Goal: Task Accomplishment & Management: Use online tool/utility

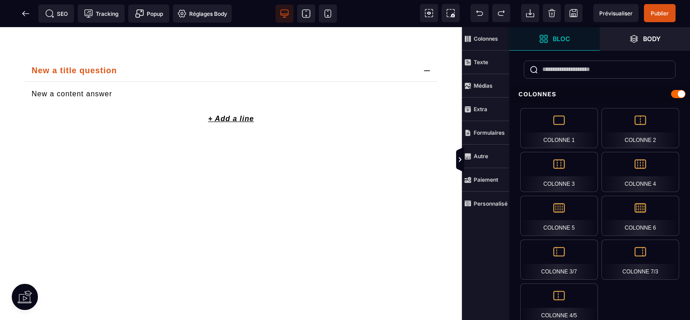
scroll to position [1286, 0]
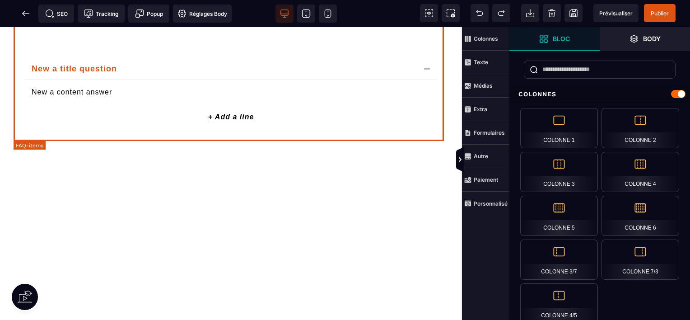
click at [336, 125] on p "+ Add a line" at bounding box center [231, 117] width 435 height 16
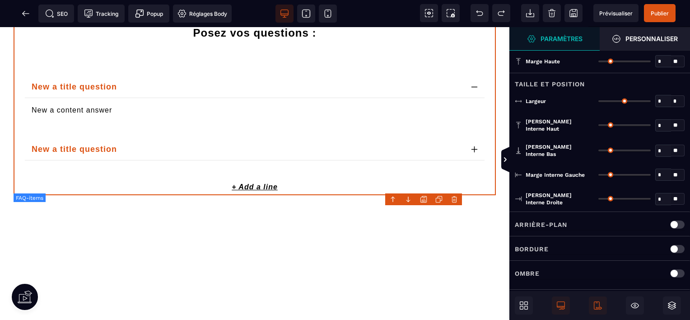
type input "*"
type input "***"
type input "*"
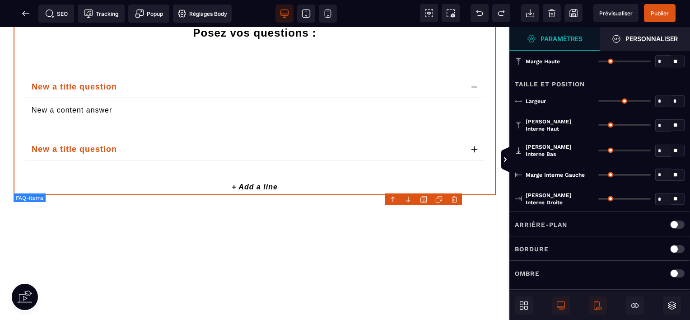
type input "*"
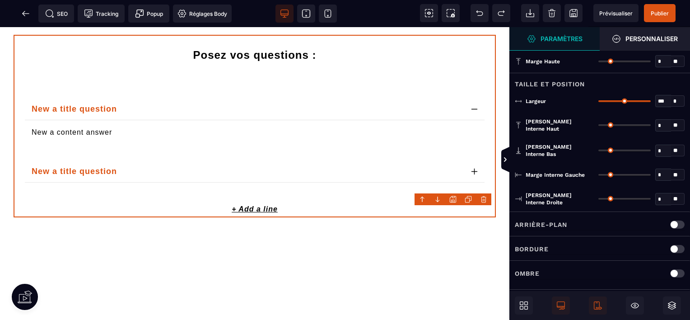
scroll to position [1261, 0]
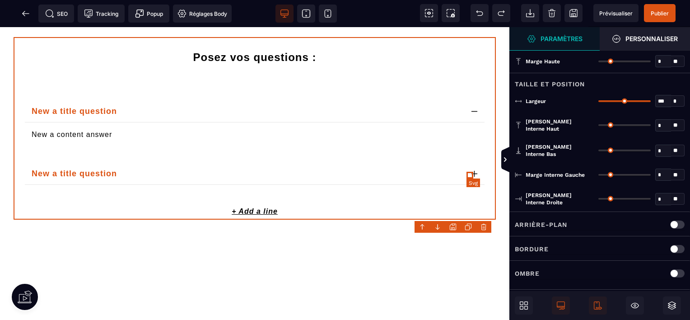
click at [472, 173] on icon at bounding box center [474, 173] width 5 height 0
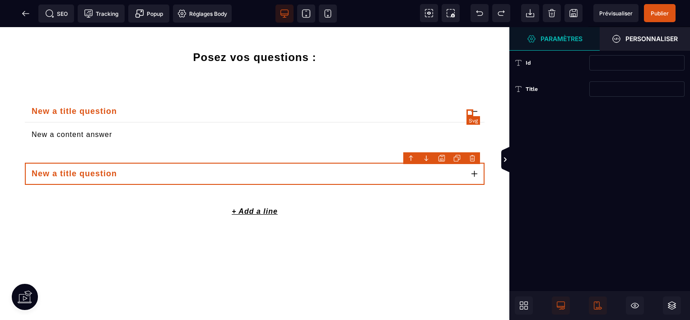
click at [471, 115] on icon at bounding box center [474, 111] width 7 height 7
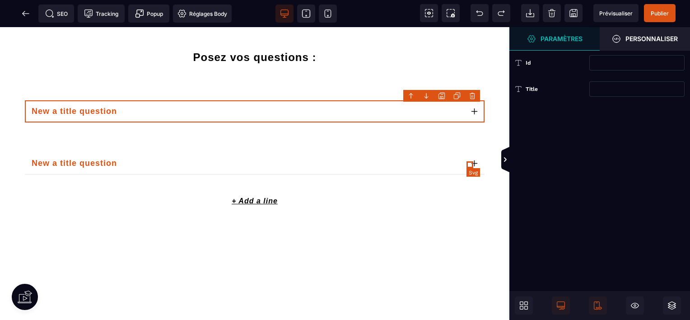
click at [471, 166] on icon at bounding box center [474, 163] width 7 height 7
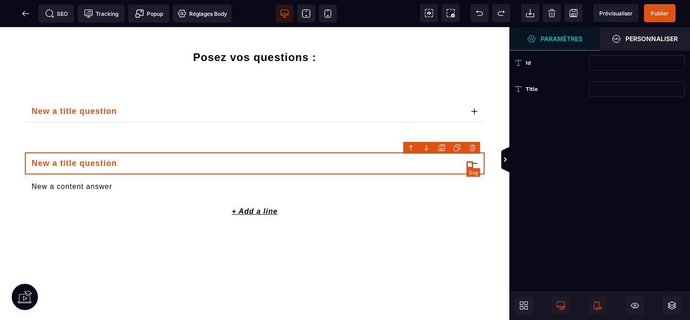
click at [472, 163] on icon at bounding box center [474, 163] width 5 height 0
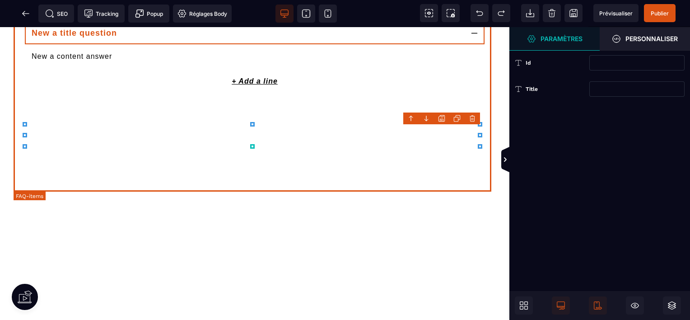
scroll to position [1428, 0]
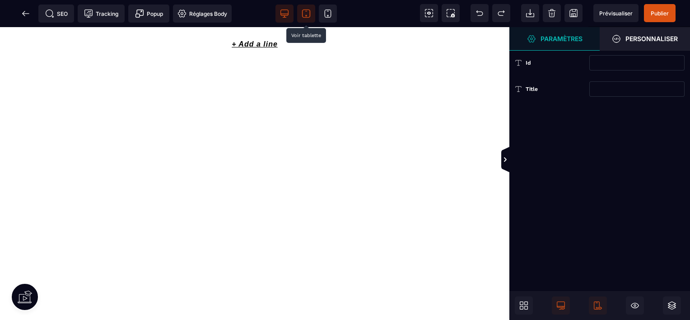
click at [303, 20] on span at bounding box center [306, 14] width 18 height 18
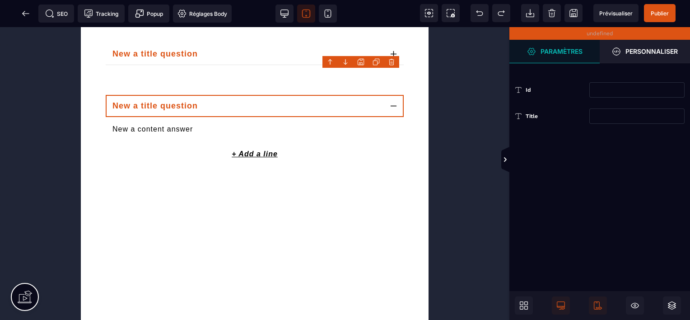
scroll to position [1323, 0]
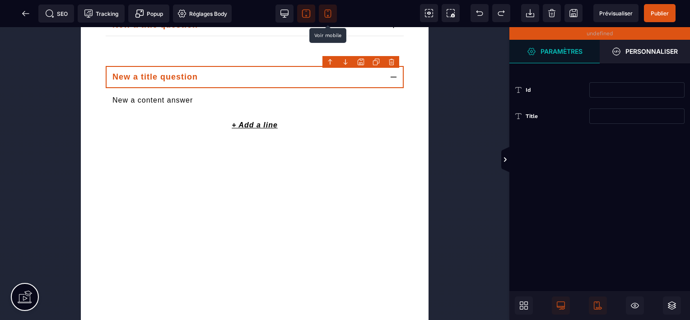
click at [330, 14] on icon at bounding box center [328, 14] width 6 height 8
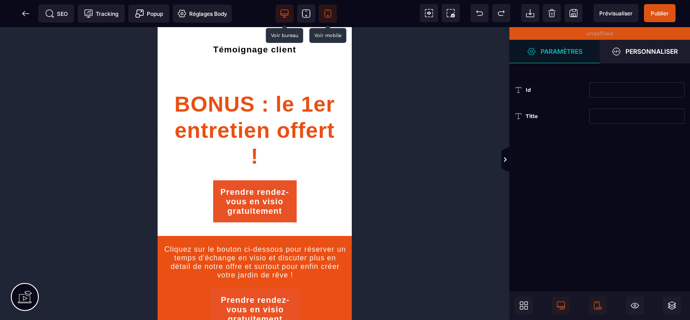
click at [287, 12] on icon at bounding box center [284, 13] width 9 height 9
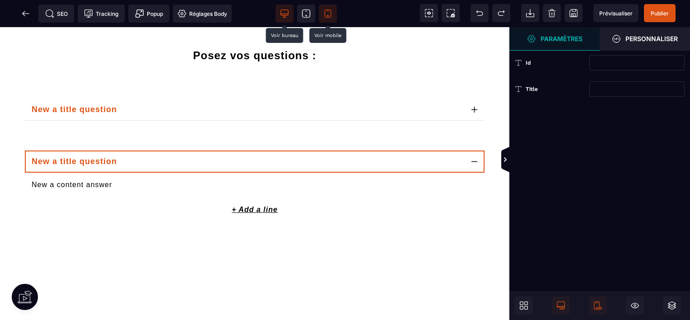
scroll to position [1264, 0]
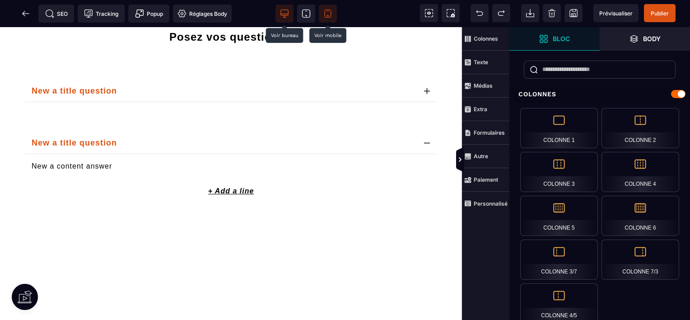
scroll to position [1260, 0]
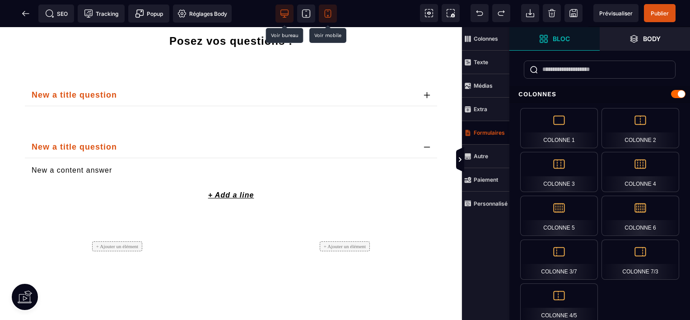
click at [482, 129] on strong "Formulaires" at bounding box center [489, 132] width 31 height 7
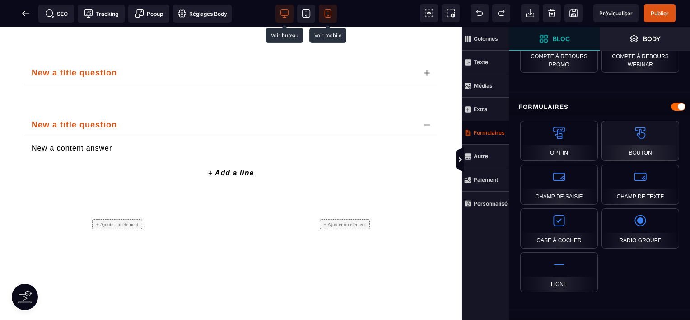
scroll to position [1289, 0]
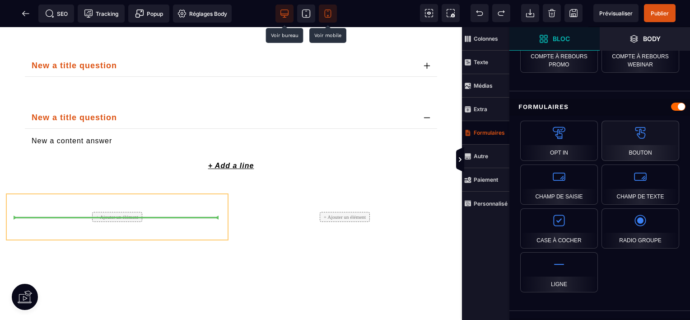
select select "***"
select select
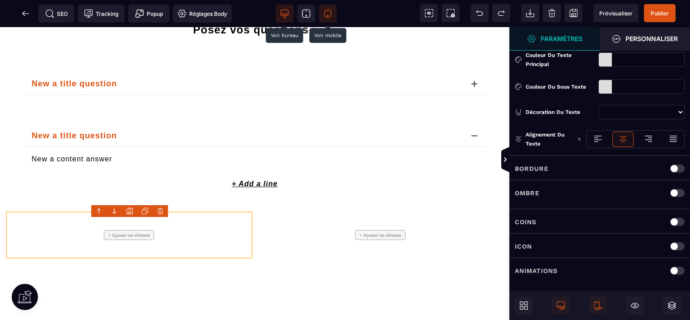
scroll to position [1292, 0]
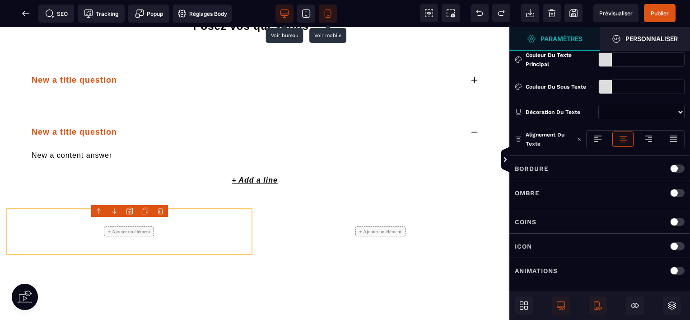
type input "*"
type input "**"
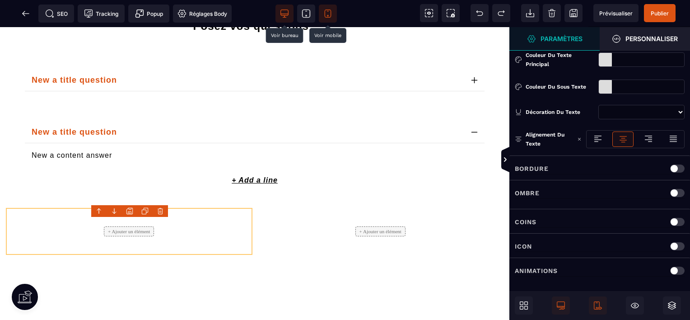
type input "**"
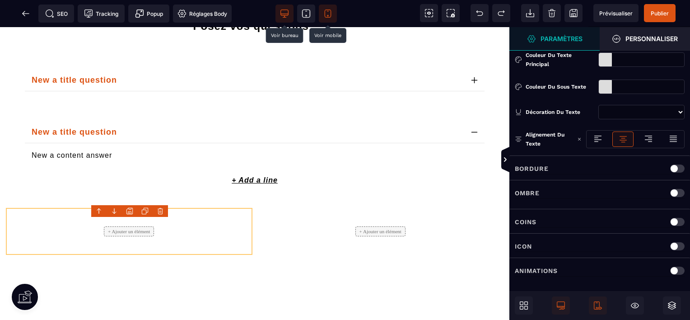
type input "**"
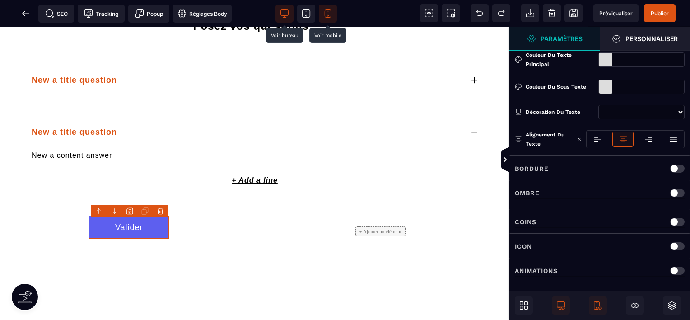
scroll to position [0, 0]
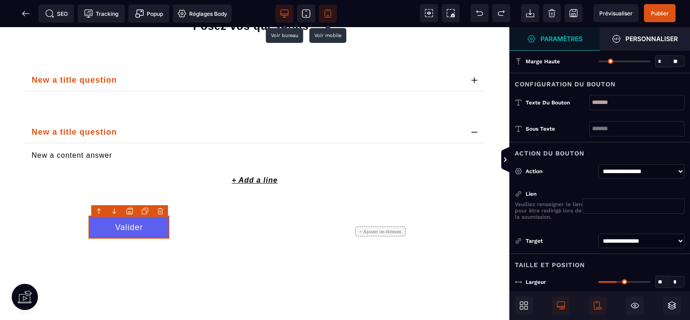
drag, startPoint x: 628, startPoint y: 103, endPoint x: 557, endPoint y: 114, distance: 71.7
click at [557, 114] on div "Texte du bouton *******" at bounding box center [599, 102] width 181 height 26
click at [621, 174] on select "**********" at bounding box center [641, 171] width 86 height 14
click at [589, 168] on div "Action" at bounding box center [558, 171] width 66 height 9
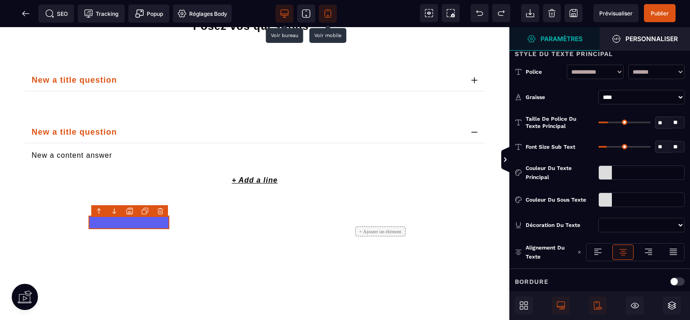
scroll to position [548, 0]
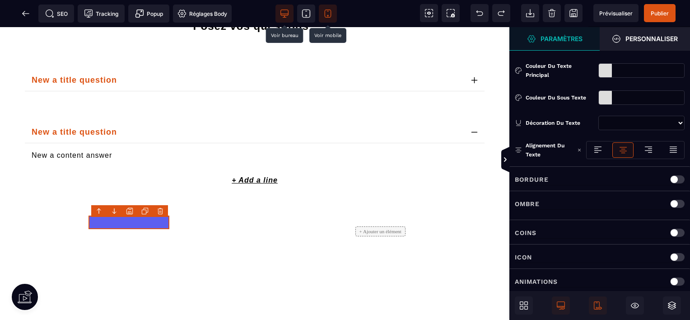
click at [678, 253] on div at bounding box center [677, 257] width 14 height 8
select select "***"
select select
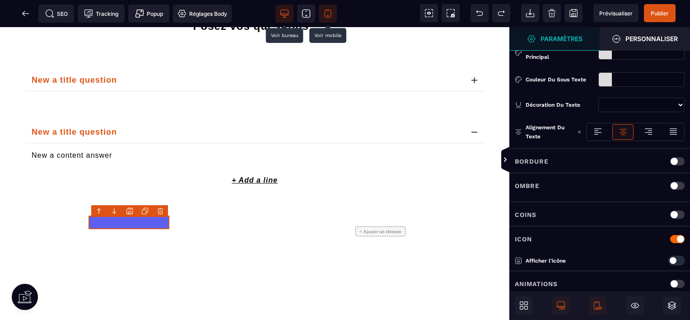
click at [678, 256] on div at bounding box center [676, 260] width 16 height 9
click at [645, 258] on div at bounding box center [649, 262] width 16 height 9
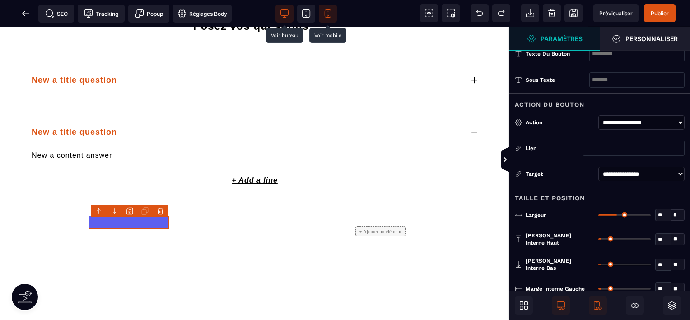
scroll to position [0, 0]
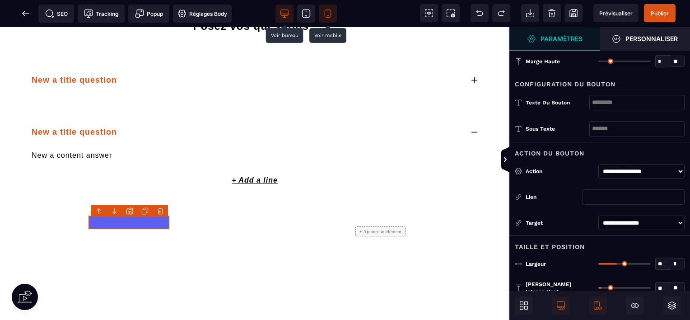
click at [157, 211] on body "B I U S A *******" at bounding box center [345, 160] width 690 height 320
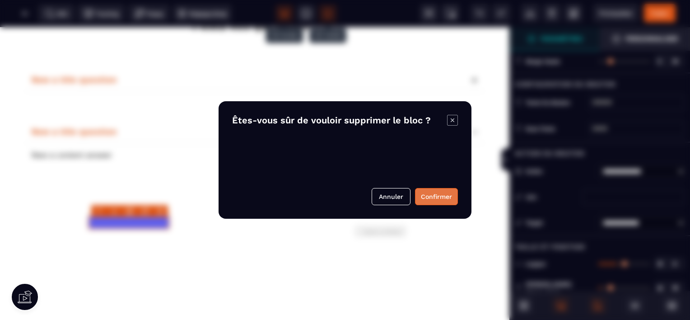
click at [425, 204] on button "Confirmer" at bounding box center [436, 196] width 43 height 17
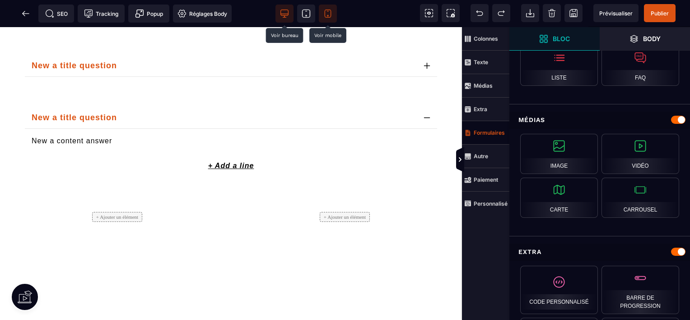
scroll to position [413, 0]
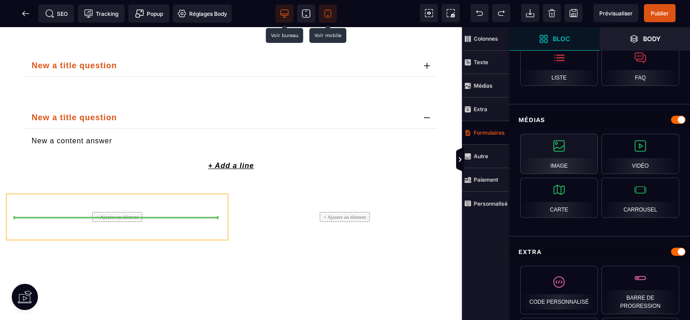
select select
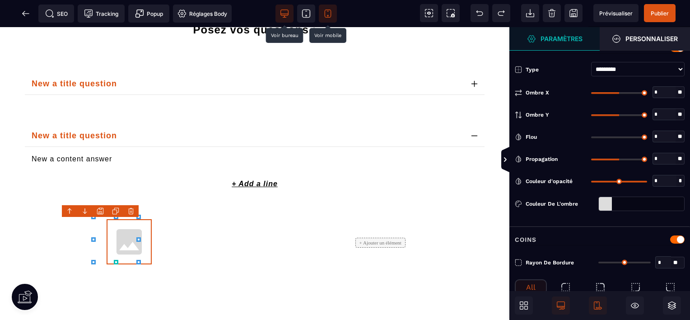
type input "*"
type input "***"
type input "*"
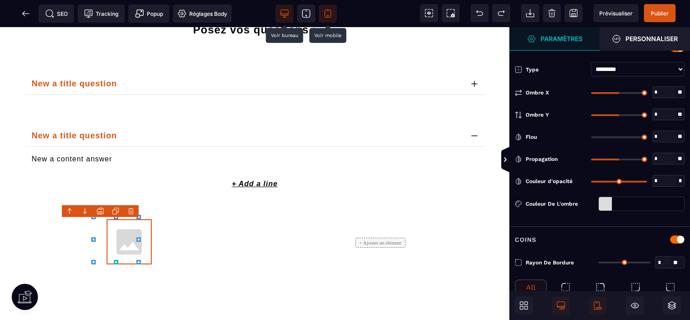
type input "*"
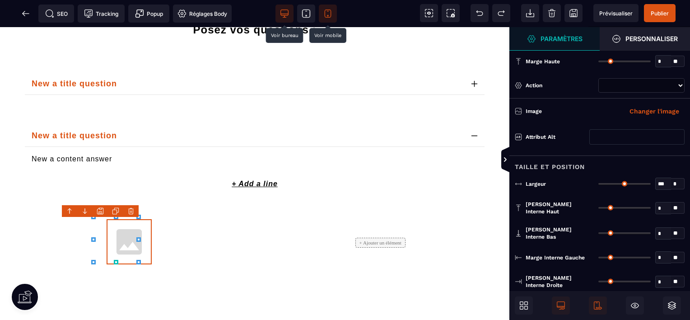
select select
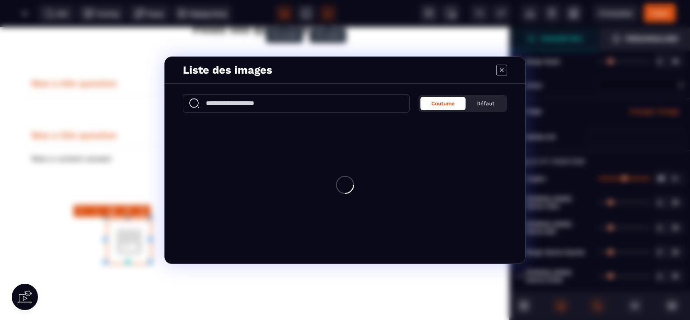
scroll to position [1292, 0]
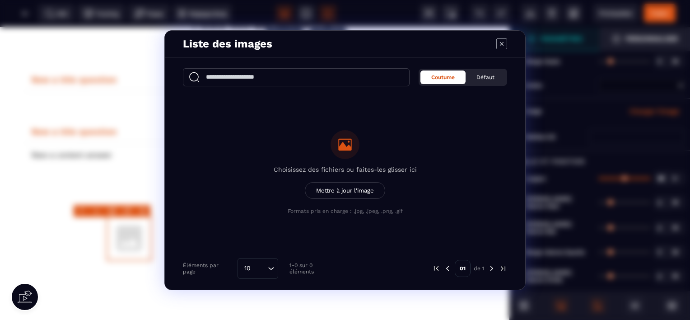
click at [335, 186] on span "Mettre à jour l'image" at bounding box center [345, 190] width 80 height 17
click at [0, 0] on input "Choisissez des fichiers ou faites-les glisser ici Mettre à jour l'image Formats…" at bounding box center [0, 0] width 0 height 0
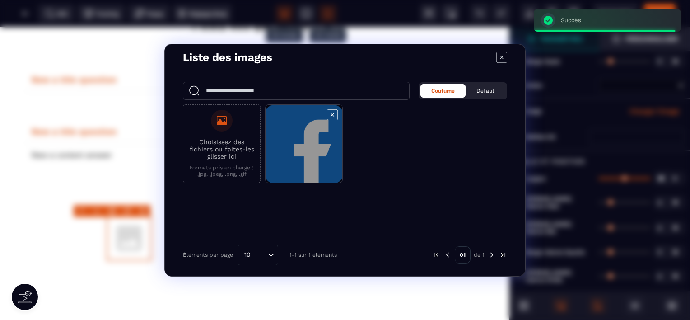
click at [300, 126] on span "Modal window" at bounding box center [303, 144] width 77 height 79
click at [319, 158] on span "Modal window" at bounding box center [303, 144] width 77 height 79
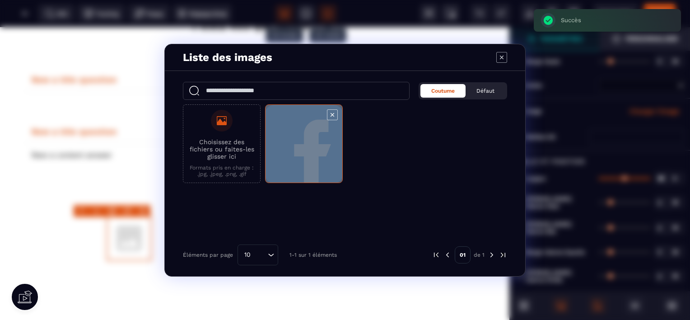
click at [319, 158] on span "Modal window" at bounding box center [303, 144] width 77 height 79
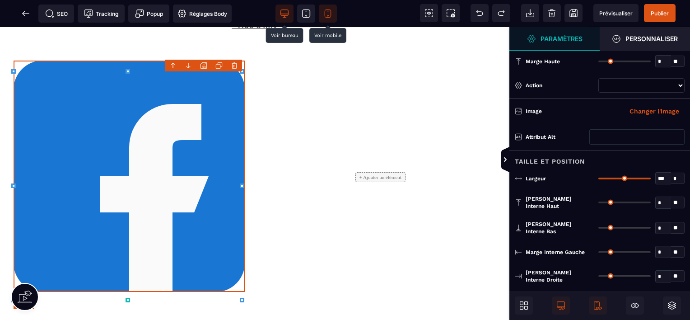
scroll to position [1450, 0]
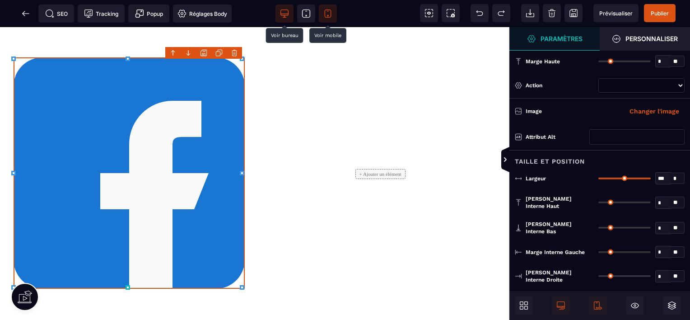
type input "**"
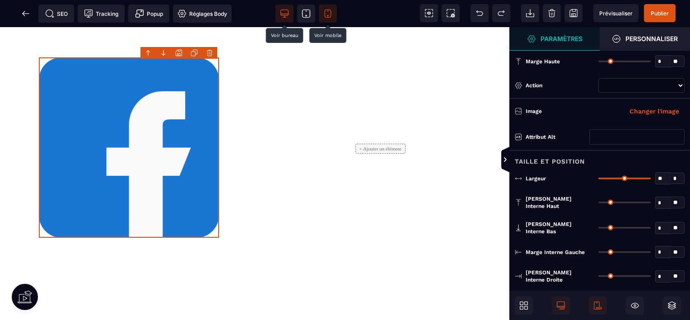
type input "**"
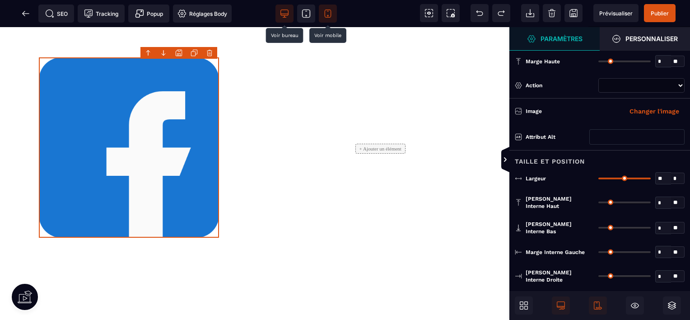
type input "**"
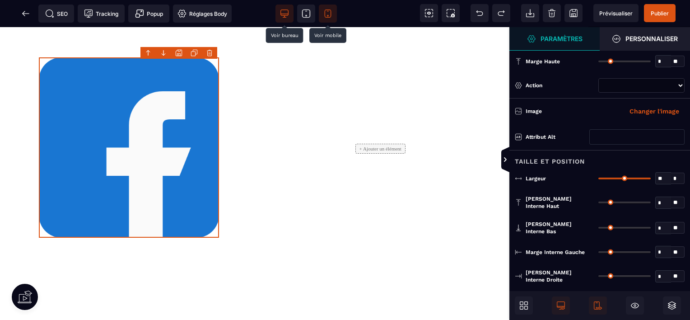
type input "**"
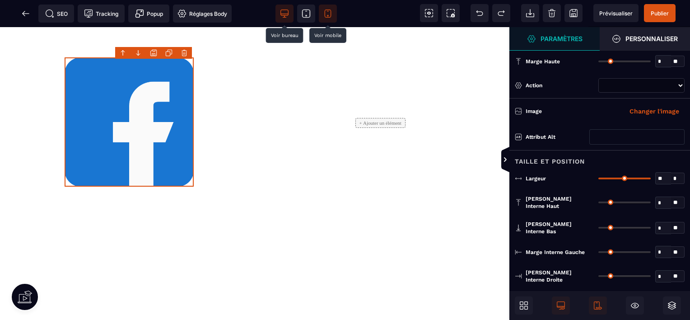
type input "**"
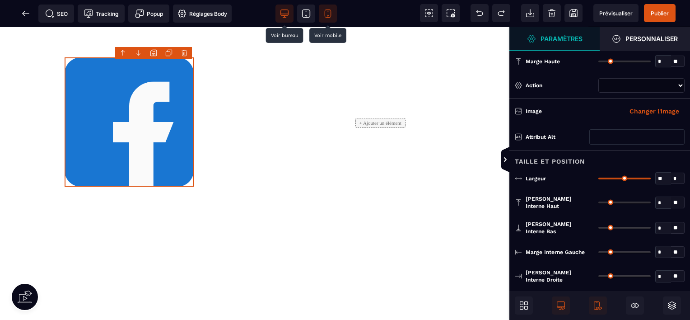
type input "**"
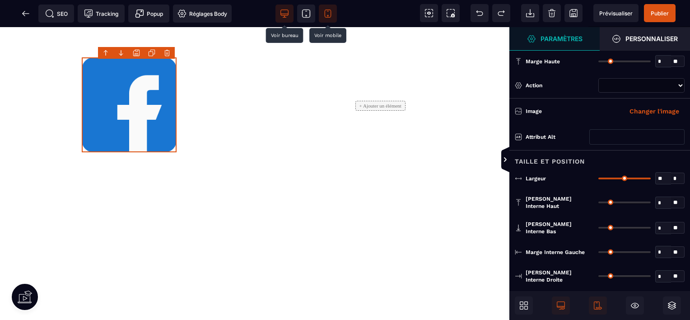
type input "**"
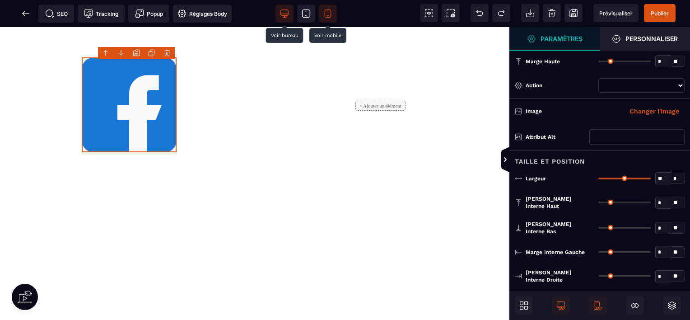
type input "**"
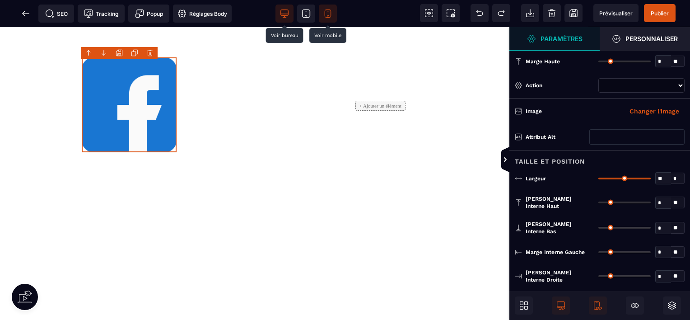
type input "**"
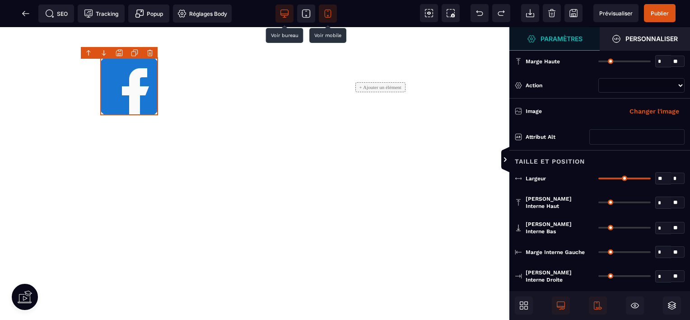
type input "**"
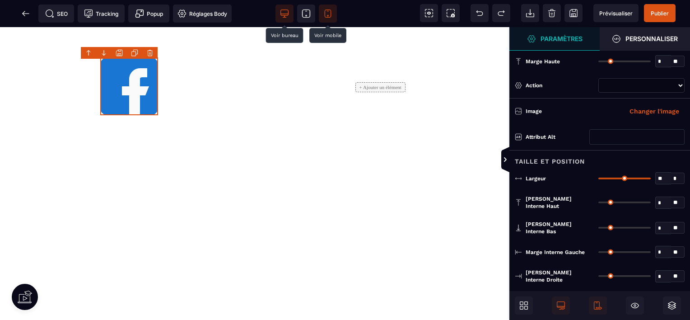
type input "**"
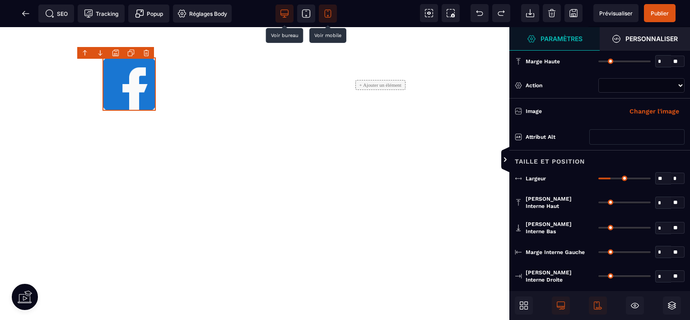
type input "**"
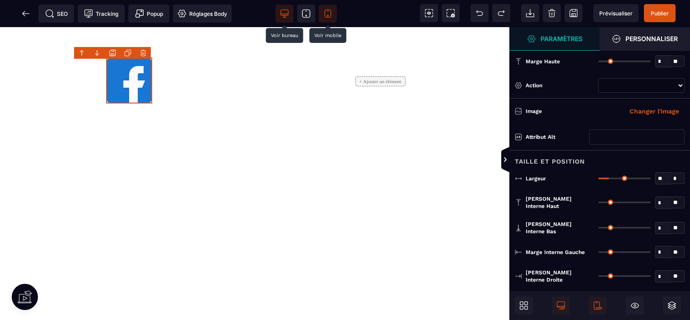
type input "**"
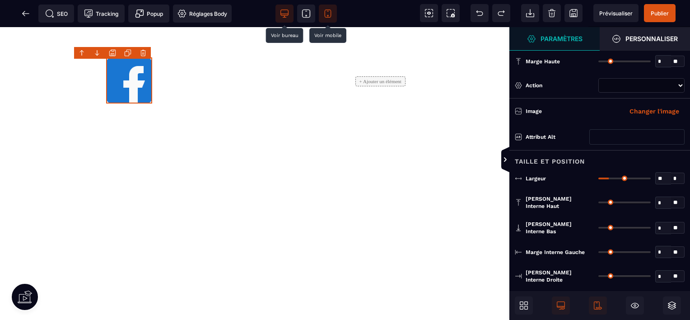
type input "**"
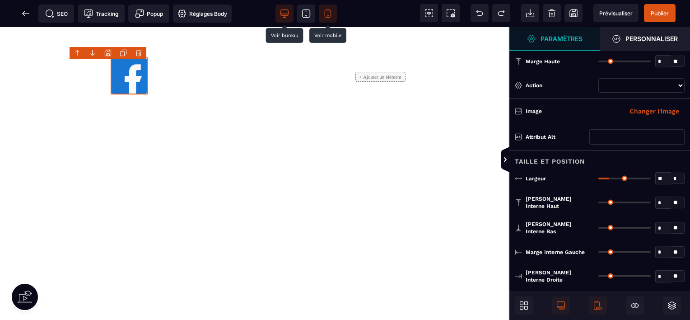
type input "**"
type input "*"
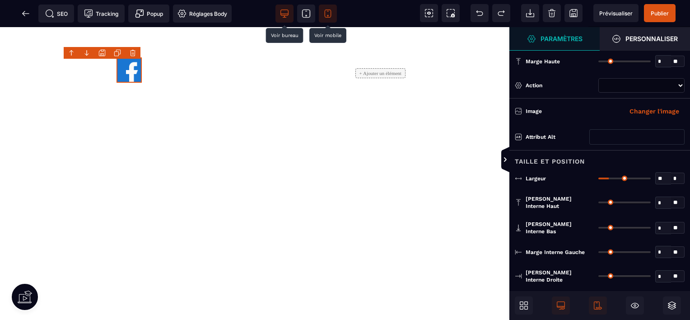
type input "*"
type input "**"
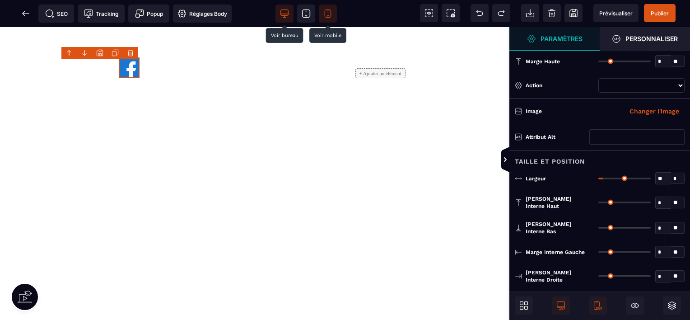
type input "**"
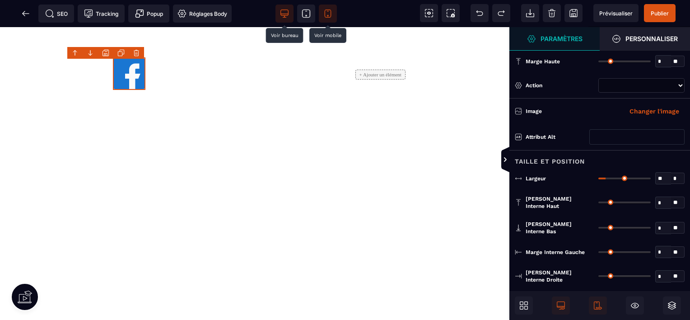
type input "**"
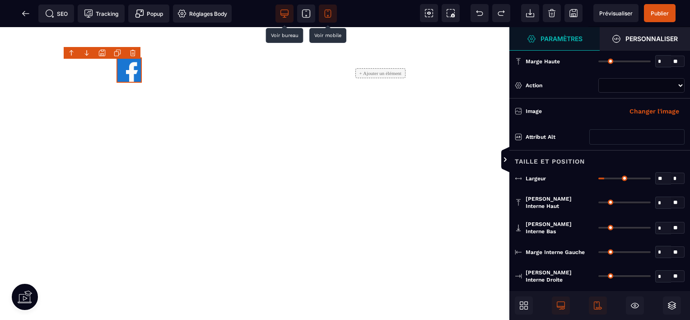
drag, startPoint x: 647, startPoint y: 179, endPoint x: 606, endPoint y: 178, distance: 41.5
type input "**"
click at [606, 178] on input "range" at bounding box center [624, 178] width 52 height 2
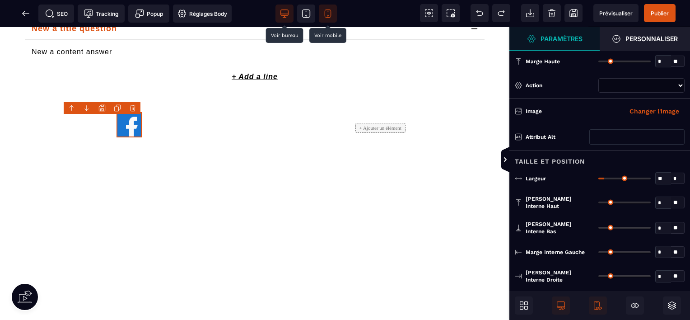
scroll to position [28, 0]
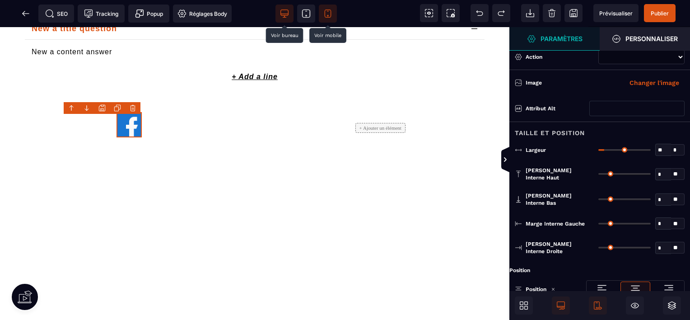
click at [617, 110] on input "text" at bounding box center [636, 108] width 95 height 15
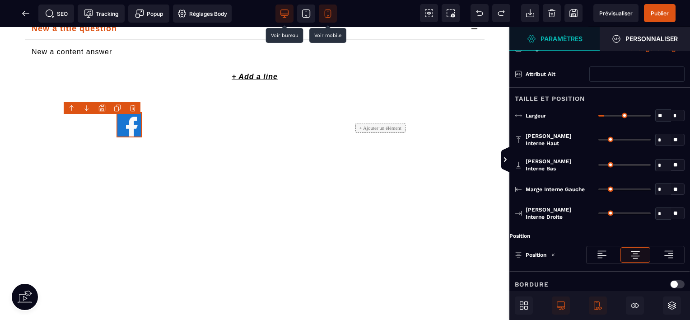
scroll to position [0, 0]
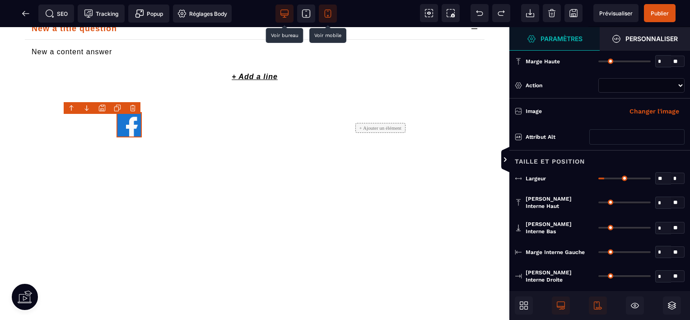
click at [657, 83] on select "**********" at bounding box center [641, 85] width 86 height 14
select select "***"
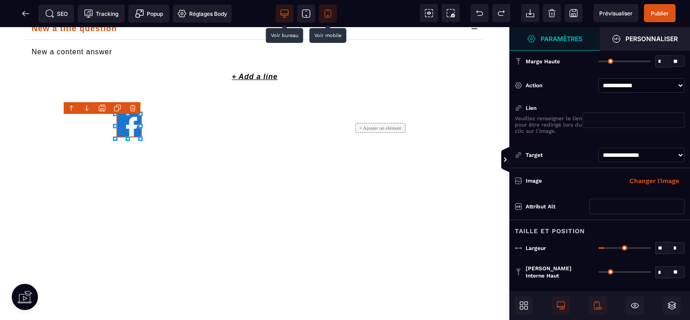
click at [621, 126] on input "text" at bounding box center [633, 119] width 102 height 15
paste input "**********"
type input "**********"
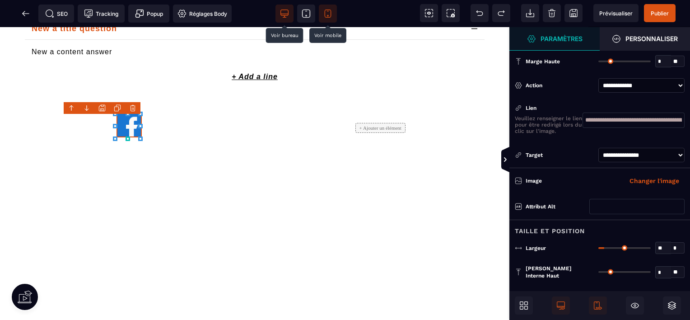
scroll to position [1392, 0]
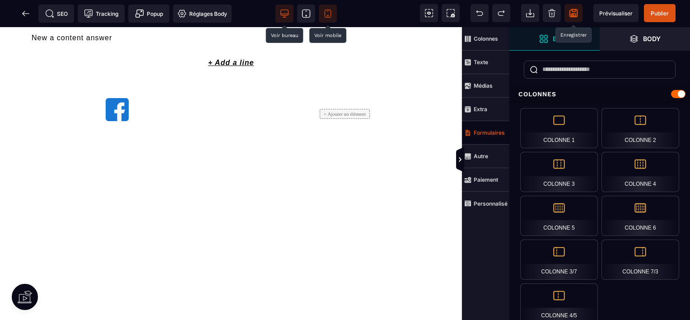
click at [572, 16] on icon at bounding box center [573, 13] width 8 height 8
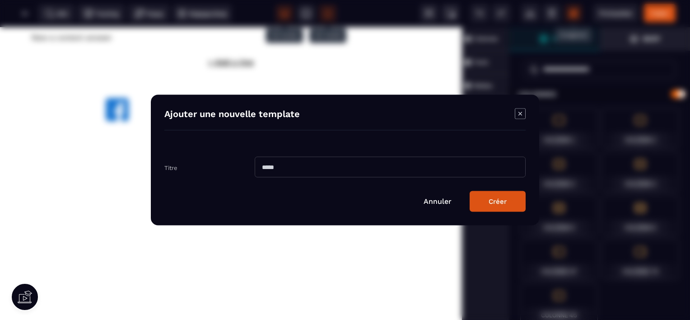
click at [438, 164] on input "Modal window" at bounding box center [390, 167] width 271 height 21
type input "**********"
click at [504, 206] on button "Créer" at bounding box center [497, 201] width 56 height 21
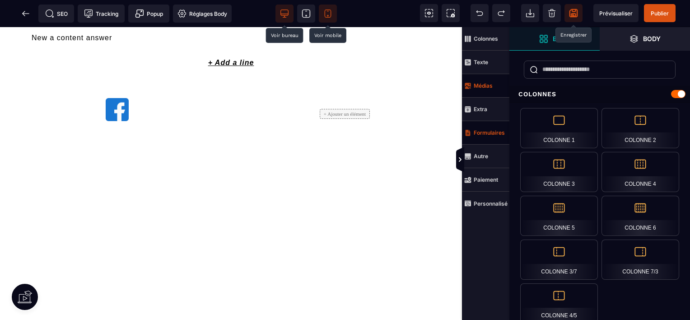
click at [483, 90] on span "Médias" at bounding box center [485, 85] width 47 height 23
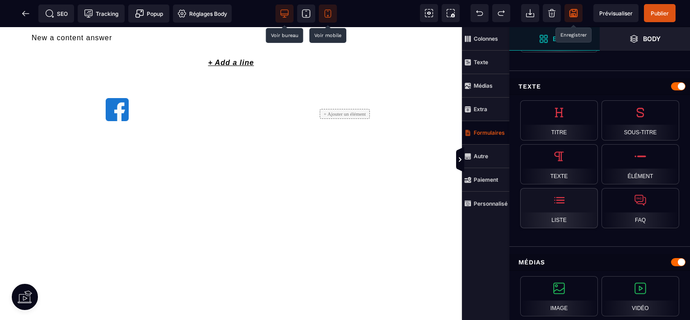
scroll to position [419, 0]
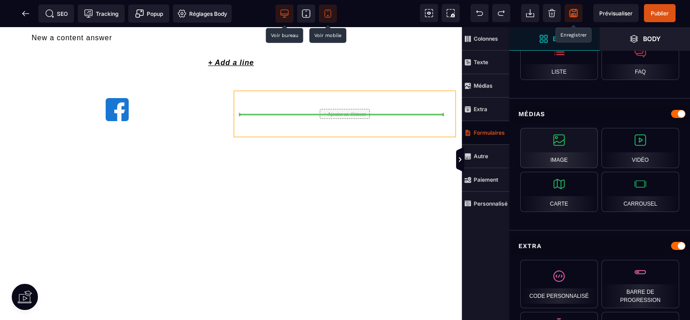
select select
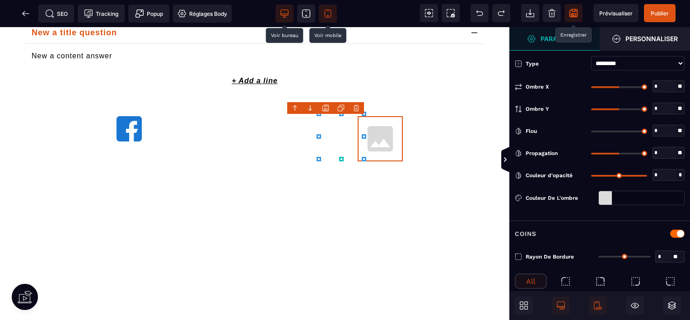
type input "*"
type input "***"
type input "*"
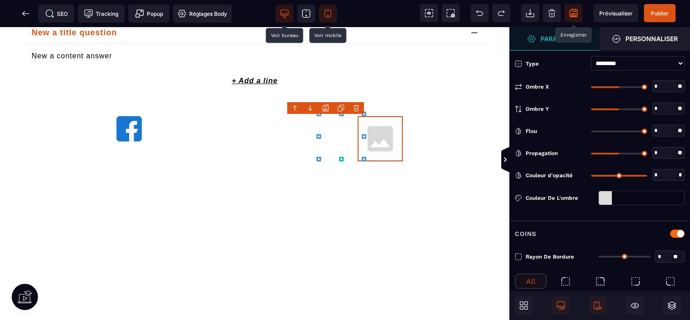
type input "*"
select select
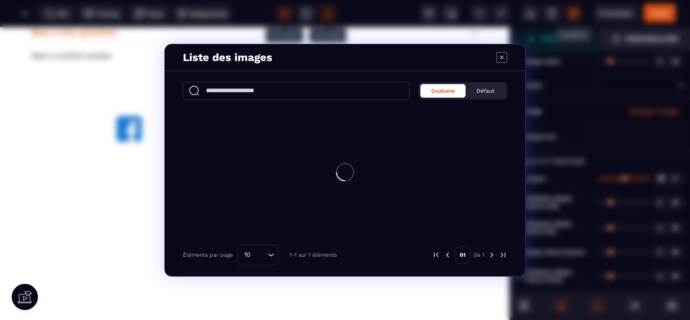
scroll to position [1396, 0]
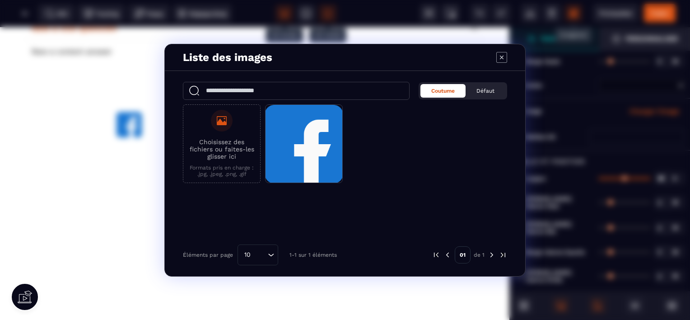
click at [229, 143] on p "Choisissez des fichiers ou faites-les glisser ici" at bounding box center [222, 149] width 68 height 22
click at [0, 0] on input "Choisissez des fichiers ou faites-les glisser ici Formats pris en charge : .jpg…" at bounding box center [0, 0] width 0 height 0
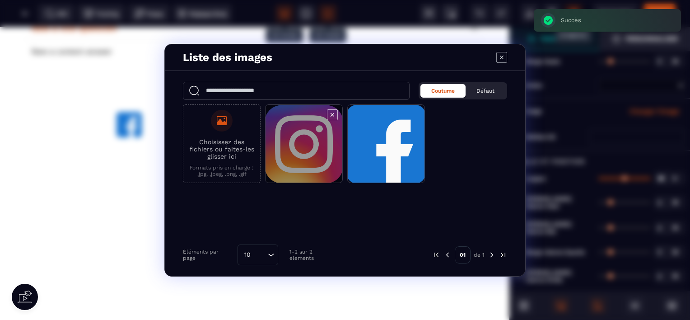
click at [299, 149] on span "Modal window" at bounding box center [303, 144] width 77 height 79
click at [305, 160] on span "Modal window" at bounding box center [303, 144] width 77 height 79
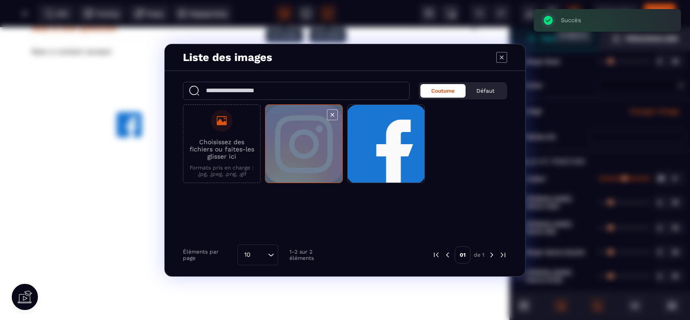
click at [305, 160] on span "Modal window" at bounding box center [303, 144] width 77 height 79
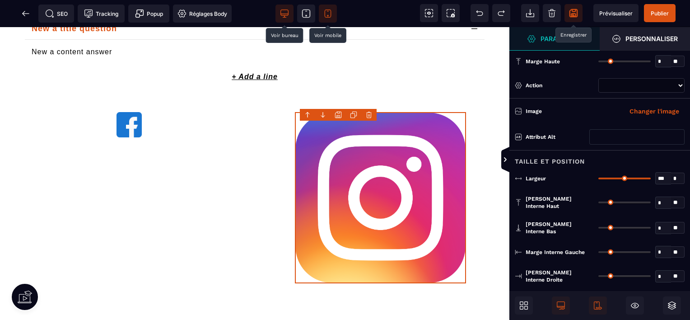
type input "**"
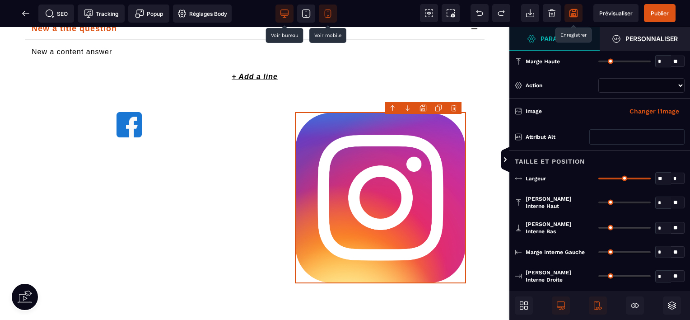
type input "**"
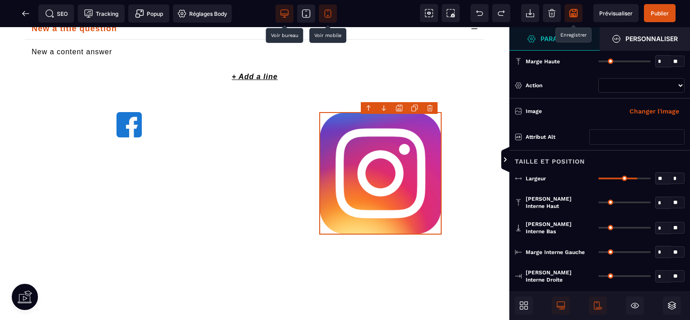
type input "**"
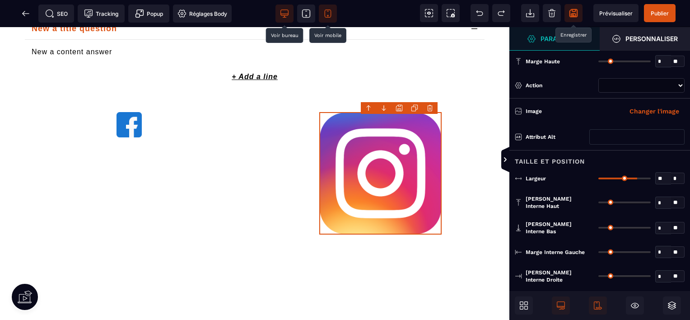
type input "**"
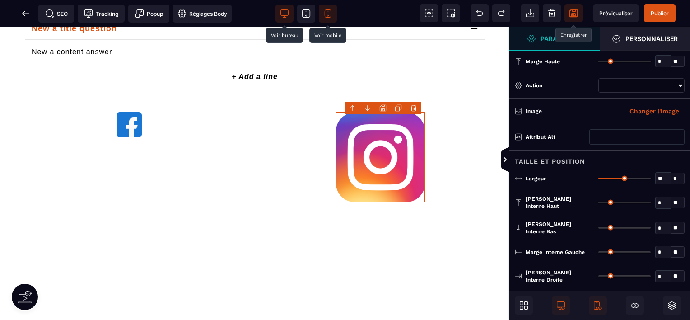
type input "**"
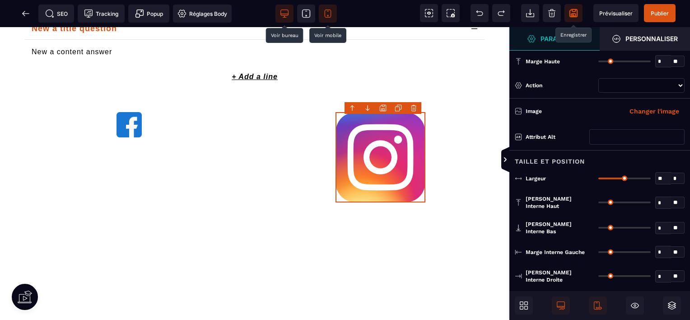
type input "**"
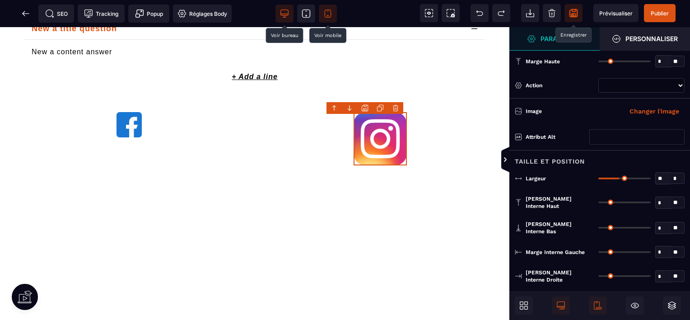
type input "**"
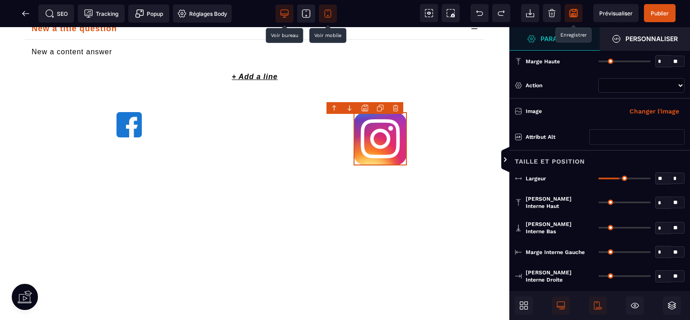
type input "**"
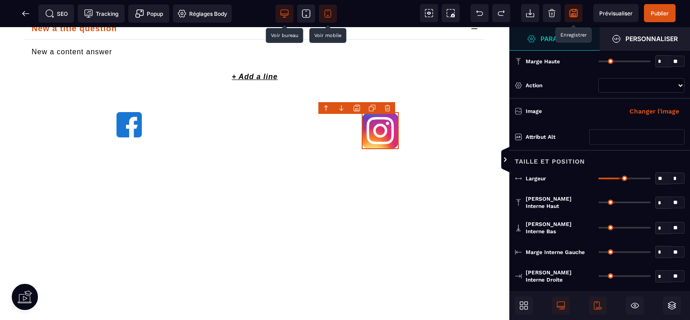
type input "**"
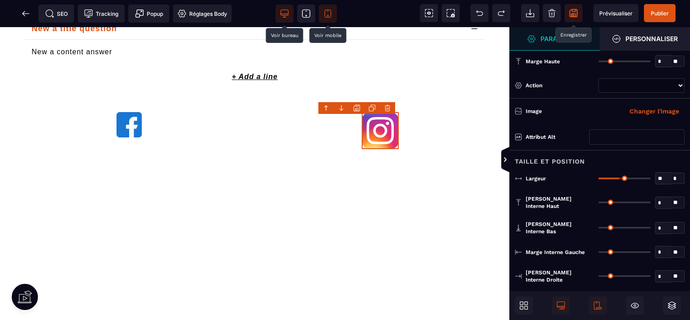
type input "**"
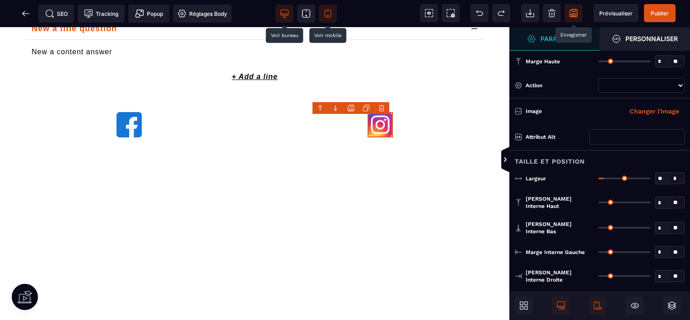
type input "**"
drag, startPoint x: 646, startPoint y: 178, endPoint x: 607, endPoint y: 181, distance: 39.4
type input "**"
click at [607, 179] on input "range" at bounding box center [624, 178] width 52 height 2
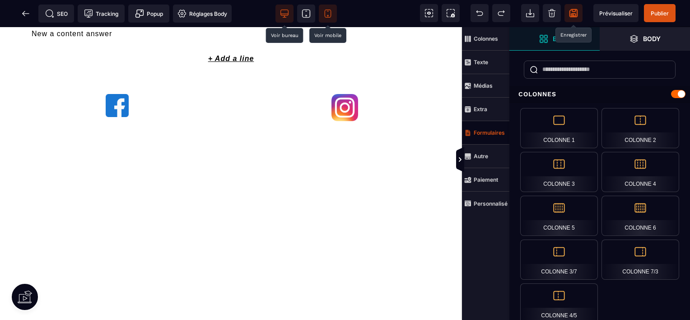
scroll to position [1392, 0]
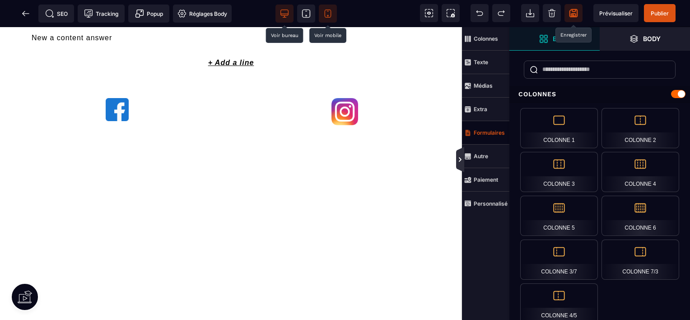
click at [459, 161] on icon at bounding box center [460, 160] width 3 height 5
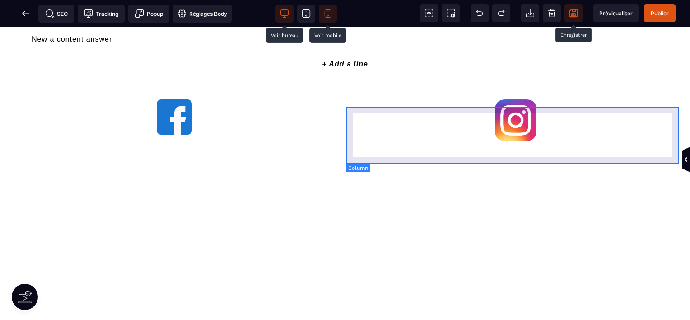
click at [379, 147] on div at bounding box center [516, 121] width 335 height 57
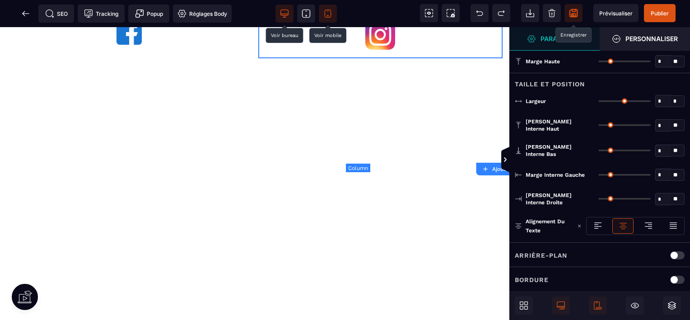
type input "*"
type input "**"
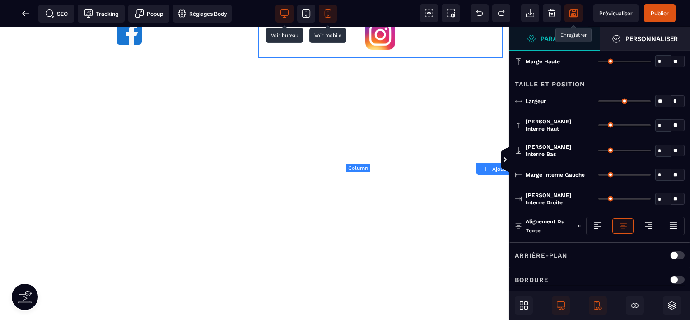
type input "**"
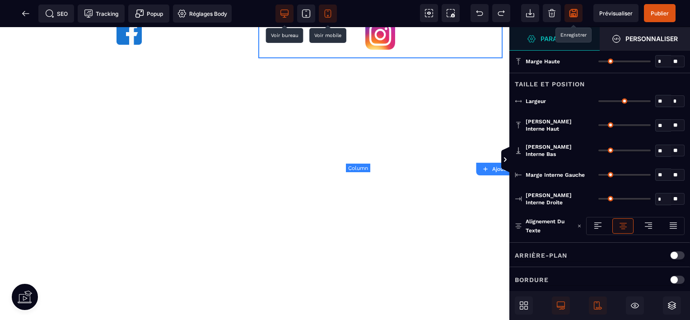
type input "**"
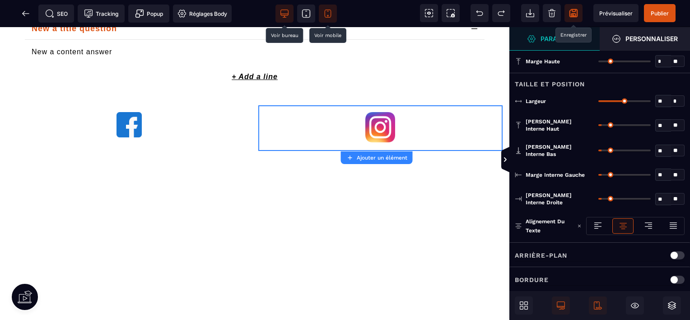
click at [601, 149] on input "range" at bounding box center [624, 150] width 52 height 2
type input "*"
type input "**"
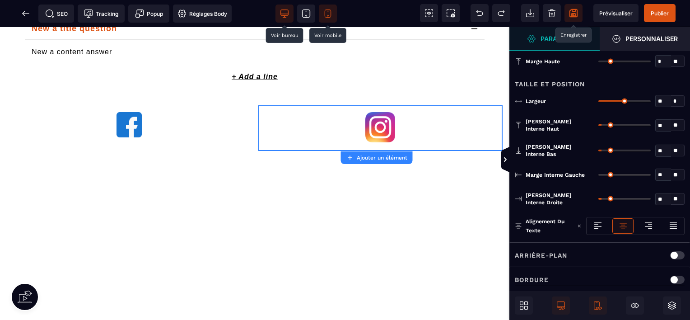
type input "**"
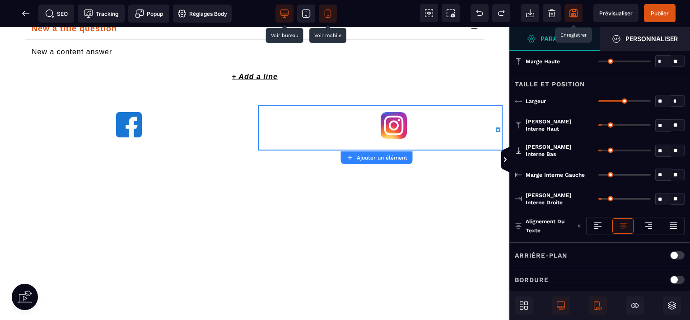
type input "**"
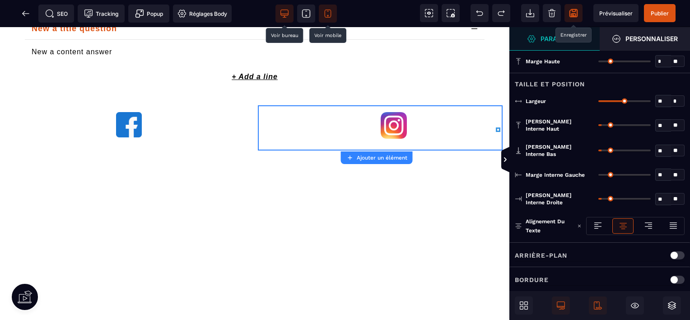
type input "**"
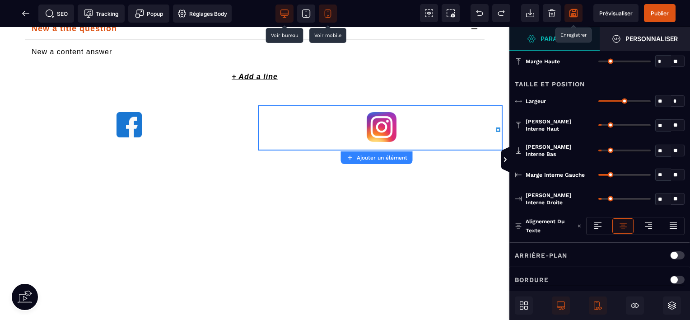
type input "**"
click at [602, 174] on input "range" at bounding box center [624, 175] width 52 height 2
click at [603, 195] on div "** * **" at bounding box center [641, 198] width 86 height 14
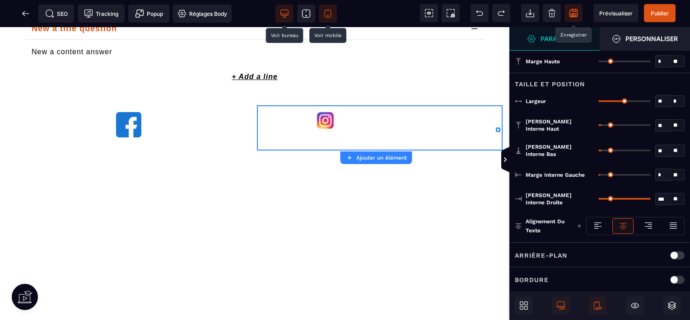
drag, startPoint x: 603, startPoint y: 193, endPoint x: 660, endPoint y: 186, distance: 57.3
click at [651, 198] on input "range" at bounding box center [624, 199] width 52 height 2
click at [502, 164] on icon at bounding box center [505, 159] width 8 height 25
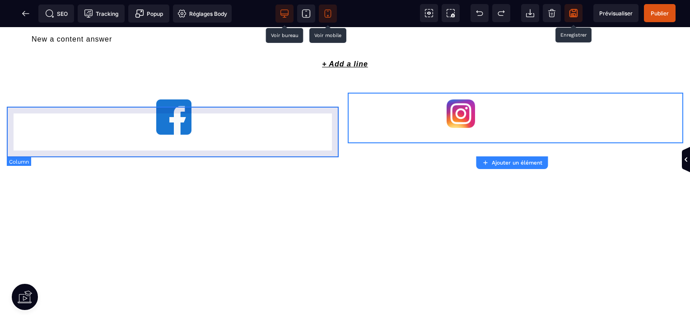
click at [233, 142] on div at bounding box center [174, 118] width 334 height 51
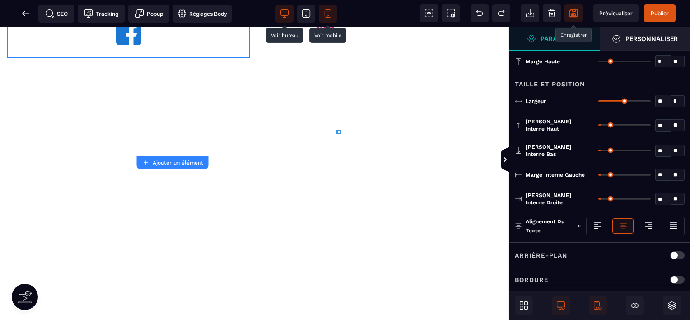
scroll to position [1396, 0]
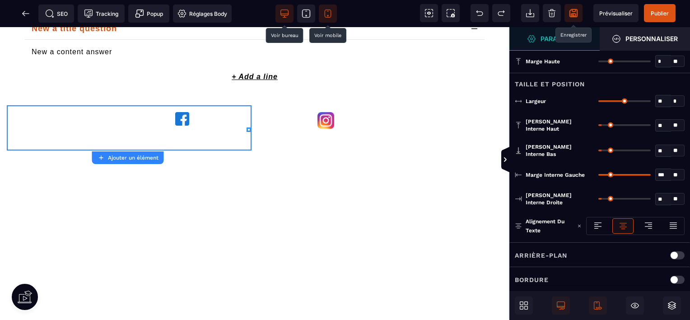
drag, startPoint x: 603, startPoint y: 167, endPoint x: 665, endPoint y: 167, distance: 61.9
click at [651, 174] on input "range" at bounding box center [624, 175] width 52 height 2
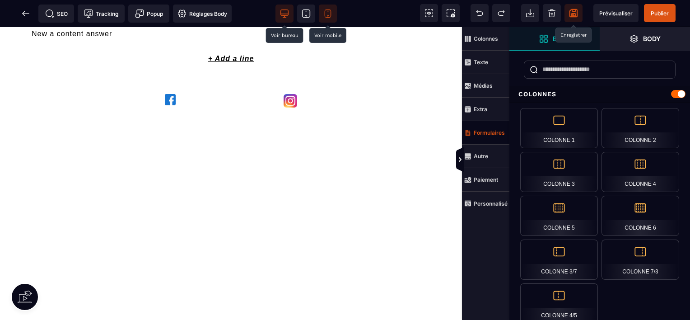
scroll to position [1392, 0]
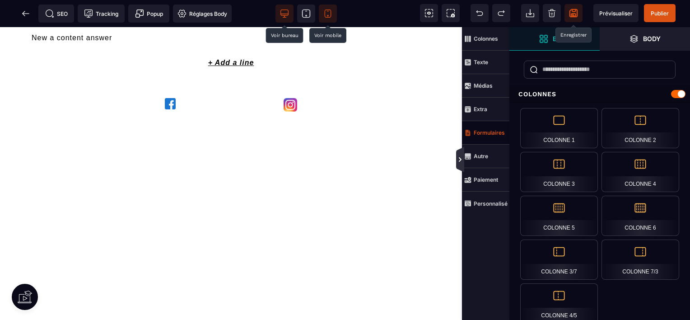
click at [460, 158] on icon at bounding box center [459, 159] width 7 height 7
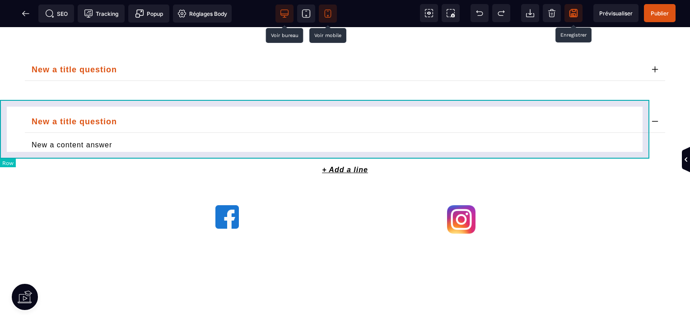
scroll to position [1497, 0]
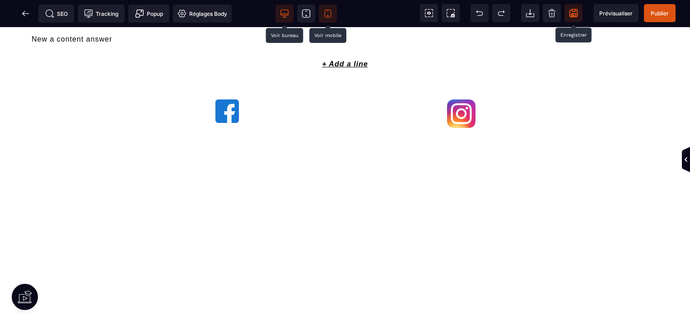
click at [328, 11] on icon at bounding box center [328, 11] width 2 height 0
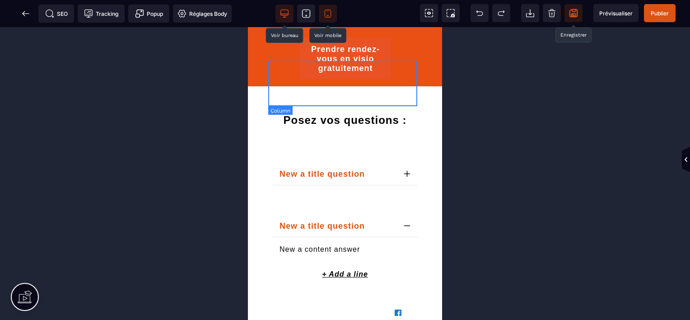
scroll to position [1647, 0]
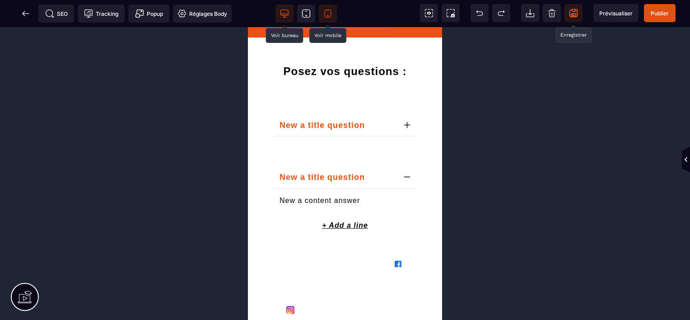
click at [277, 8] on span at bounding box center [284, 14] width 18 height 18
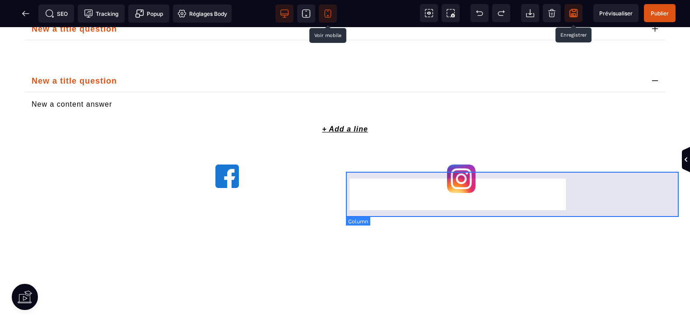
scroll to position [1433, 0]
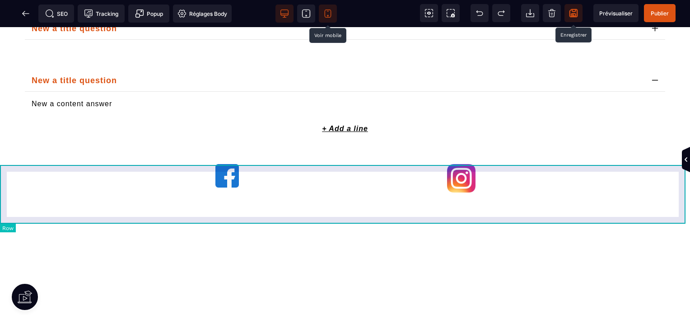
click at [308, 168] on div at bounding box center [345, 179] width 690 height 59
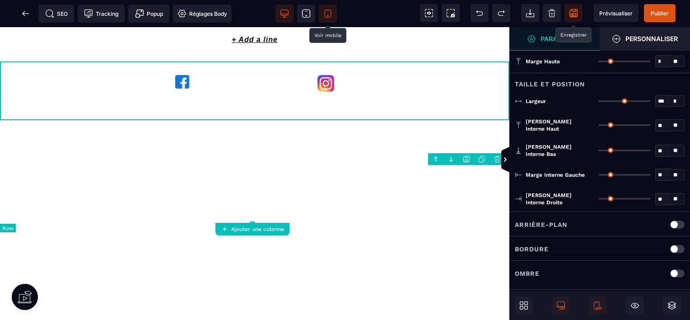
scroll to position [1331, 0]
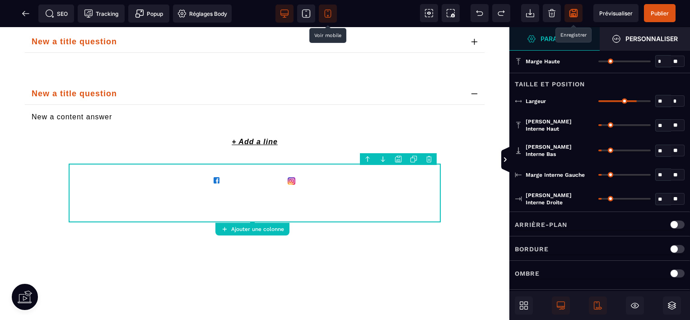
drag, startPoint x: 645, startPoint y: 100, endPoint x: 635, endPoint y: 101, distance: 10.0
click at [635, 101] on input "range" at bounding box center [624, 101] width 52 height 2
click at [291, 183] on img at bounding box center [292, 181] width 8 height 8
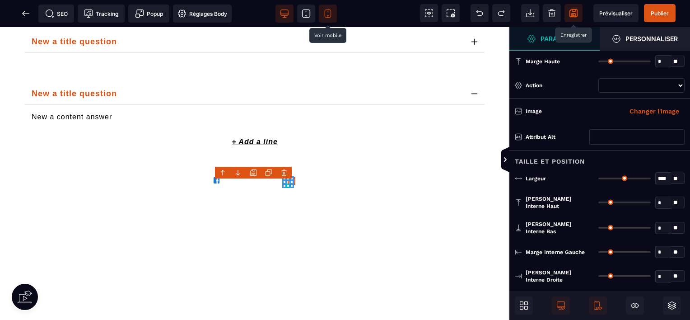
scroll to position [94, 0]
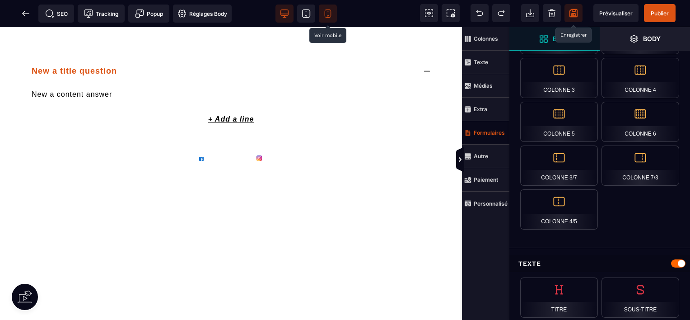
scroll to position [888, 0]
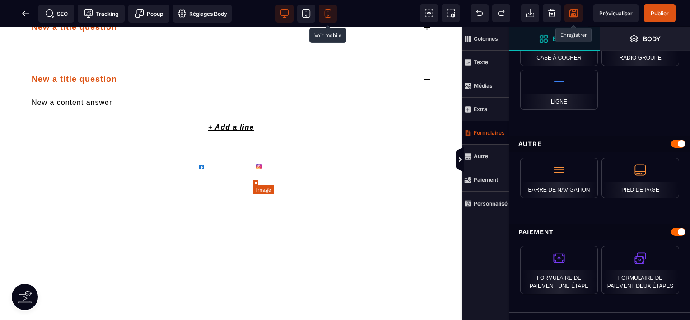
click at [256, 169] on img at bounding box center [258, 165] width 5 height 5
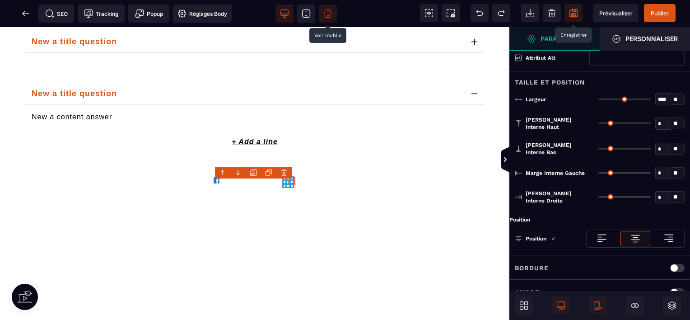
scroll to position [81, 0]
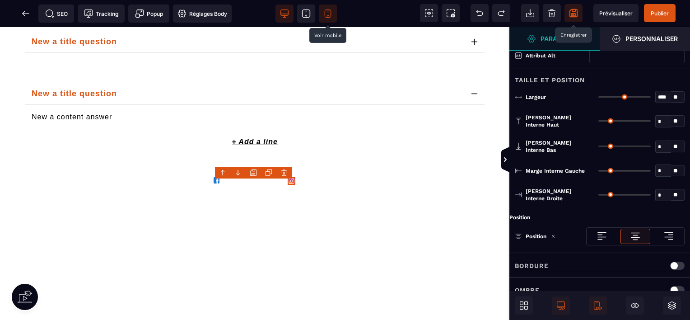
drag, startPoint x: 601, startPoint y: 186, endPoint x: 588, endPoint y: 186, distance: 13.1
click at [598, 194] on input "range" at bounding box center [624, 195] width 52 height 2
drag, startPoint x: 600, startPoint y: 96, endPoint x: 624, endPoint y: 98, distance: 24.9
click at [624, 98] on input "range" at bounding box center [624, 97] width 52 height 2
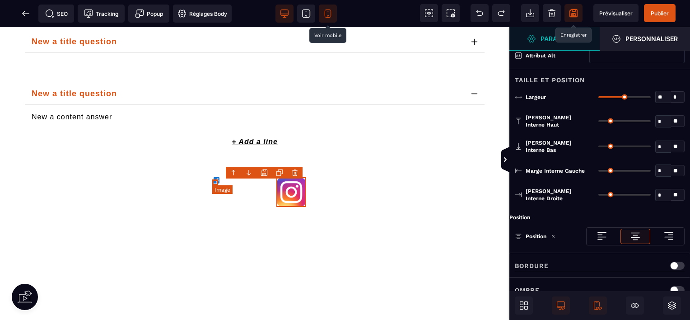
click at [214, 183] on img at bounding box center [217, 180] width 6 height 6
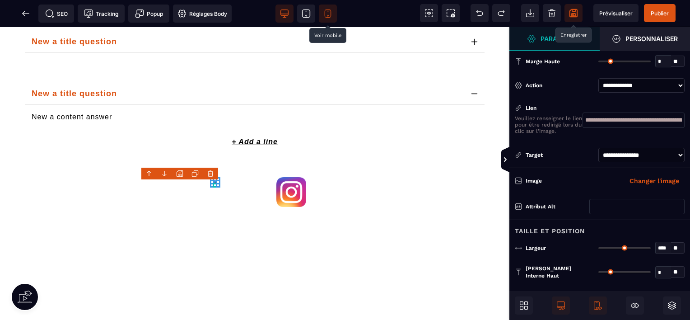
scroll to position [29, 0]
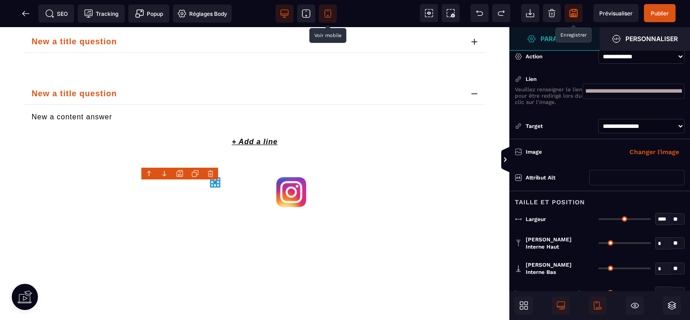
click at [663, 218] on input "****" at bounding box center [662, 219] width 15 height 10
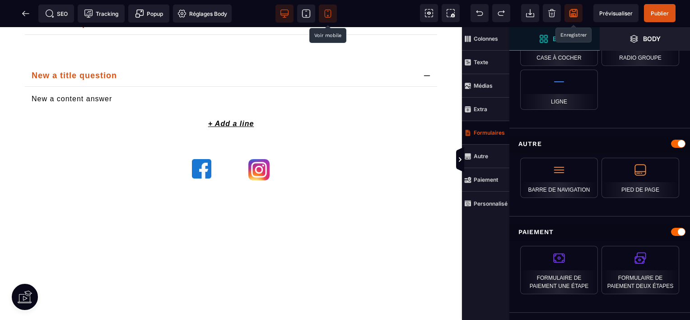
scroll to position [1327, 0]
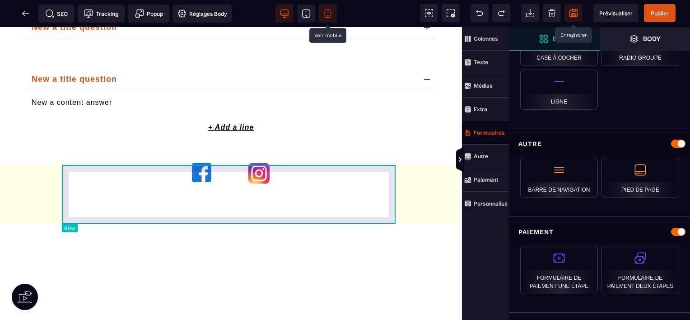
click at [339, 168] on div at bounding box center [230, 178] width 337 height 59
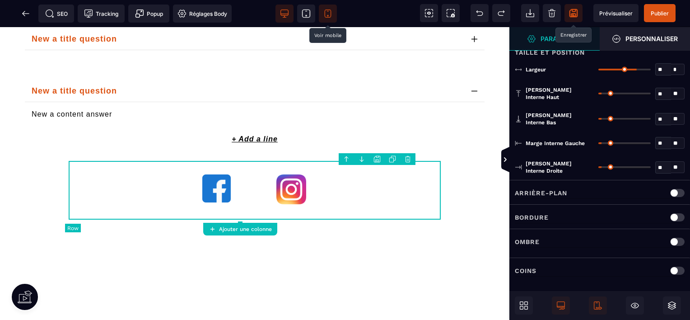
scroll to position [0, 0]
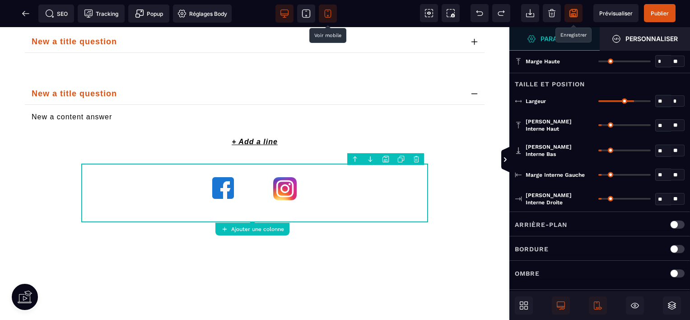
click at [632, 100] on input "range" at bounding box center [624, 101] width 52 height 2
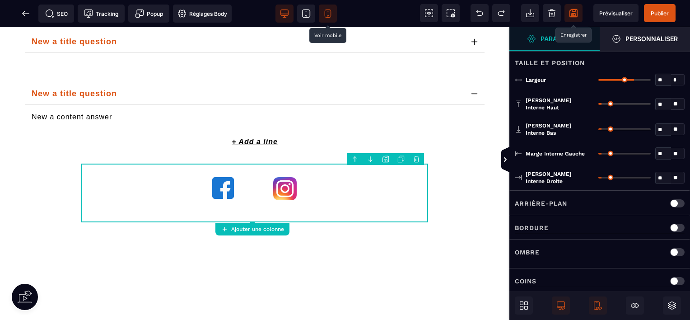
scroll to position [19, 0]
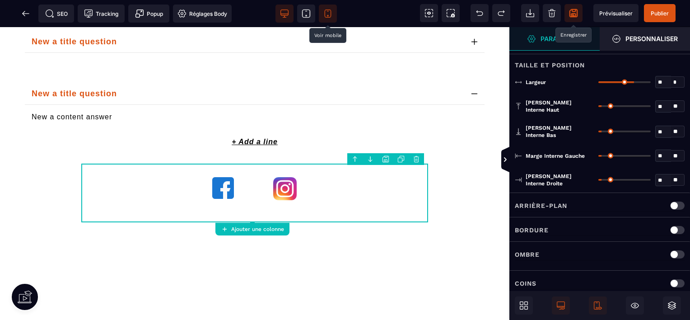
click at [327, 15] on icon at bounding box center [327, 15] width 1 height 1
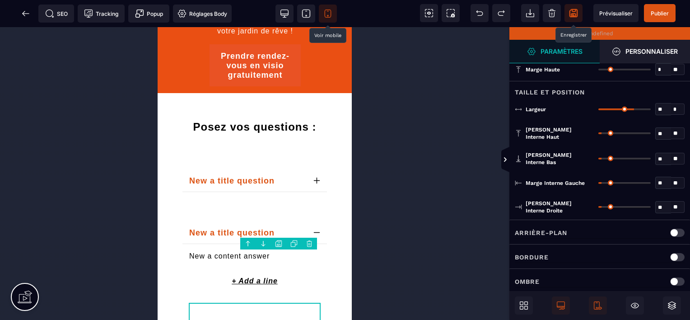
scroll to position [1647, 0]
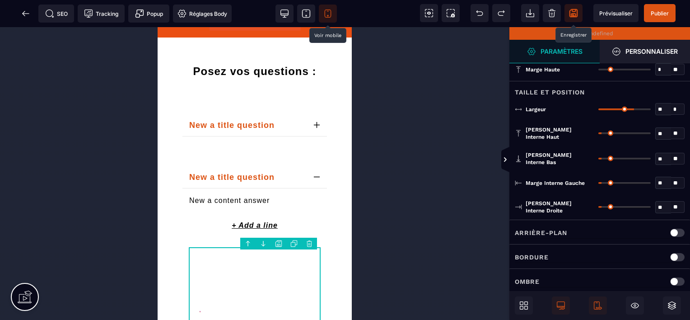
click at [403, 247] on div at bounding box center [254, 173] width 509 height 293
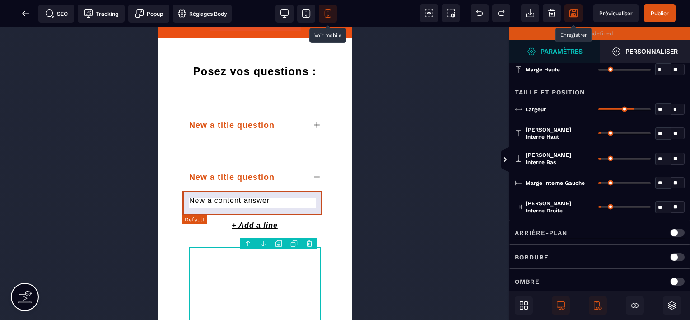
drag, startPoint x: 312, startPoint y: 209, endPoint x: 323, endPoint y: 214, distance: 12.0
click at [323, 214] on ul "Posez vos questions : New a title question New a content answer New a title que…" at bounding box center [254, 142] width 167 height 182
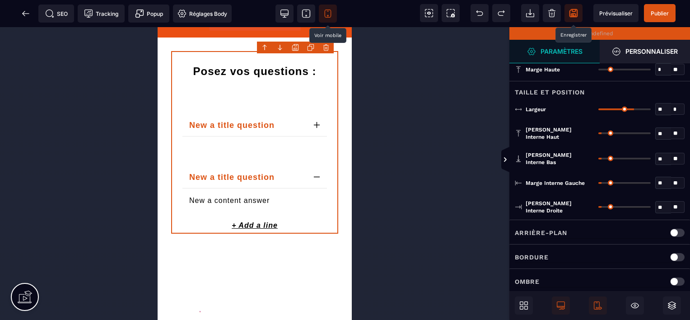
scroll to position [0, 0]
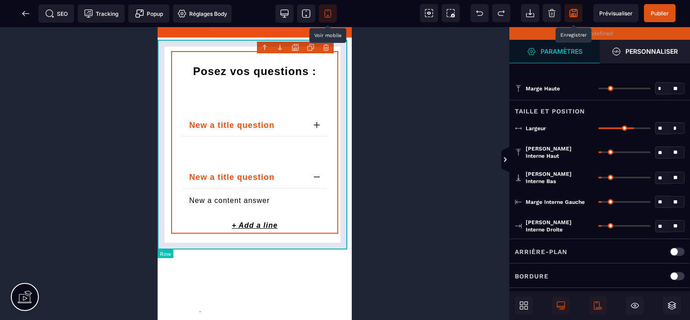
click at [342, 225] on div "Posez vos questions : New a title question New a content answer New a title que…" at bounding box center [255, 141] width 194 height 209
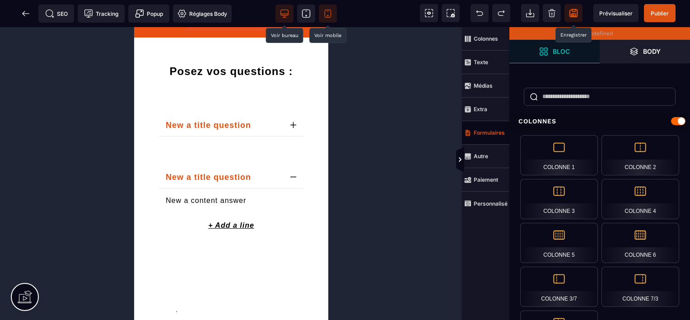
click at [286, 19] on span at bounding box center [284, 14] width 18 height 18
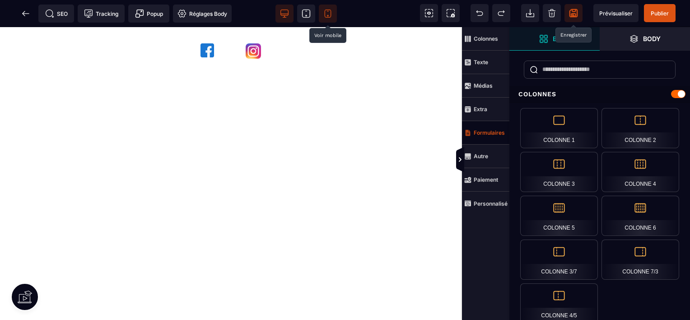
scroll to position [1326, 0]
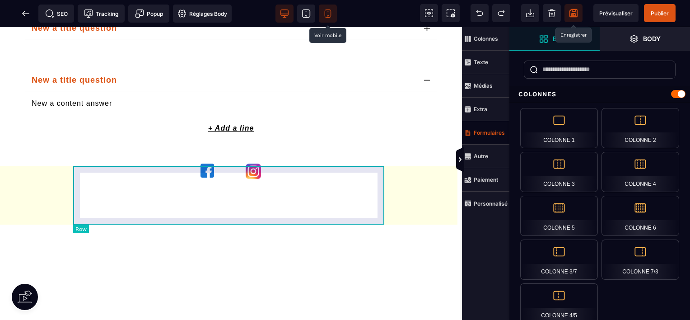
click at [279, 166] on div at bounding box center [231, 179] width 314 height 59
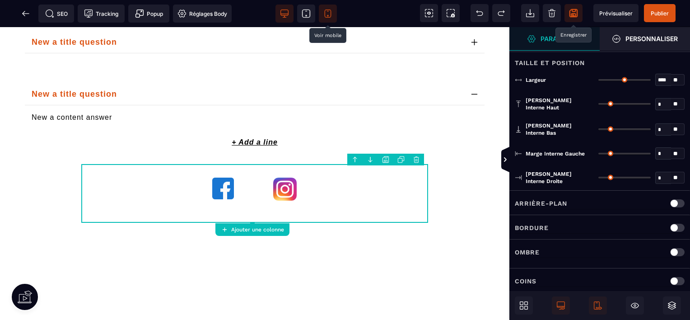
scroll to position [0, 0]
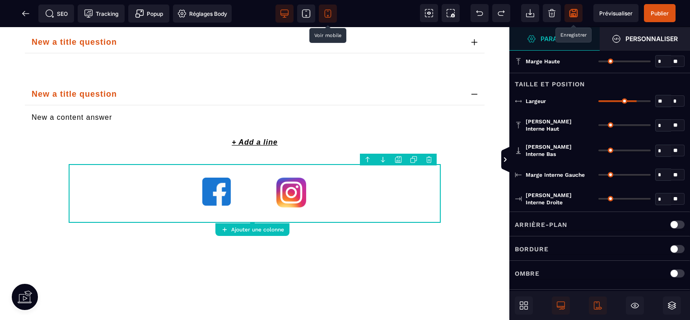
drag, startPoint x: 602, startPoint y: 99, endPoint x: 635, endPoint y: 103, distance: 33.6
click at [635, 102] on input "range" at bounding box center [624, 101] width 52 height 2
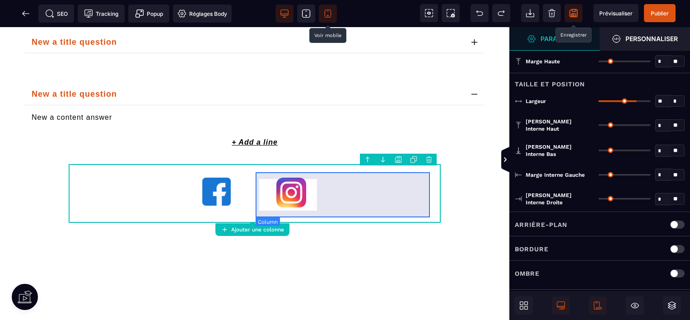
click at [327, 189] on div at bounding box center [346, 193] width 176 height 45
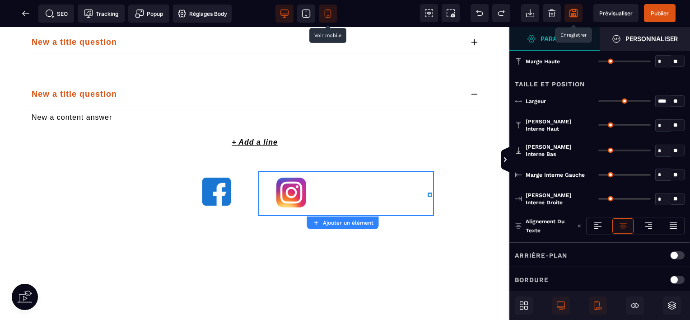
click at [430, 194] on icon at bounding box center [430, 194] width 5 height 5
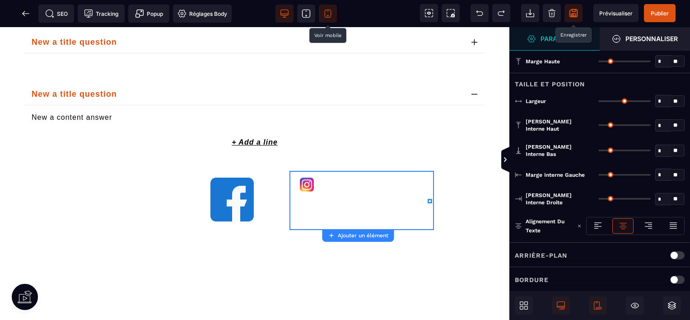
drag, startPoint x: 600, startPoint y: 101, endPoint x: 587, endPoint y: 102, distance: 13.2
click at [598, 102] on input "range" at bounding box center [624, 101] width 52 height 2
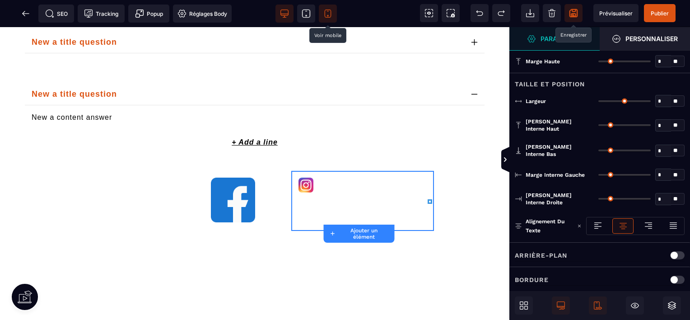
drag, startPoint x: 600, startPoint y: 167, endPoint x: 588, endPoint y: 173, distance: 13.3
click at [598, 174] on input "range" at bounding box center [624, 175] width 52 height 2
click at [474, 13] on span at bounding box center [479, 13] width 18 height 18
click at [506, 159] on icon at bounding box center [505, 160] width 3 height 5
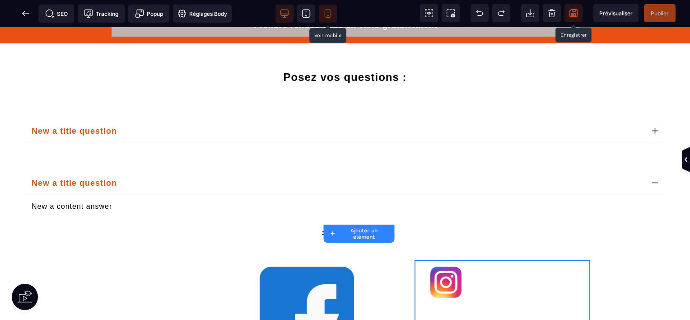
scroll to position [1432, 0]
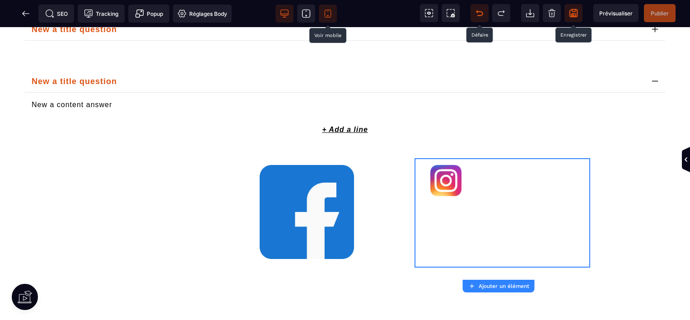
click at [480, 16] on icon at bounding box center [479, 13] width 9 height 9
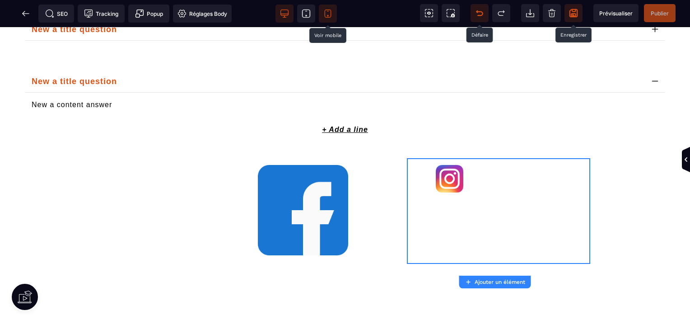
click at [480, 16] on icon at bounding box center [479, 13] width 9 height 9
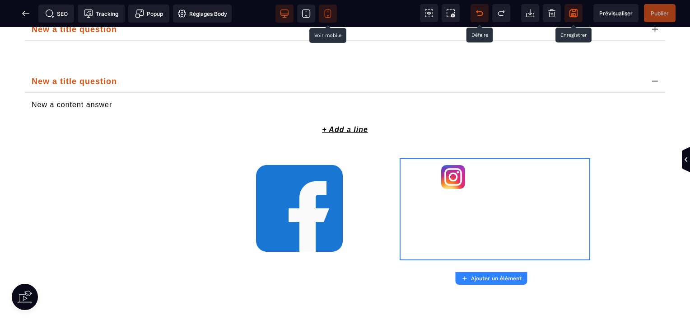
click at [480, 16] on icon at bounding box center [479, 13] width 9 height 9
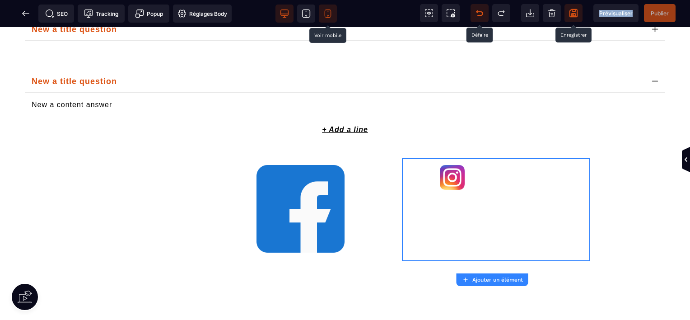
click at [480, 16] on icon at bounding box center [479, 13] width 9 height 9
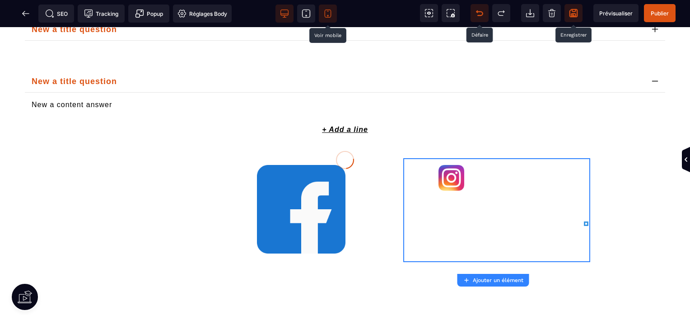
click at [480, 16] on icon at bounding box center [479, 13] width 9 height 9
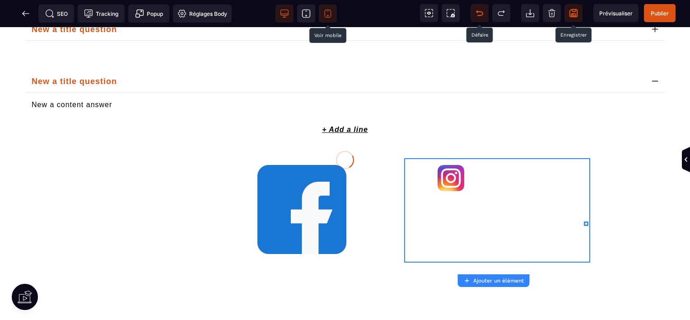
click at [480, 16] on div at bounding box center [345, 160] width 690 height 320
click at [480, 16] on icon at bounding box center [479, 13] width 9 height 9
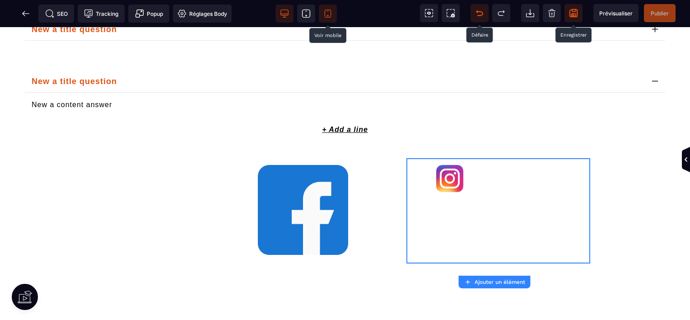
click at [480, 16] on icon at bounding box center [479, 13] width 9 height 9
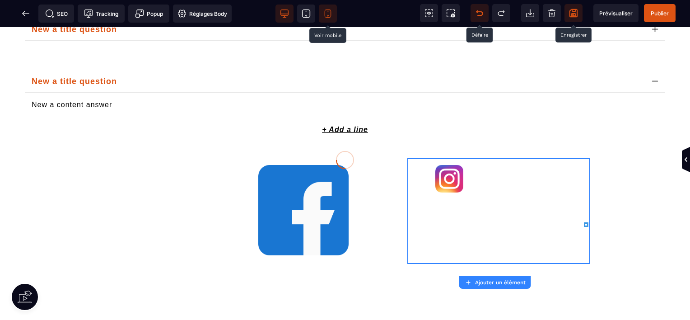
click at [480, 16] on div at bounding box center [345, 160] width 690 height 320
click at [480, 16] on icon at bounding box center [479, 13] width 9 height 9
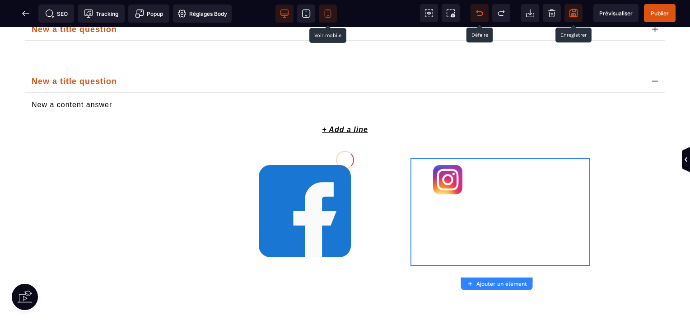
click at [480, 16] on div at bounding box center [345, 160] width 690 height 320
click at [480, 16] on icon at bounding box center [479, 13] width 9 height 9
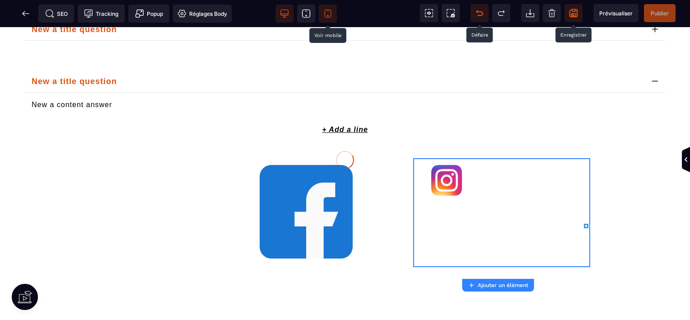
click at [480, 16] on div at bounding box center [345, 160] width 690 height 320
click at [684, 157] on icon at bounding box center [685, 159] width 7 height 7
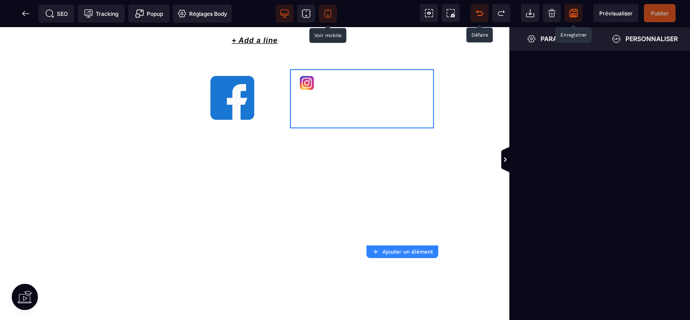
scroll to position [1330, 0]
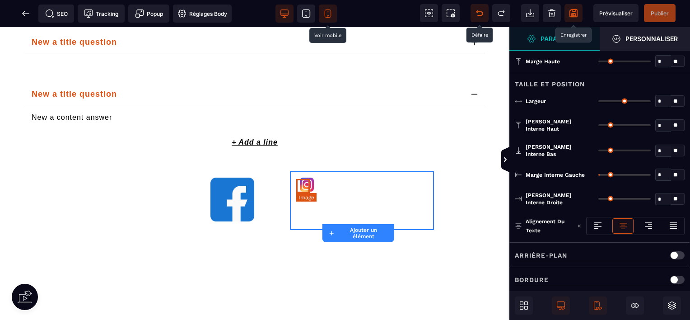
click at [303, 186] on img at bounding box center [307, 184] width 14 height 14
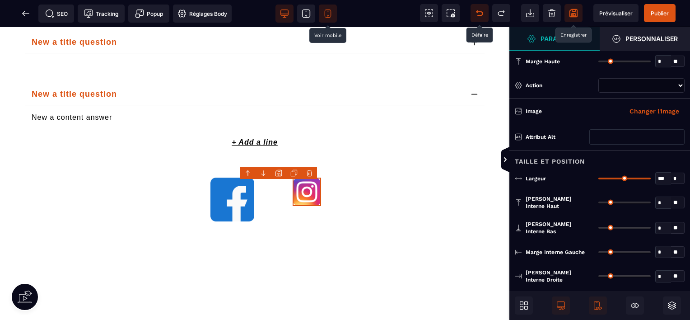
drag, startPoint x: 601, startPoint y: 178, endPoint x: 660, endPoint y: 184, distance: 59.0
click at [651, 179] on input "range" at bounding box center [624, 178] width 52 height 2
click at [233, 204] on img at bounding box center [232, 199] width 44 height 44
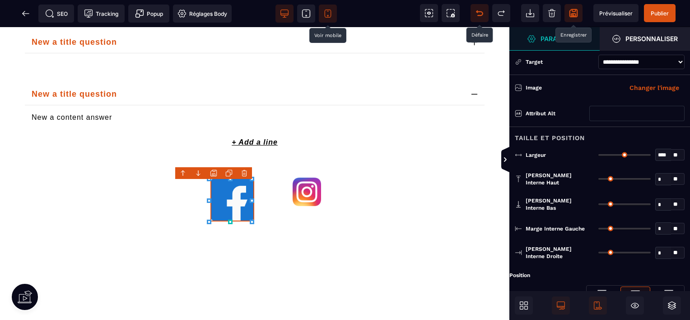
scroll to position [96, 0]
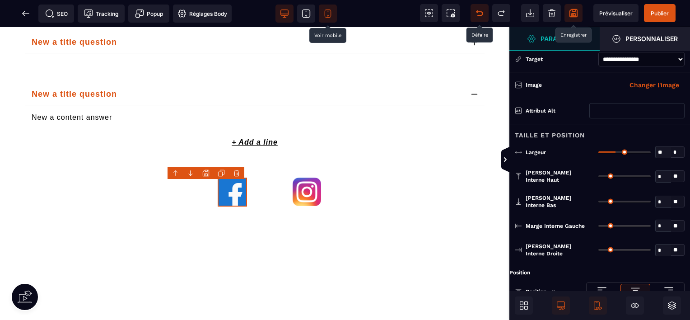
drag, startPoint x: 600, startPoint y: 150, endPoint x: 616, endPoint y: 153, distance: 16.1
click at [616, 153] on input "range" at bounding box center [624, 152] width 52 height 2
click at [503, 157] on icon at bounding box center [505, 159] width 7 height 7
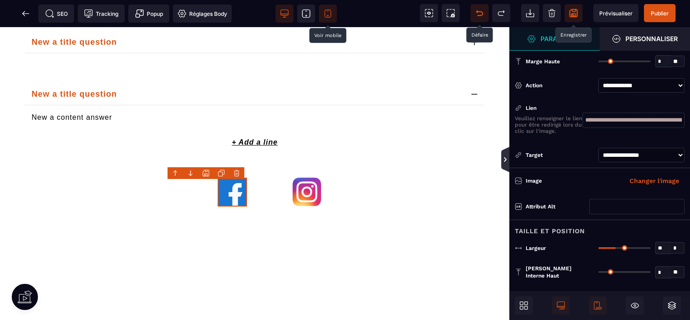
scroll to position [1432, 0]
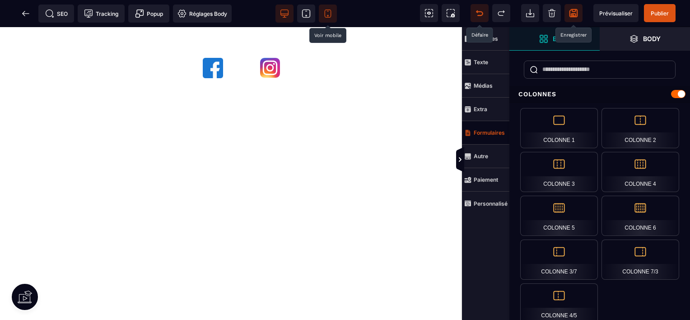
scroll to position [1326, 0]
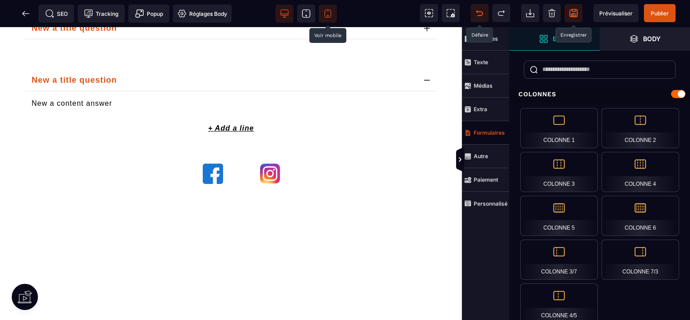
click at [336, 14] on span at bounding box center [328, 14] width 18 height 18
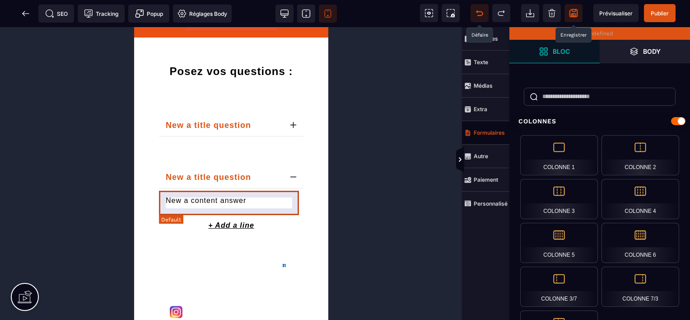
scroll to position [1647, 0]
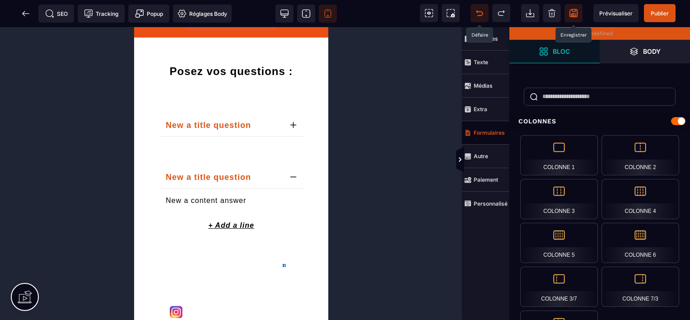
click at [392, 220] on div at bounding box center [231, 173] width 462 height 293
click at [290, 11] on span at bounding box center [284, 14] width 18 height 18
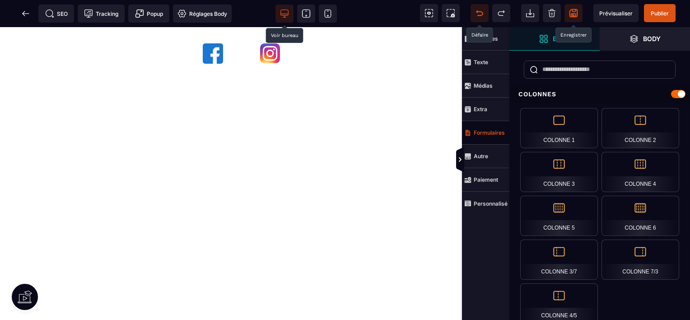
scroll to position [1327, 0]
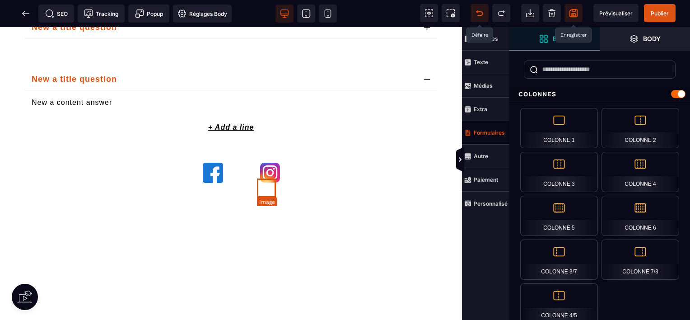
click at [269, 182] on img at bounding box center [270, 173] width 20 height 20
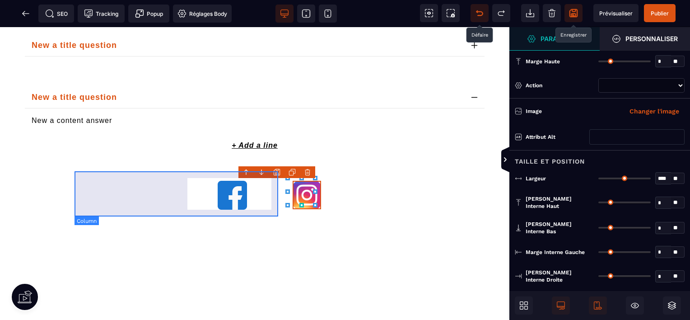
scroll to position [1331, 0]
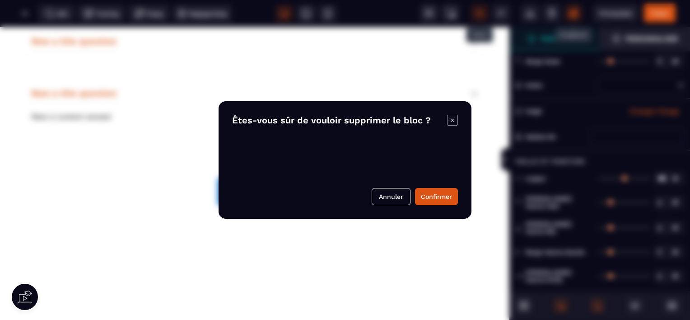
click at [309, 174] on body "B I U S A *******" at bounding box center [345, 160] width 690 height 320
click at [428, 200] on button "Confirmer" at bounding box center [436, 196] width 43 height 17
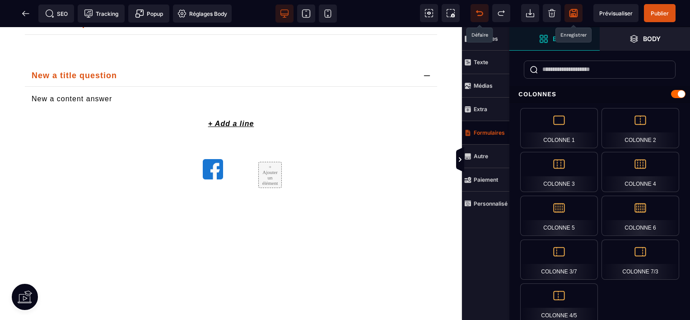
scroll to position [1327, 0]
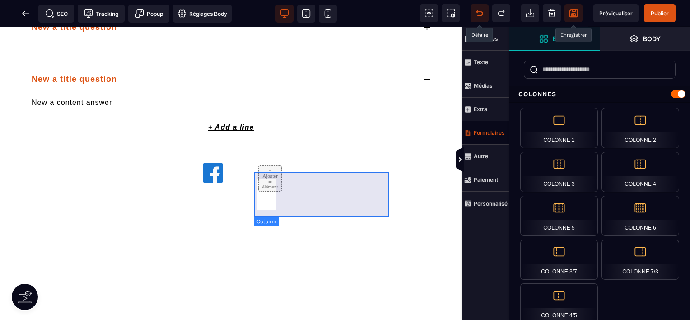
click at [276, 177] on div "+ Ajouter un élément" at bounding box center [324, 178] width 135 height 45
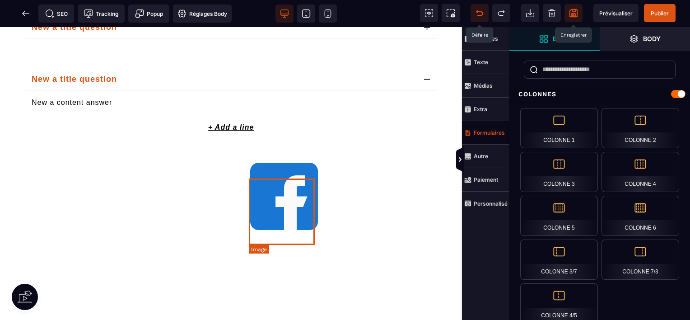
click at [253, 218] on img at bounding box center [283, 196] width 67 height 67
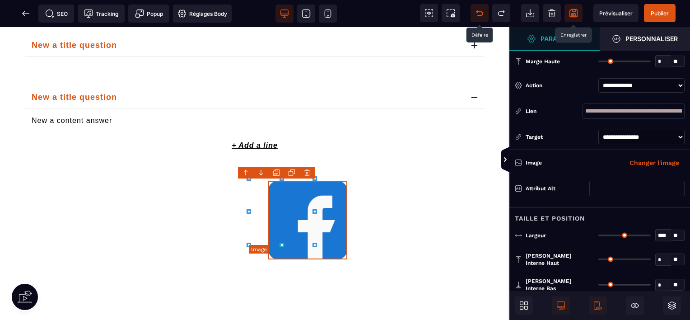
scroll to position [1331, 0]
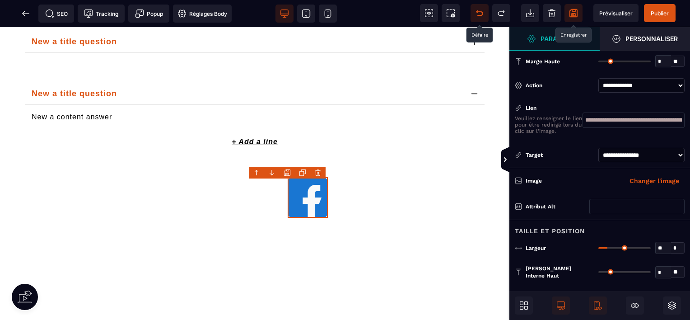
drag, startPoint x: 600, startPoint y: 247, endPoint x: 609, endPoint y: 247, distance: 8.1
click at [609, 247] on input "range" at bounding box center [624, 248] width 52 height 2
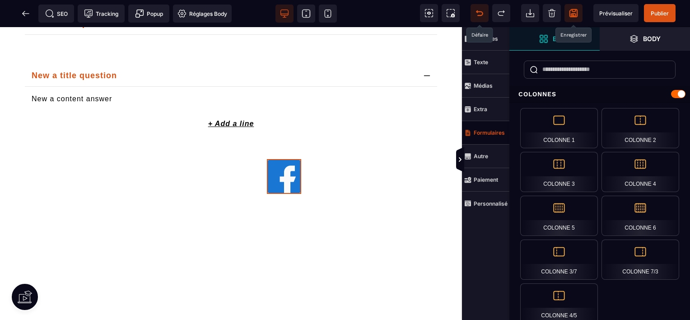
scroll to position [1327, 0]
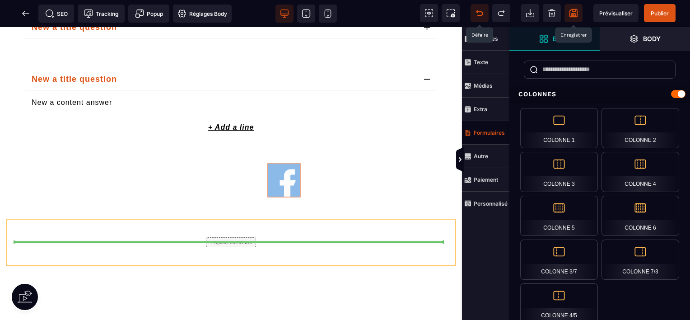
drag, startPoint x: 278, startPoint y: 190, endPoint x: 230, endPoint y: 252, distance: 79.2
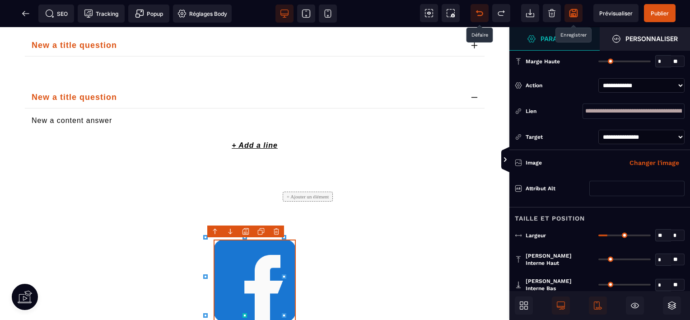
scroll to position [1331, 0]
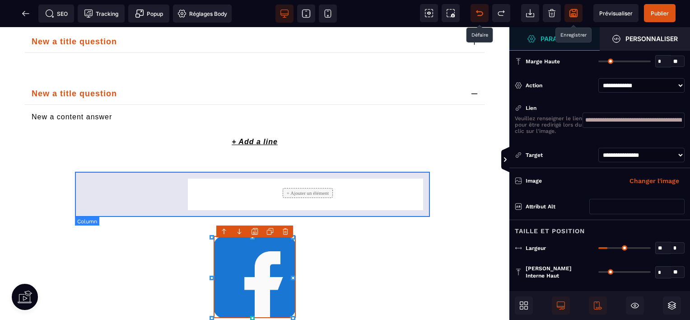
click at [312, 184] on div "+ Ajouter un élément" at bounding box center [307, 193] width 238 height 32
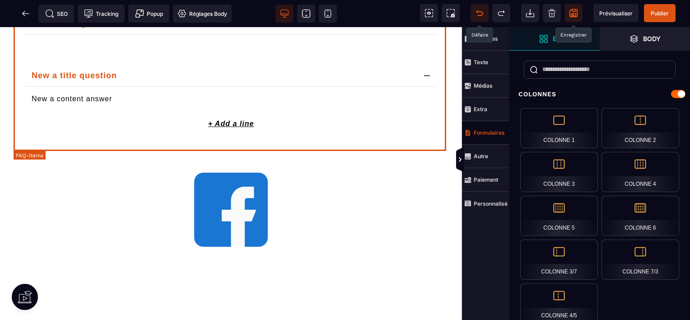
scroll to position [1327, 0]
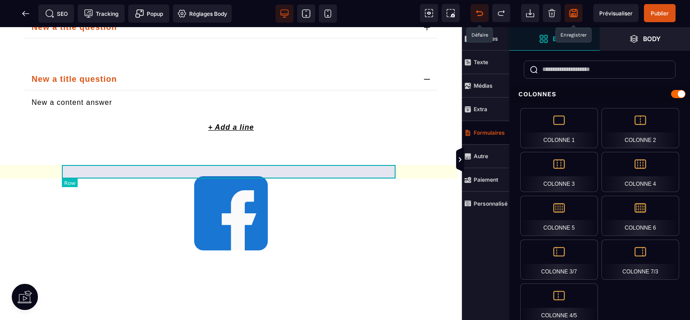
click at [302, 163] on div at bounding box center [230, 156] width 337 height 14
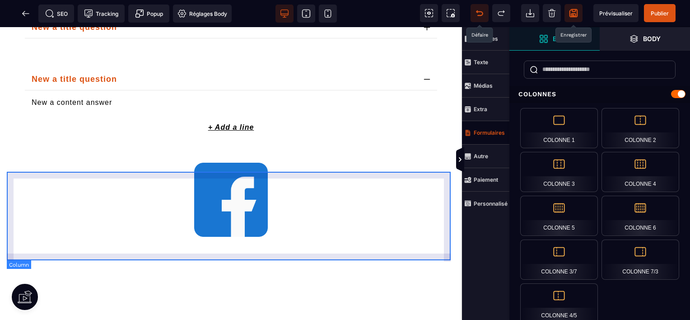
click at [272, 202] on div at bounding box center [231, 200] width 448 height 89
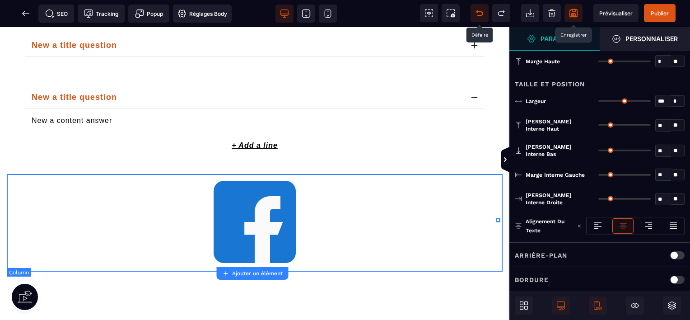
scroll to position [1331, 0]
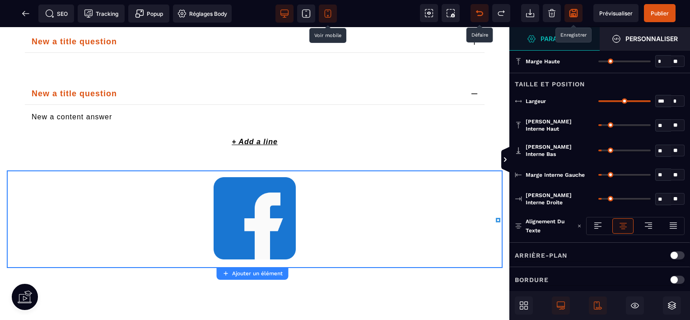
click at [324, 9] on icon at bounding box center [327, 13] width 9 height 9
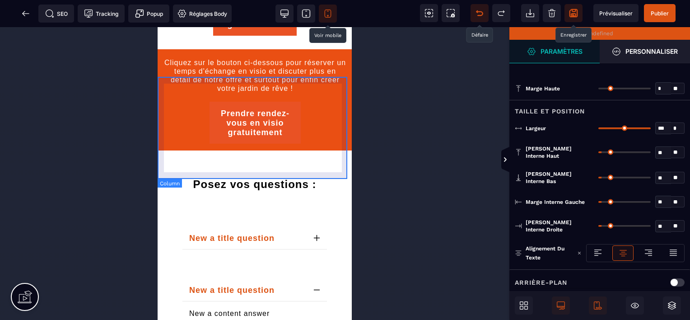
scroll to position [1602, 0]
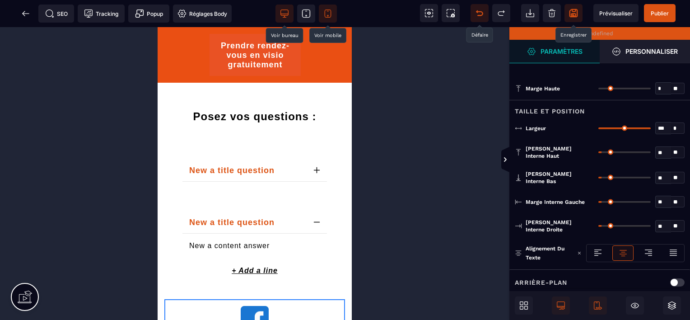
click at [282, 14] on icon at bounding box center [284, 13] width 9 height 9
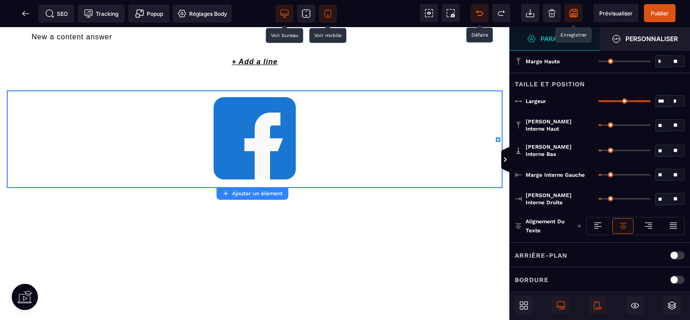
scroll to position [1411, 0]
click at [260, 139] on img at bounding box center [255, 138] width 82 height 82
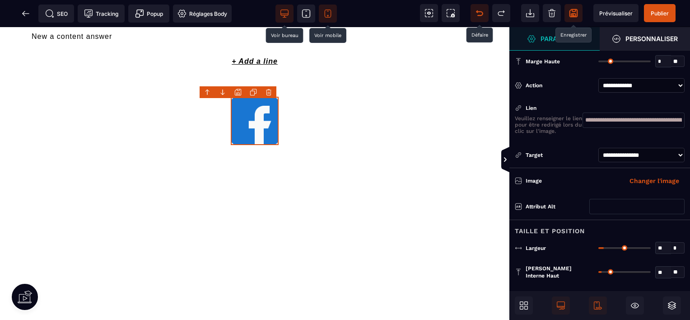
drag, startPoint x: 647, startPoint y: 248, endPoint x: 605, endPoint y: 246, distance: 42.0
click at [605, 247] on input "range" at bounding box center [624, 248] width 52 height 2
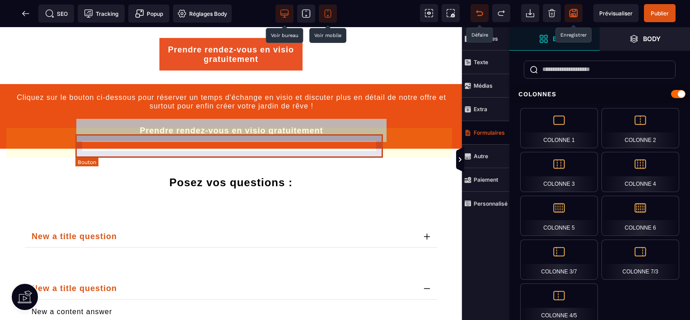
scroll to position [1088, 0]
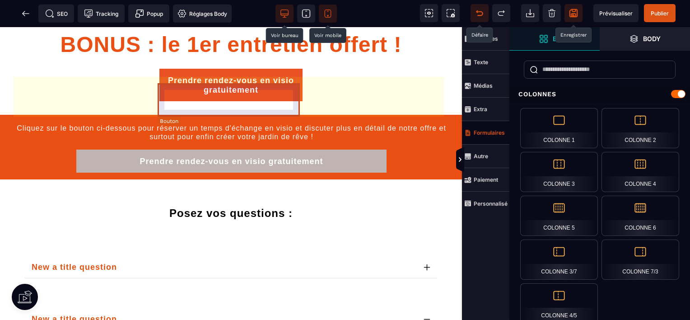
click at [282, 101] on button "Prendre rendez-vous en visio gratuitement" at bounding box center [231, 85] width 144 height 33
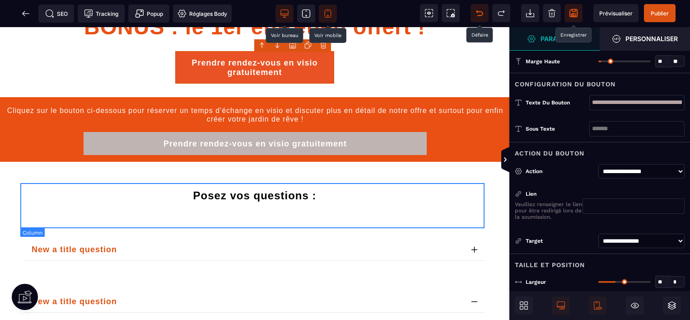
scroll to position [1124, 0]
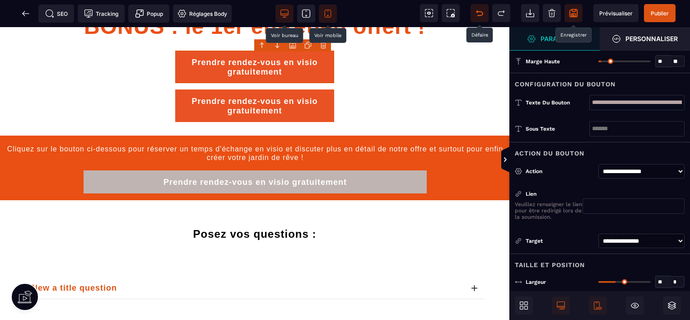
click at [306, 46] on icon at bounding box center [307, 45] width 7 height 7
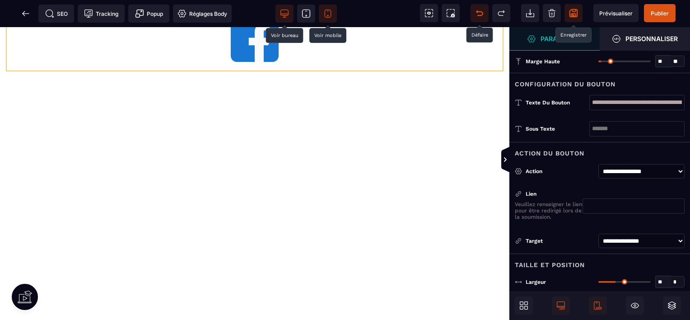
scroll to position [1531, 0]
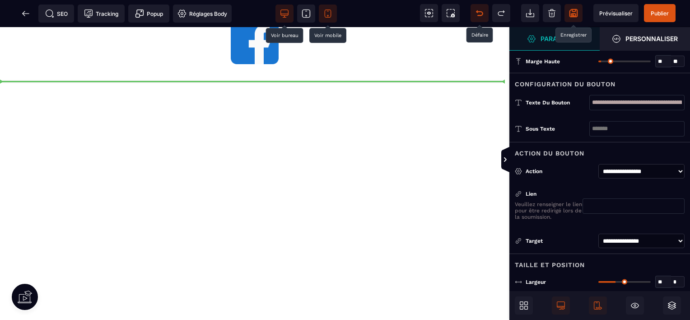
drag, startPoint x: 311, startPoint y: 94, endPoint x: 319, endPoint y: 102, distance: 11.5
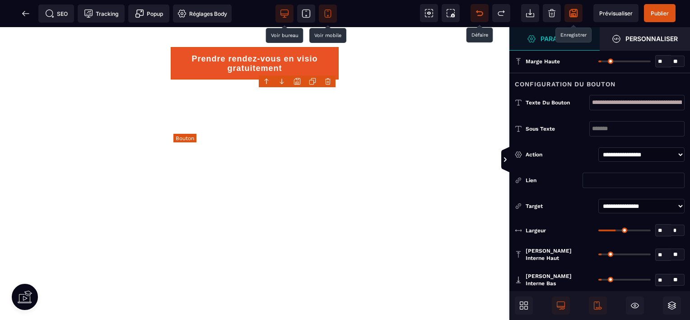
scroll to position [1492, 0]
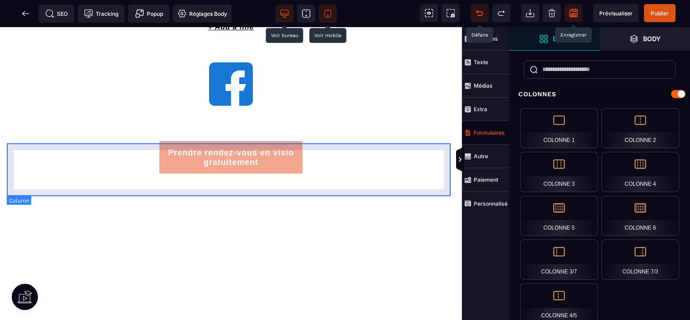
click at [280, 179] on div "Prendre rendez-vous en visio gratuitement" at bounding box center [231, 154] width 448 height 52
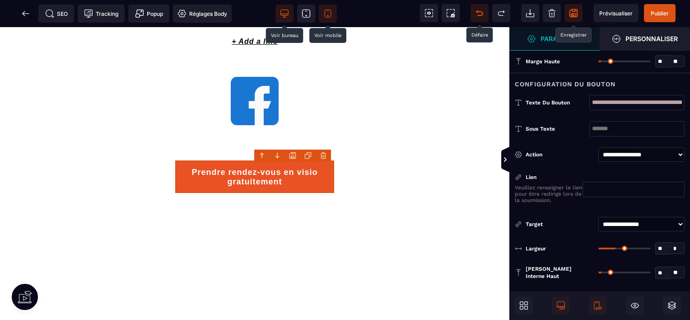
click at [677, 99] on input "**********" at bounding box center [636, 102] width 95 height 15
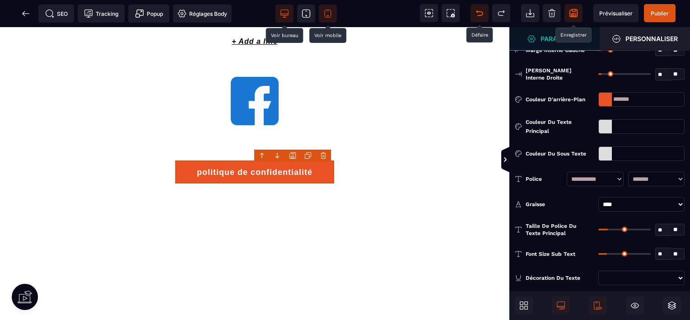
scroll to position [316, 0]
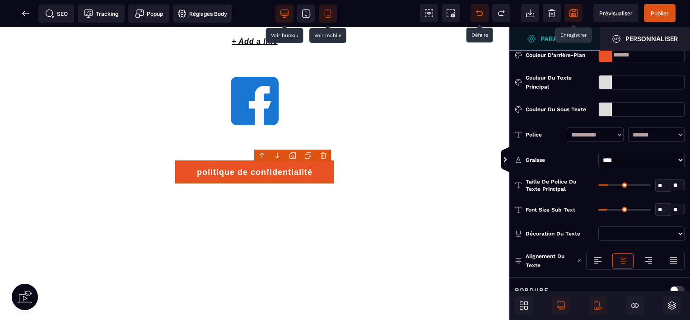
click at [637, 153] on select "**********" at bounding box center [641, 160] width 86 height 14
click at [598, 153] on select "**********" at bounding box center [641, 160] width 86 height 14
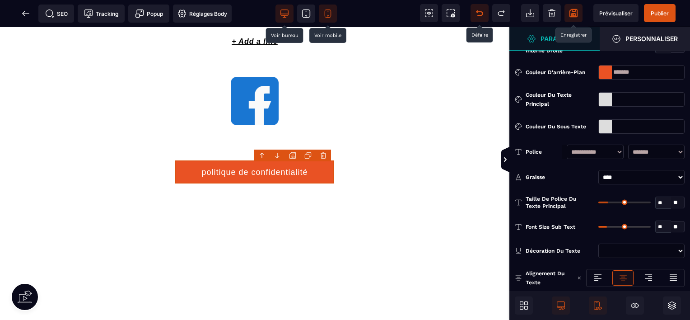
scroll to position [330, 0]
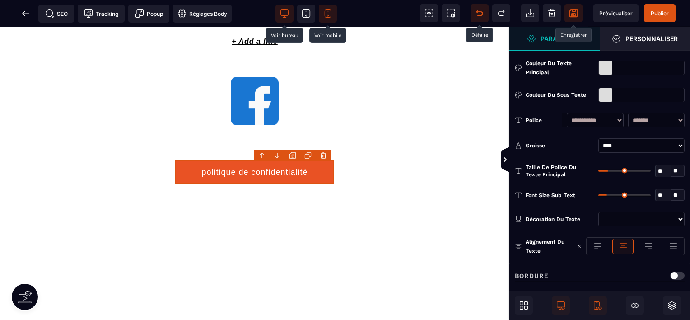
click at [612, 113] on select "**********" at bounding box center [595, 120] width 56 height 14
click at [544, 116] on div "Police" at bounding box center [543, 120] width 37 height 9
click at [303, 175] on div "politique de confidentialité" at bounding box center [254, 171] width 106 height 9
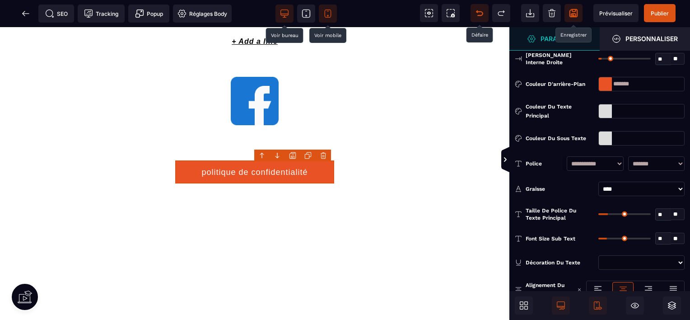
scroll to position [289, 0]
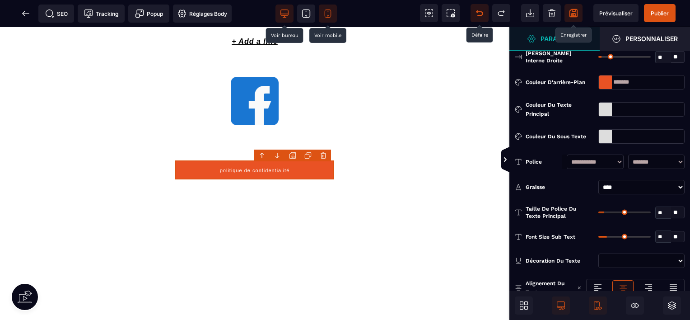
click at [606, 211] on input "range" at bounding box center [624, 212] width 52 height 2
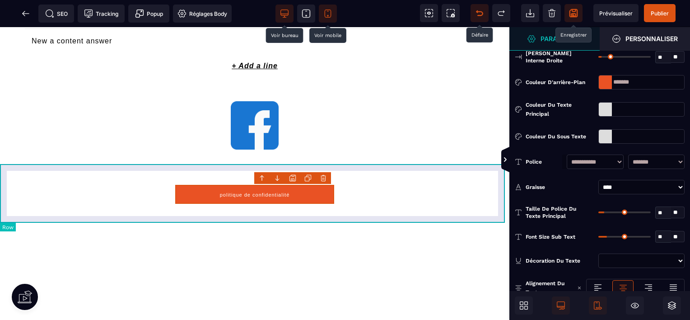
scroll to position [1409, 0]
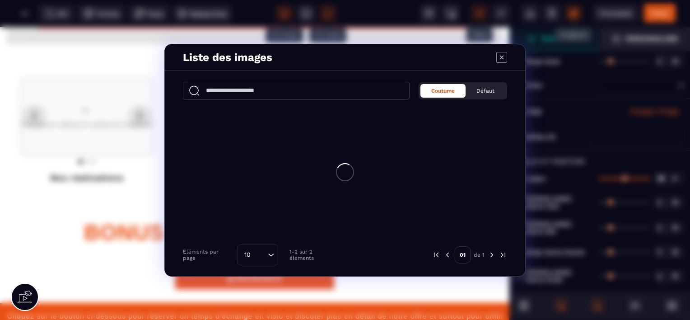
scroll to position [922, 0]
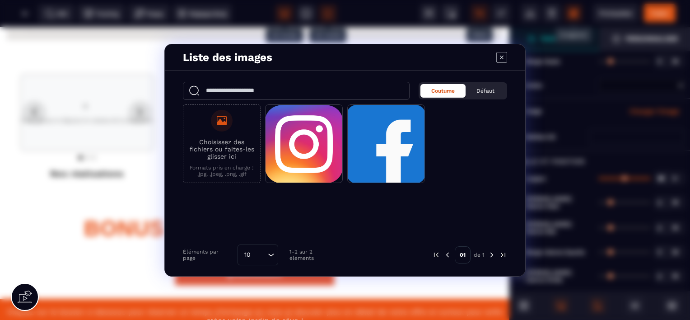
click at [205, 157] on p "Choisissez des fichiers ou faites-les glisser ici" at bounding box center [222, 149] width 68 height 22
click at [0, 0] on input "Choisissez des fichiers ou faites-les glisser ici Formats pris en charge : .jpg…" at bounding box center [0, 0] width 0 height 0
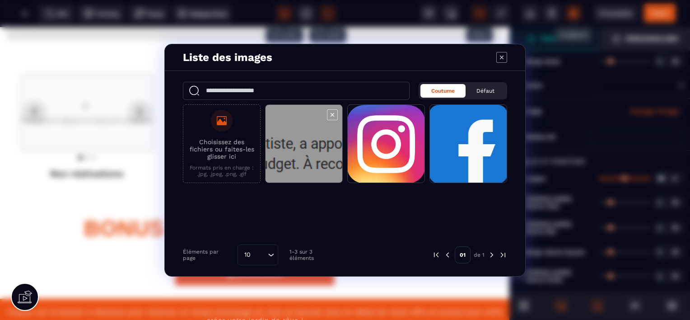
click at [308, 146] on span "Modal window" at bounding box center [303, 144] width 77 height 79
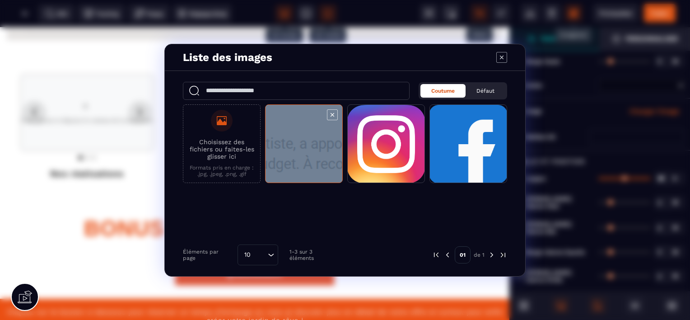
click at [308, 146] on span "Modal window" at bounding box center [303, 144] width 77 height 79
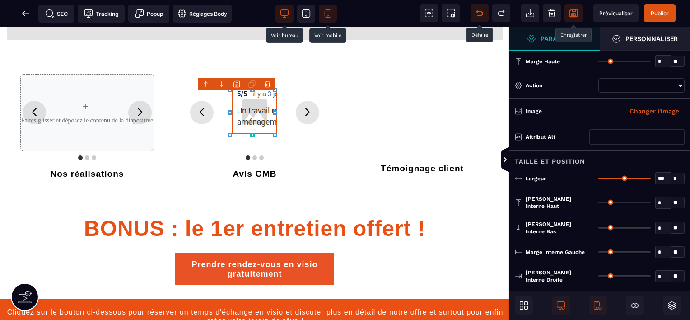
click at [285, 112] on div "B I U S A ******* Image" at bounding box center [254, 173] width 509 height 293
click at [285, 110] on div "B I U S A ******* Carrousel" at bounding box center [254, 173] width 509 height 293
click at [260, 112] on img at bounding box center [254, 111] width 45 height 45
click at [215, 112] on div "B I U S A ******* Carrousel" at bounding box center [254, 173] width 509 height 293
drag, startPoint x: 648, startPoint y: 177, endPoint x: 631, endPoint y: 176, distance: 17.7
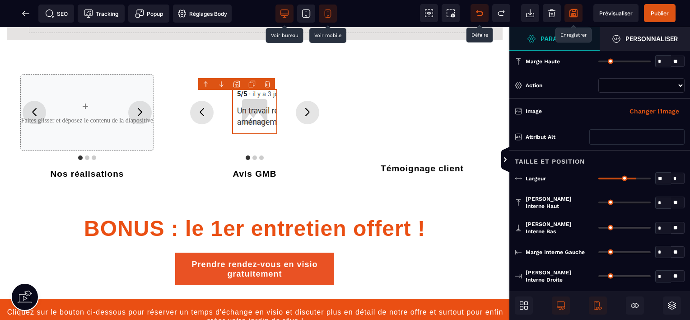
click at [631, 177] on input "range" at bounding box center [624, 178] width 52 height 2
drag, startPoint x: 630, startPoint y: 176, endPoint x: 669, endPoint y: 177, distance: 38.8
click at [651, 177] on input "range" at bounding box center [624, 178] width 52 height 2
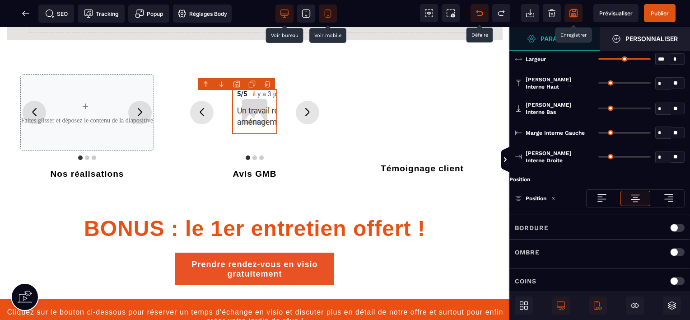
scroll to position [0, 0]
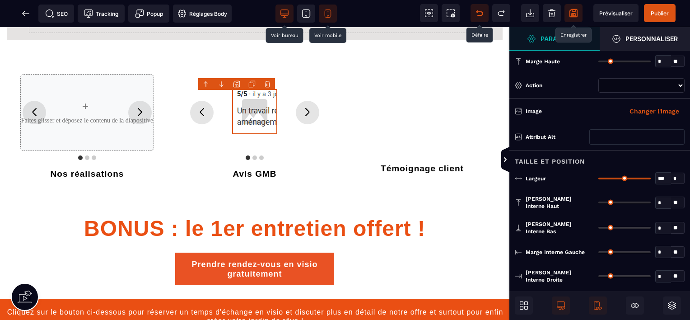
click at [635, 130] on input "text" at bounding box center [636, 136] width 95 height 15
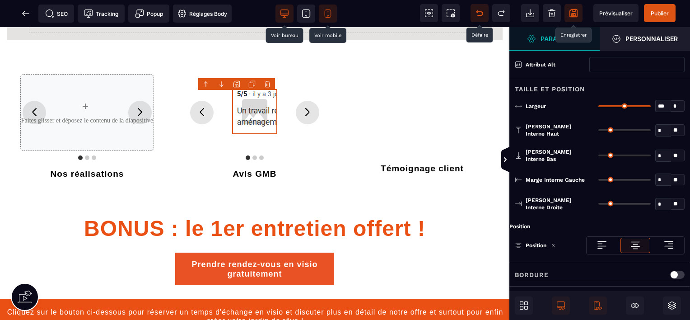
scroll to position [119, 0]
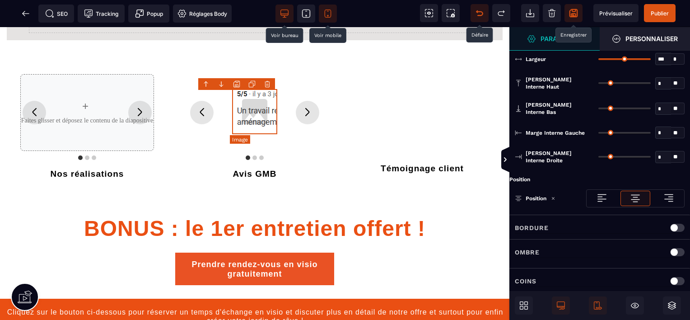
click at [256, 117] on img at bounding box center [254, 111] width 45 height 45
click at [211, 112] on div "B I U S A ******* Image" at bounding box center [254, 173] width 509 height 293
click at [508, 161] on icon at bounding box center [505, 159] width 7 height 7
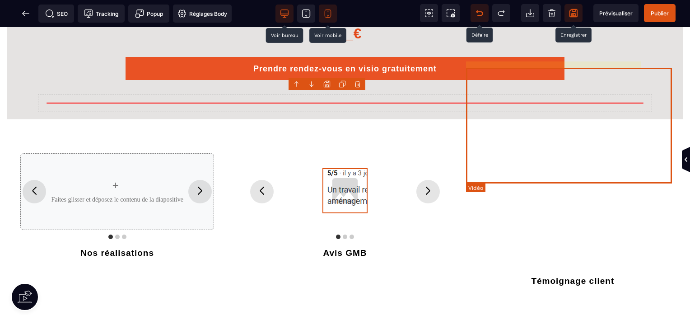
scroll to position [1015, 0]
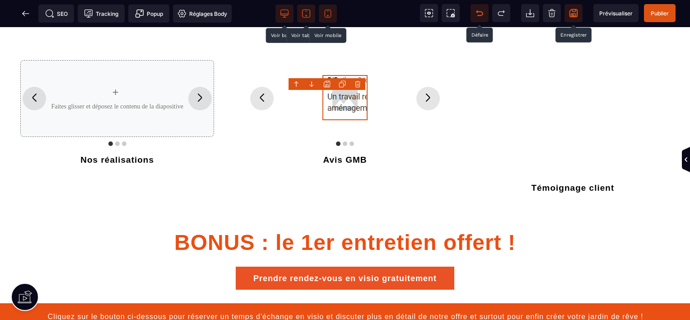
click at [307, 11] on icon at bounding box center [306, 13] width 9 height 9
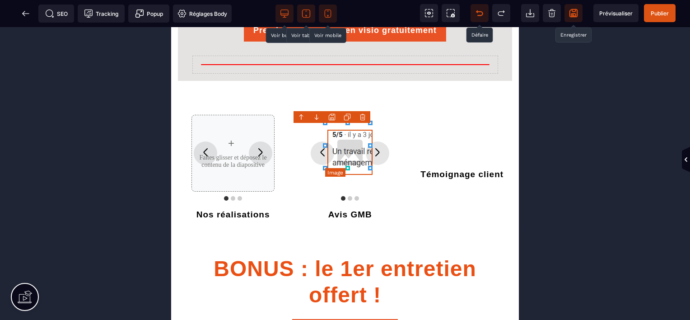
scroll to position [830, 0]
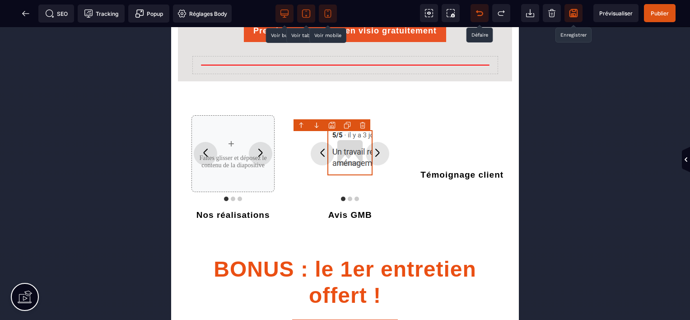
click at [289, 12] on span at bounding box center [284, 14] width 18 height 18
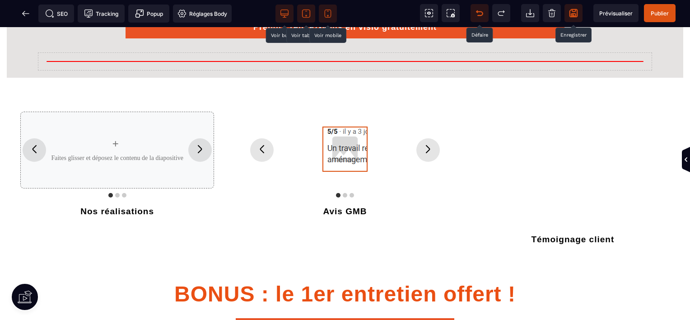
scroll to position [974, 0]
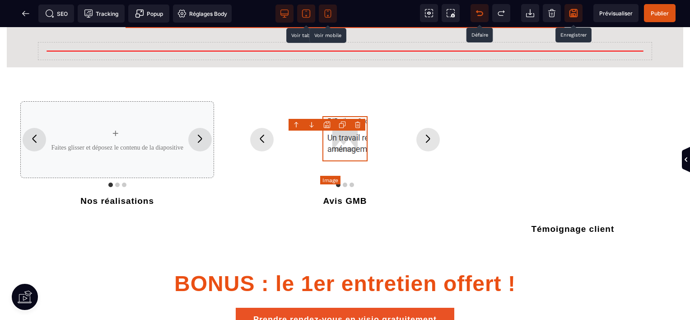
click at [345, 161] on img at bounding box center [344, 138] width 45 height 45
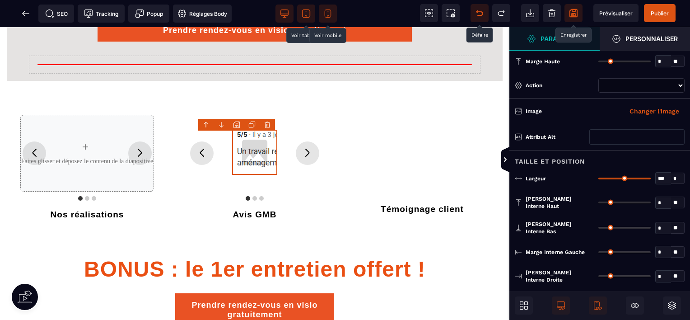
drag, startPoint x: 649, startPoint y: 176, endPoint x: 691, endPoint y: 164, distance: 43.5
click at [651, 177] on input "range" at bounding box center [624, 178] width 52 height 2
click at [602, 202] on div "* * **" at bounding box center [641, 202] width 86 height 14
drag, startPoint x: 600, startPoint y: 200, endPoint x: 598, endPoint y: 205, distance: 5.7
click at [598, 203] on input "range" at bounding box center [624, 202] width 52 height 2
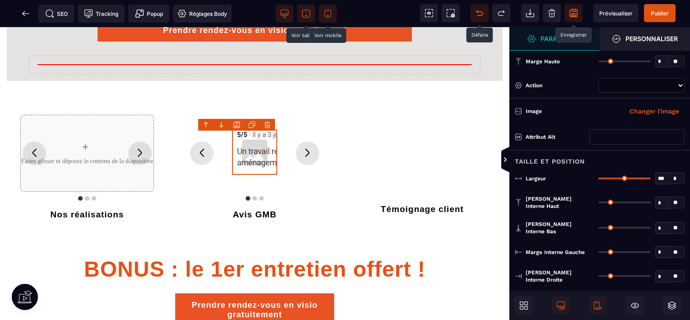
drag, startPoint x: 601, startPoint y: 222, endPoint x: 562, endPoint y: 234, distance: 40.7
click at [598, 228] on input "range" at bounding box center [624, 228] width 52 height 2
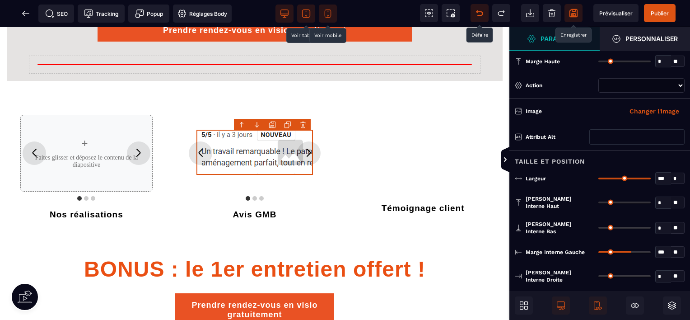
drag, startPoint x: 601, startPoint y: 245, endPoint x: 630, endPoint y: 246, distance: 29.4
click at [630, 251] on input "range" at bounding box center [624, 252] width 52 height 2
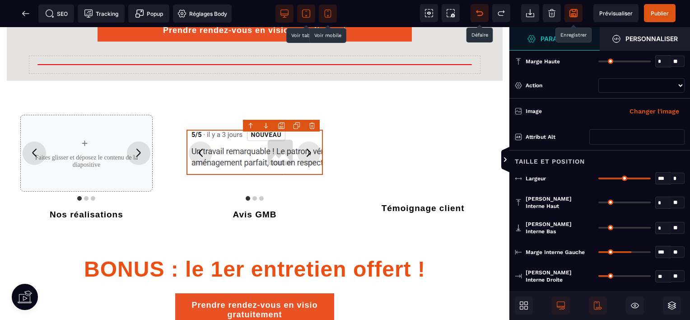
drag, startPoint x: 601, startPoint y: 267, endPoint x: 609, endPoint y: 268, distance: 8.2
click at [609, 275] on input "range" at bounding box center [624, 276] width 52 height 2
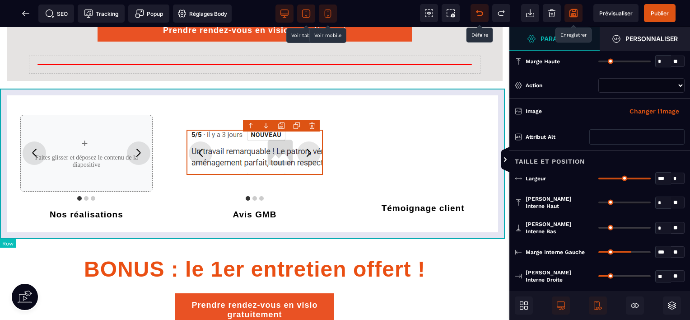
click at [454, 232] on div "+ Faites glisser et déposez le contenu de la diapositive + Faites glisser et dé…" at bounding box center [254, 163] width 509 height 150
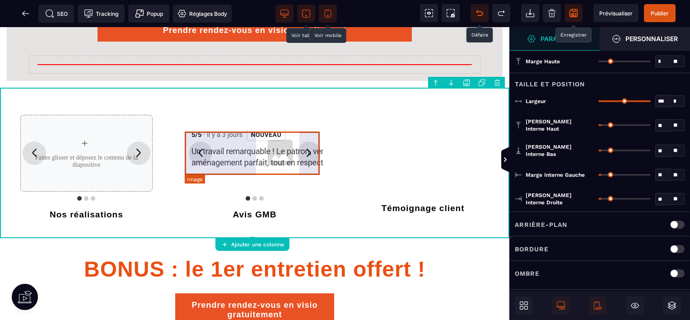
click at [281, 146] on img at bounding box center [254, 152] width 136 height 45
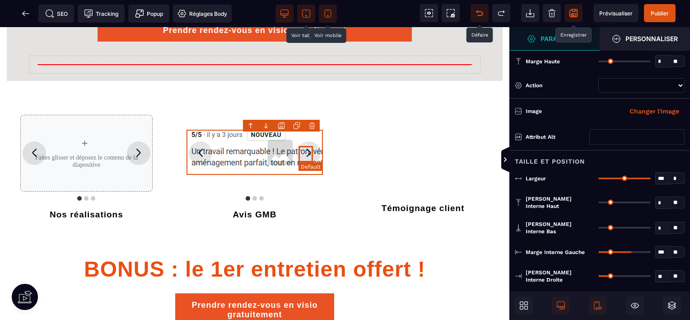
click at [311, 156] on icon "Diapositive suivante" at bounding box center [309, 152] width 14 height 14
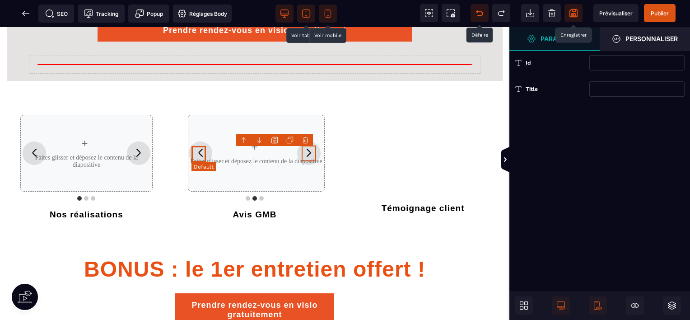
click at [193, 153] on icon "Diapositive précédente" at bounding box center [200, 152] width 14 height 14
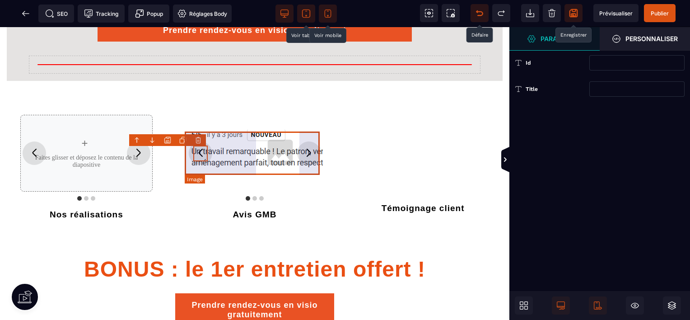
click at [265, 159] on img at bounding box center [254, 152] width 136 height 45
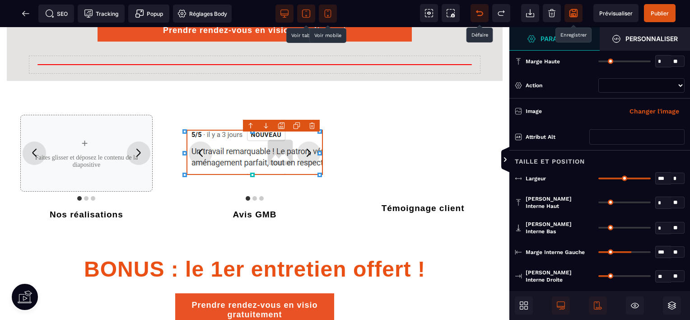
scroll to position [119, 0]
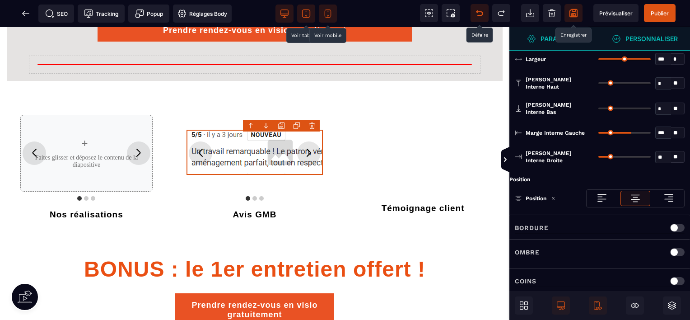
click at [656, 36] on strong "Personnaliser" at bounding box center [651, 38] width 52 height 7
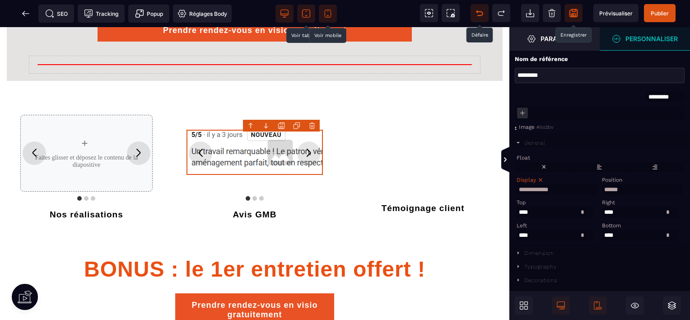
scroll to position [0, 0]
click at [520, 118] on span at bounding box center [522, 112] width 11 height 11
drag, startPoint x: 576, startPoint y: 131, endPoint x: 560, endPoint y: 104, distance: 31.4
click at [560, 104] on div "**********" at bounding box center [599, 106] width 181 height 47
click at [532, 256] on div "Dimension" at bounding box center [539, 253] width 30 height 6
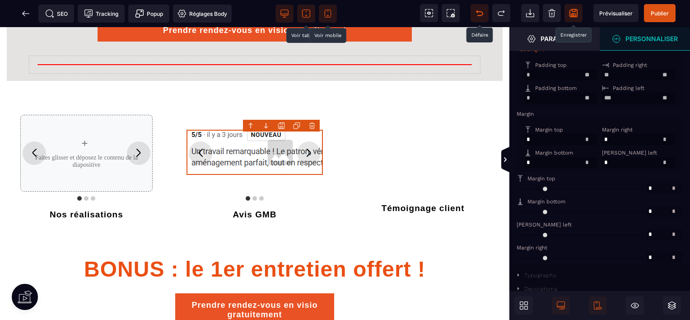
scroll to position [275, 0]
drag, startPoint x: 523, startPoint y: 186, endPoint x: 517, endPoint y: 185, distance: 6.0
click at [517, 185] on input "range" at bounding box center [581, 188] width 130 height 11
drag, startPoint x: 522, startPoint y: 232, endPoint x: 502, endPoint y: 234, distance: 19.5
click at [516, 234] on input "range" at bounding box center [581, 234] width 130 height 11
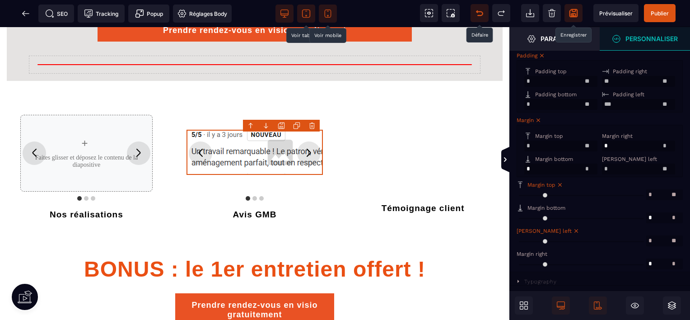
scroll to position [259, 0]
click at [522, 139] on div "Margin top * * ** * ** *** ** **" at bounding box center [561, 140] width 78 height 21
click at [527, 139] on div "Margin top" at bounding box center [559, 135] width 71 height 6
click at [529, 151] on input "*" at bounding box center [560, 145] width 73 height 11
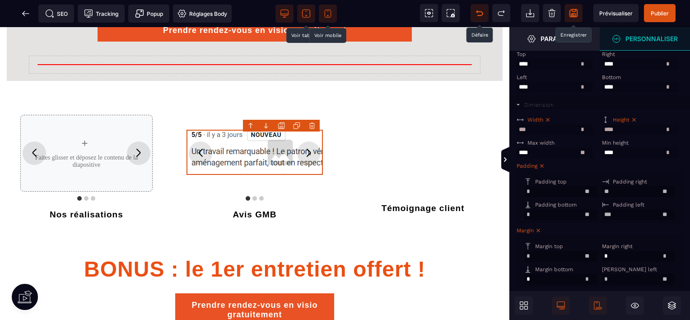
scroll to position [147, 0]
drag, startPoint x: 541, startPoint y: 155, endPoint x: 530, endPoint y: 157, distance: 11.9
click at [530, 157] on input "text" at bounding box center [554, 154] width 76 height 11
click at [536, 159] on input "text" at bounding box center [554, 154] width 76 height 11
click at [556, 170] on div "Padding" at bounding box center [598, 167] width 164 height 6
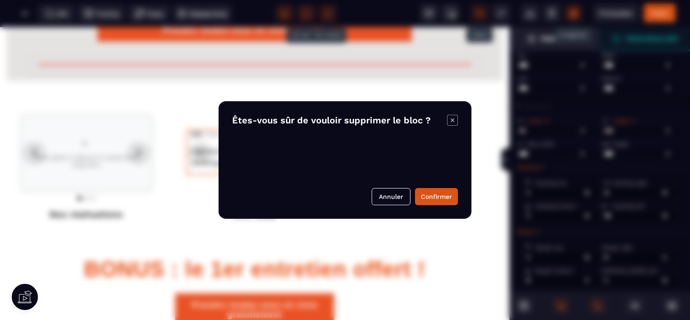
click at [311, 128] on body "B I U S A *******" at bounding box center [345, 160] width 690 height 320
click at [455, 199] on button "Confirmer" at bounding box center [436, 196] width 43 height 17
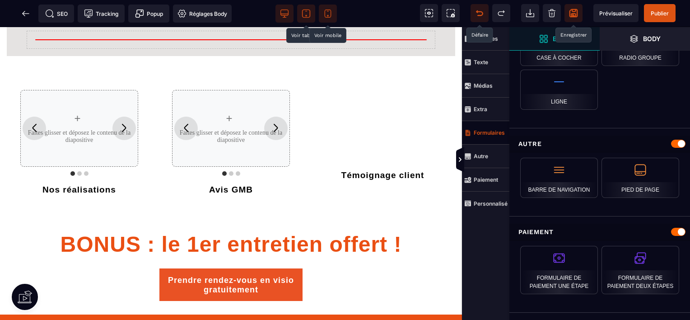
scroll to position [877, 0]
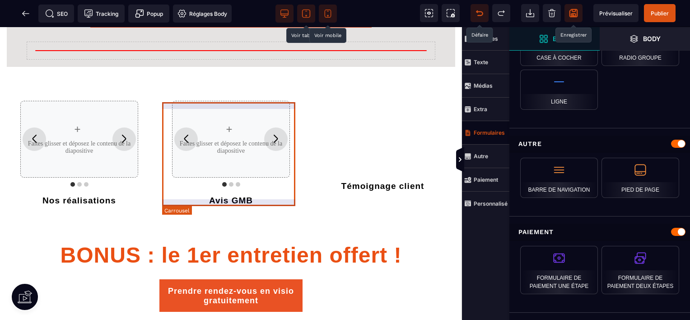
click at [249, 134] on div "+ Faites glisser et déposez le contenu de la diapositive" at bounding box center [230, 139] width 131 height 90
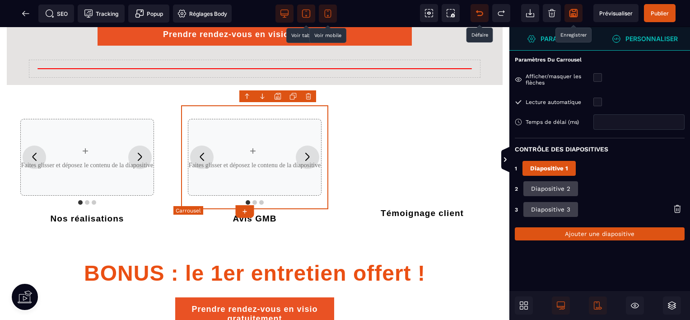
scroll to position [881, 0]
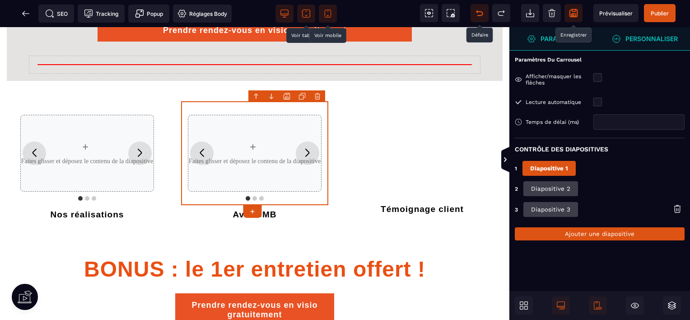
click at [676, 211] on icon at bounding box center [677, 208] width 9 height 9
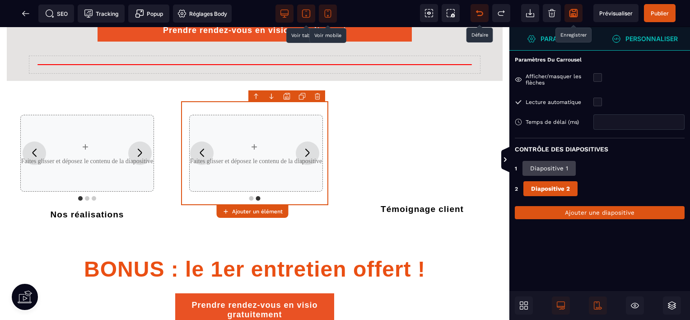
click at [566, 191] on button "Diapositive 2" at bounding box center [550, 188] width 54 height 15
click at [304, 149] on icon "Diapositive suivante" at bounding box center [307, 152] width 14 height 14
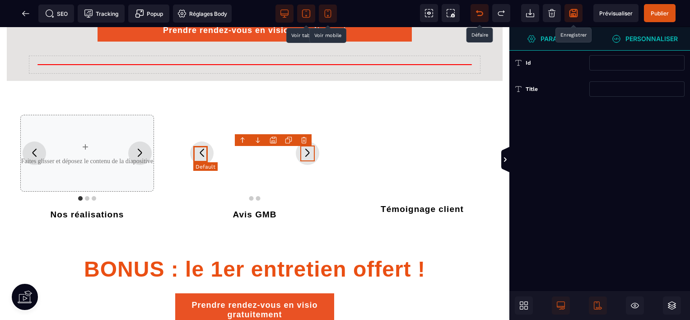
click at [204, 155] on icon "Diapositive précédente" at bounding box center [202, 152] width 14 height 14
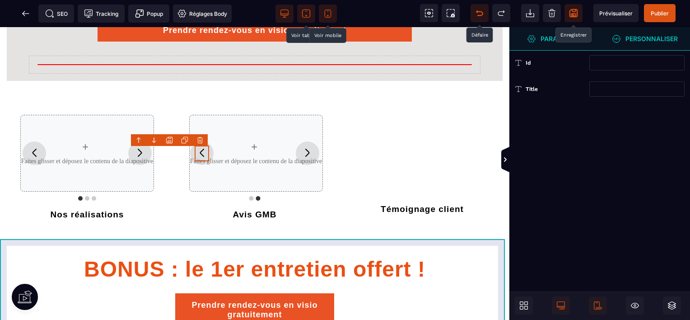
click at [502, 241] on div "BONUS : le 1er entretien offert ! Prendre rendez-vous en visio gratuitement" at bounding box center [254, 288] width 509 height 101
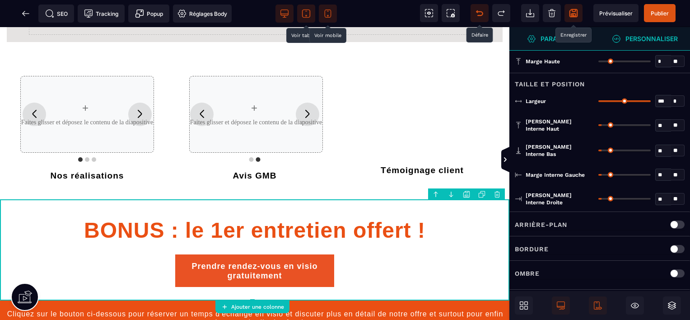
scroll to position [664, 0]
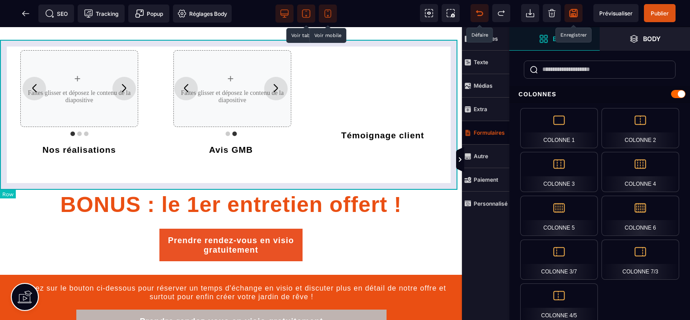
scroll to position [925, 0]
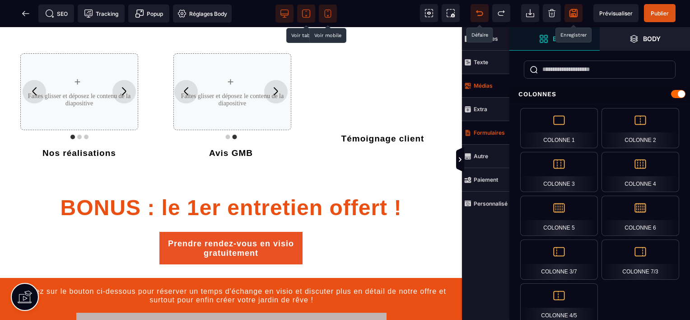
click at [484, 85] on strong "Médias" at bounding box center [483, 85] width 19 height 7
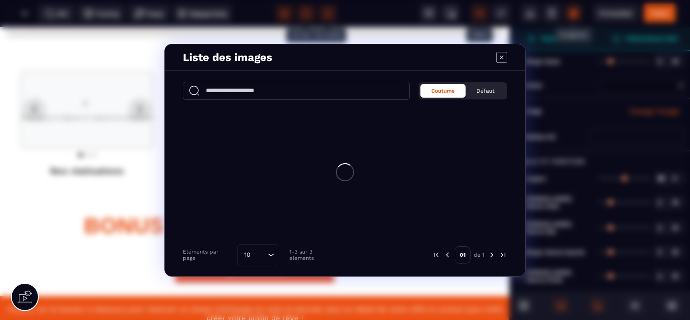
scroll to position [928, 0]
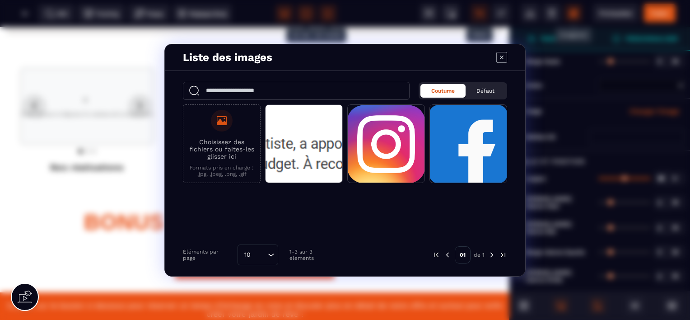
click at [209, 155] on p "Choisissez des fichiers ou faites-les glisser ici" at bounding box center [222, 149] width 68 height 22
click at [0, 0] on input "Choisissez des fichiers ou faites-les glisser ici Formats pris en charge : .jpg…" at bounding box center [0, 0] width 0 height 0
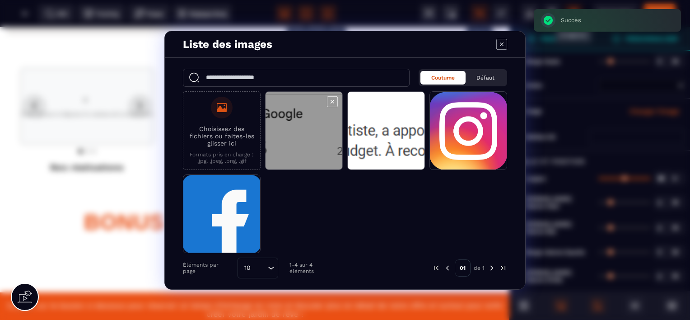
click at [317, 126] on span "Modal window" at bounding box center [303, 131] width 77 height 79
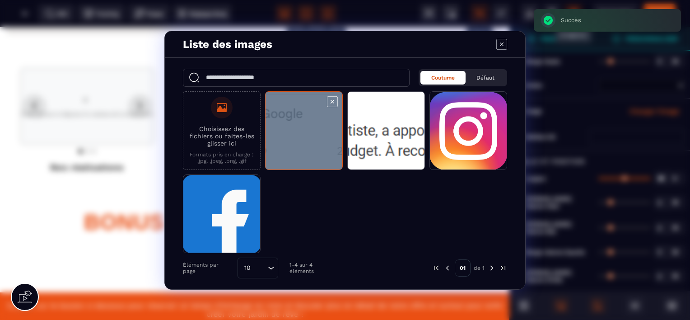
click at [317, 126] on span "Modal window" at bounding box center [303, 131] width 77 height 79
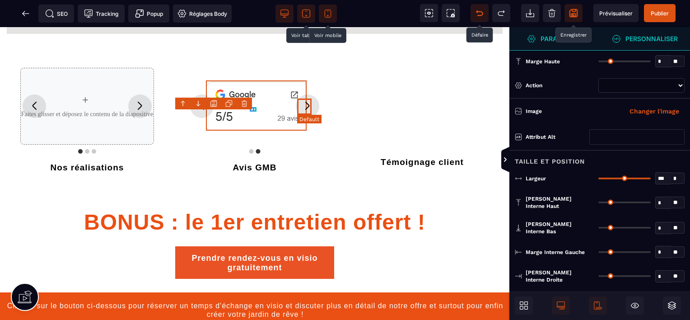
click at [311, 107] on icon "Diapositive suivante" at bounding box center [307, 105] width 14 height 14
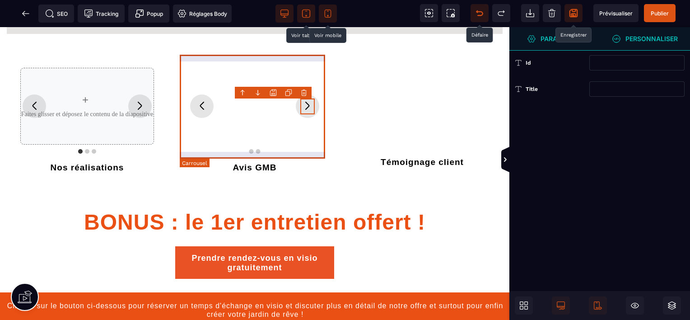
click at [265, 105] on div "+ Faites glisser et déposez le contenu de la diapositive" at bounding box center [254, 106] width 147 height 104
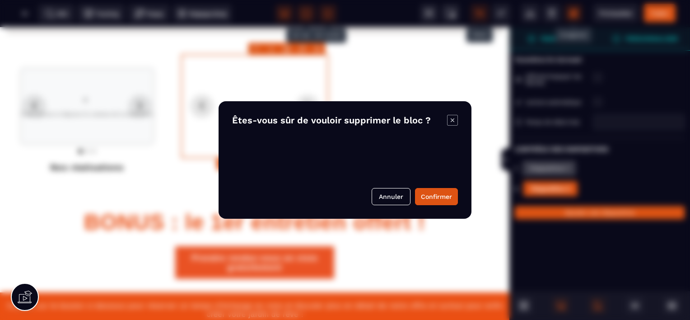
click at [316, 51] on body "B I U S A *******" at bounding box center [345, 160] width 690 height 320
click at [428, 204] on button "Confirmer" at bounding box center [436, 196] width 43 height 17
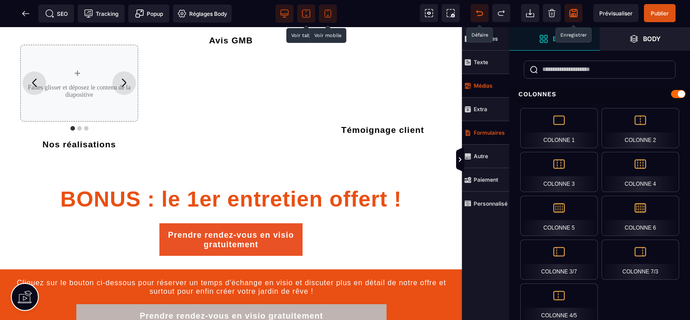
scroll to position [925, 0]
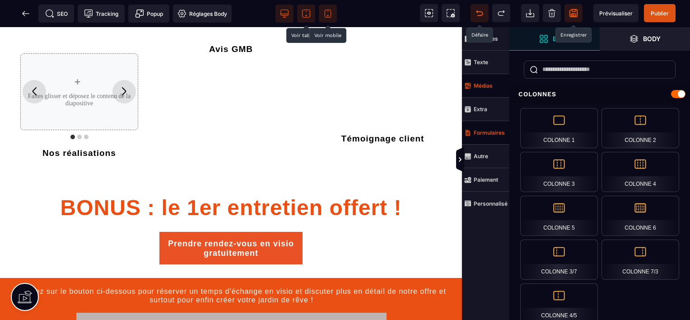
click at [484, 81] on span "Médias" at bounding box center [485, 85] width 47 height 23
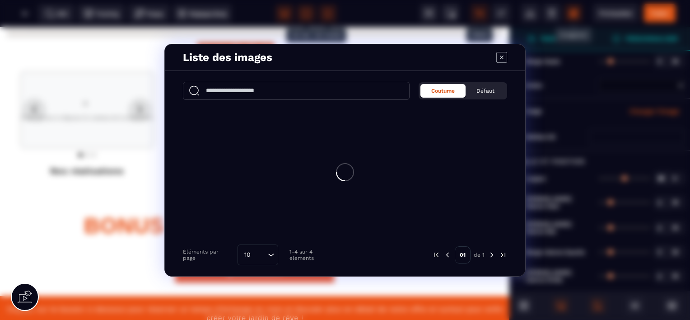
scroll to position [928, 0]
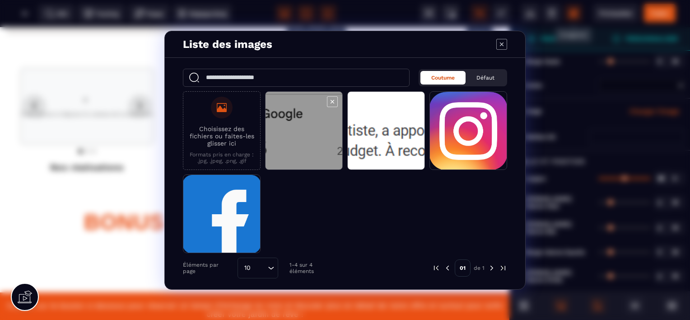
click at [313, 143] on span "Modal window" at bounding box center [303, 131] width 77 height 79
click at [309, 138] on span "Modal window" at bounding box center [303, 131] width 77 height 79
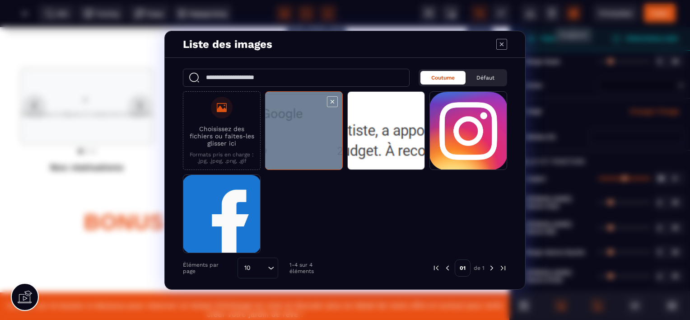
click at [309, 138] on span "Modal window" at bounding box center [303, 131] width 77 height 79
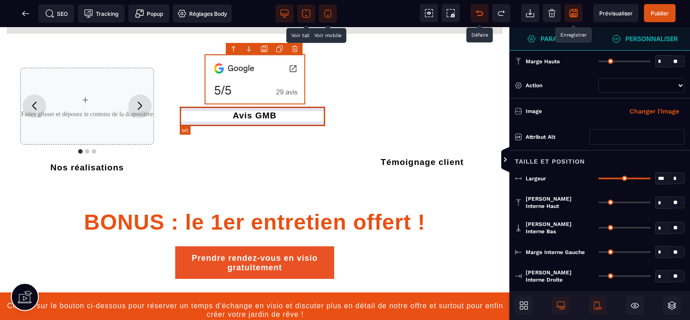
click at [272, 118] on h1 "Avis GMB" at bounding box center [254, 115] width 147 height 19
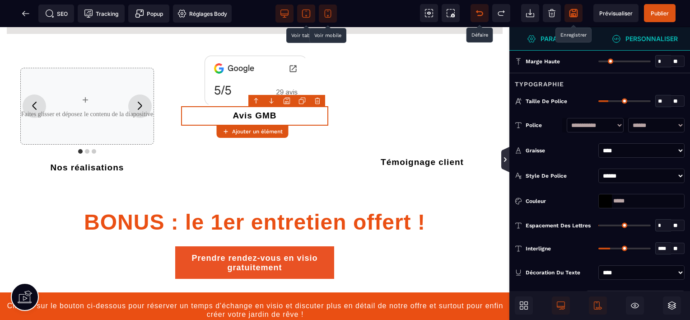
click at [507, 160] on icon at bounding box center [505, 159] width 7 height 7
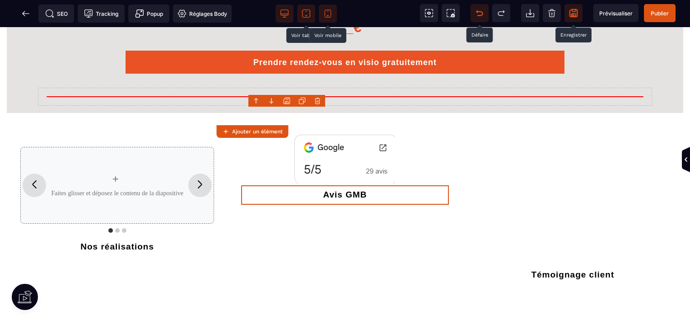
scroll to position [1021, 0]
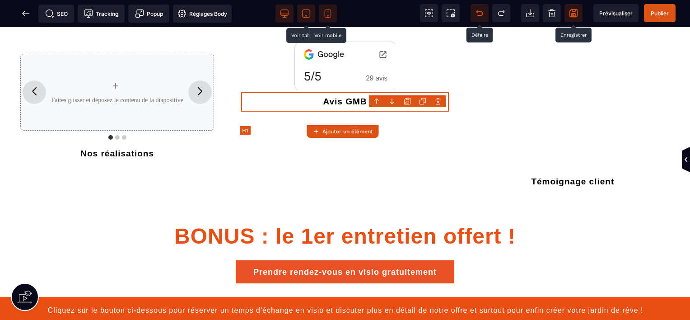
click at [368, 112] on h1 "Avis GMB" at bounding box center [344, 101] width 207 height 19
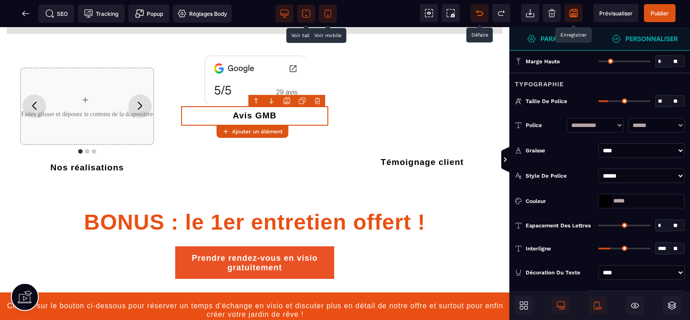
scroll to position [191, 0]
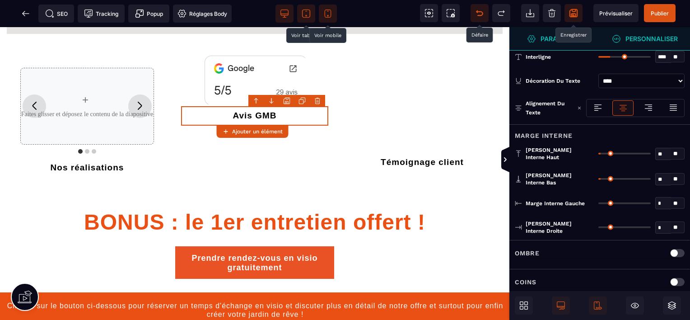
click at [600, 175] on div "** * **" at bounding box center [641, 179] width 86 height 14
drag, startPoint x: 603, startPoint y: 173, endPoint x: 598, endPoint y: 173, distance: 5.0
click at [598, 178] on input "range" at bounding box center [624, 179] width 52 height 2
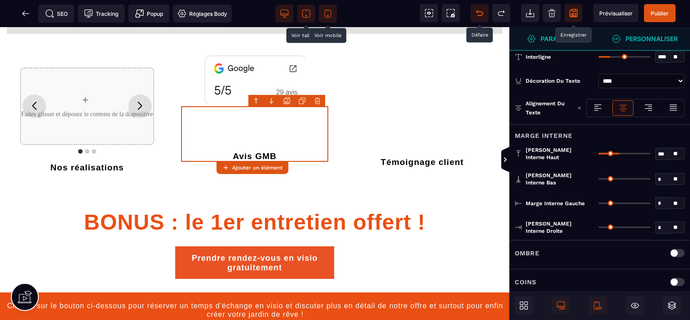
drag, startPoint x: 601, startPoint y: 151, endPoint x: 619, endPoint y: 155, distance: 18.5
click at [619, 154] on input "range" at bounding box center [624, 154] width 52 height 2
click at [259, 94] on img at bounding box center [255, 79] width 101 height 50
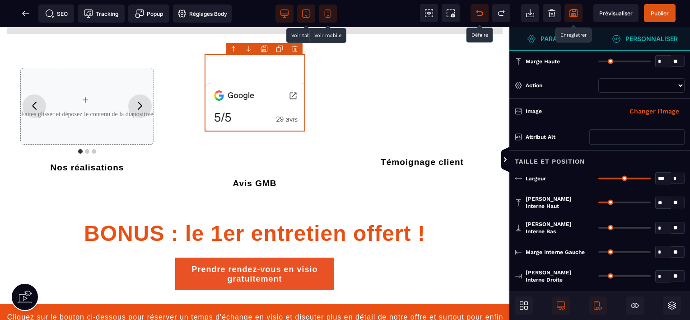
drag, startPoint x: 600, startPoint y: 200, endPoint x: 612, endPoint y: 202, distance: 12.7
click at [612, 202] on input "range" at bounding box center [624, 202] width 52 height 2
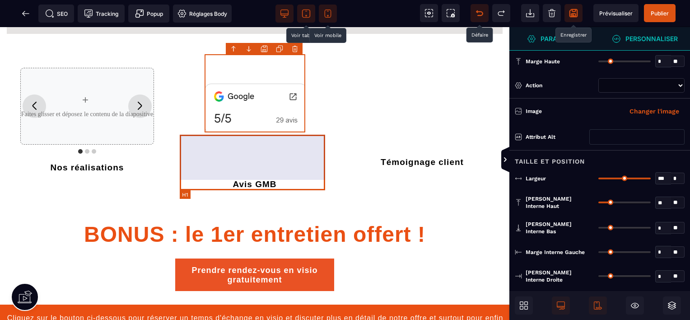
click at [272, 186] on h1 "Avis GMB" at bounding box center [254, 162] width 147 height 56
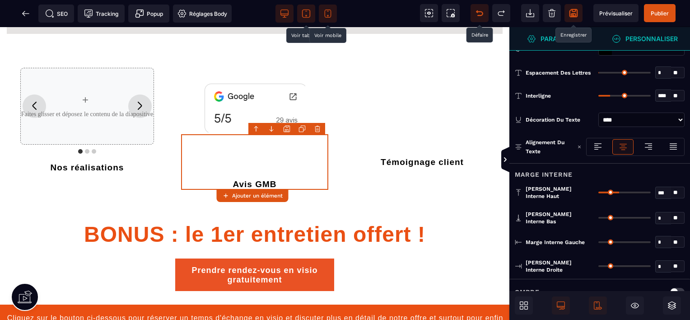
scroll to position [152, 0]
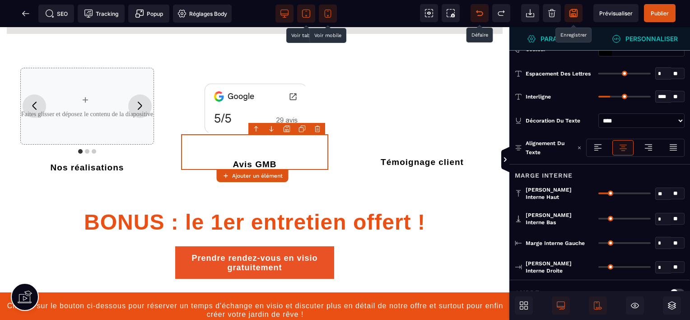
drag, startPoint x: 618, startPoint y: 190, endPoint x: 611, endPoint y: 190, distance: 6.3
click at [611, 192] on input "range" at bounding box center [624, 193] width 52 height 2
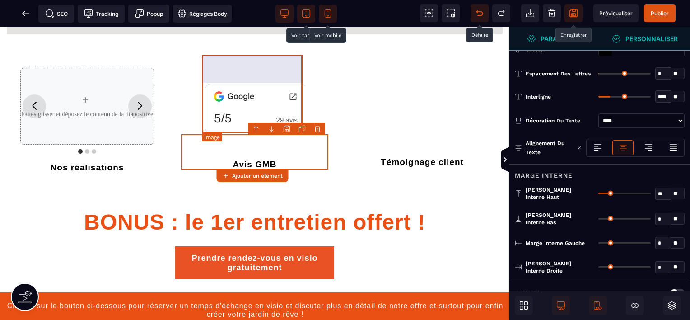
click at [258, 113] on img at bounding box center [255, 93] width 101 height 78
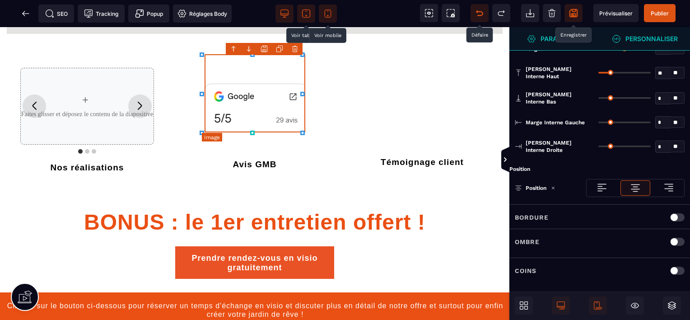
scroll to position [0, 0]
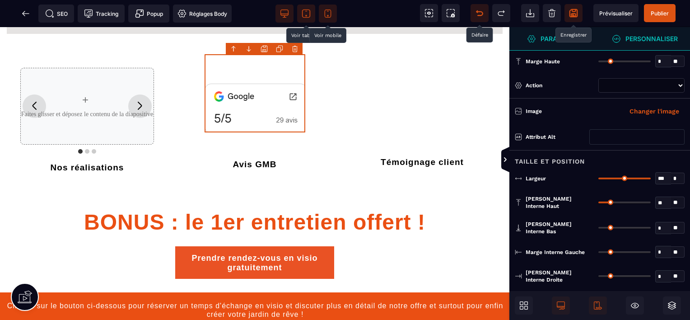
click at [611, 81] on select "**********" at bounding box center [641, 85] width 86 height 14
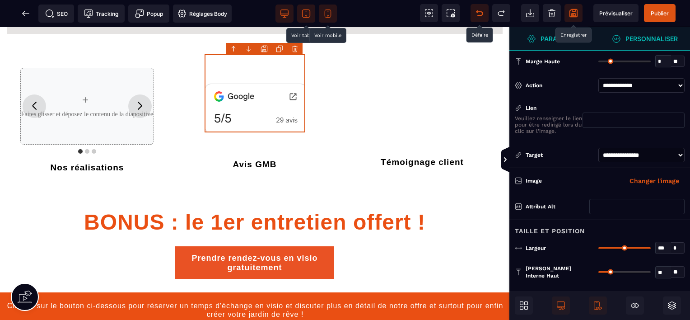
click at [628, 117] on input "text" at bounding box center [633, 119] width 102 height 15
paste input "**********"
click at [553, 89] on div "Action" at bounding box center [558, 85] width 66 height 9
click at [505, 156] on icon at bounding box center [505, 159] width 7 height 7
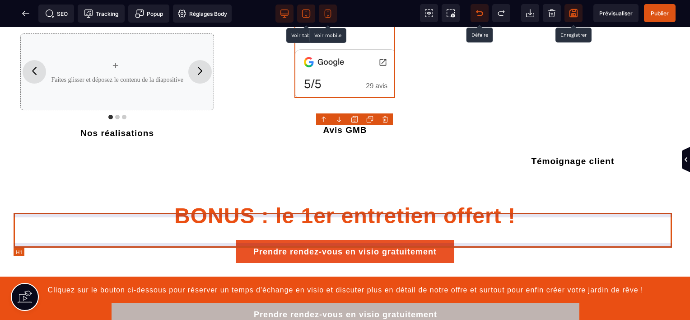
scroll to position [1041, 0]
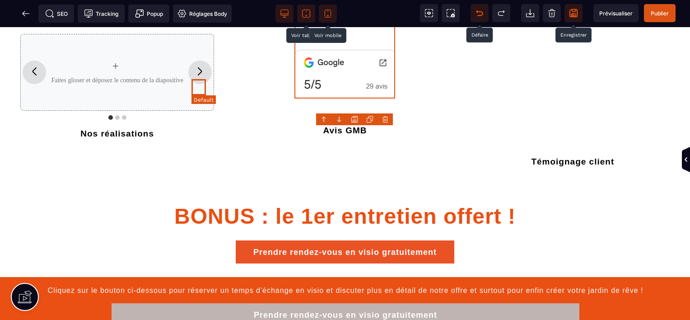
click at [202, 79] on icon "Diapositive suivante" at bounding box center [200, 71] width 14 height 14
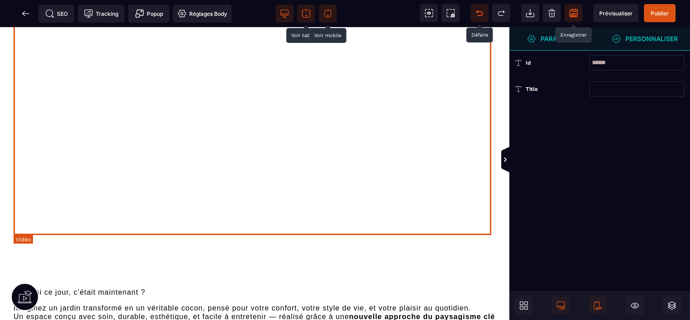
scroll to position [122, 0]
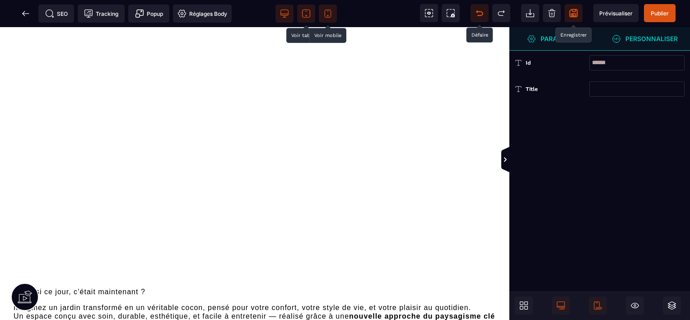
click at [568, 18] on span at bounding box center [573, 13] width 18 height 18
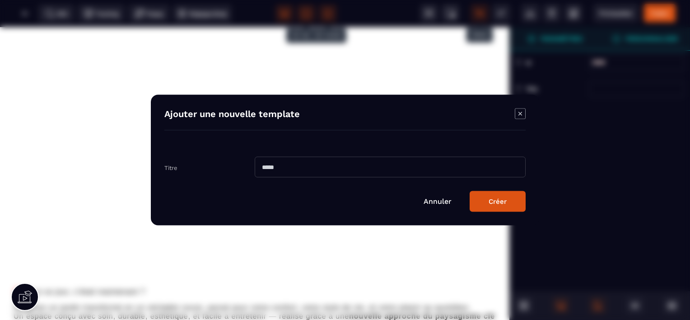
click at [418, 167] on input "Modal window" at bounding box center [390, 167] width 271 height 21
click at [498, 206] on button "Créer" at bounding box center [497, 201] width 56 height 21
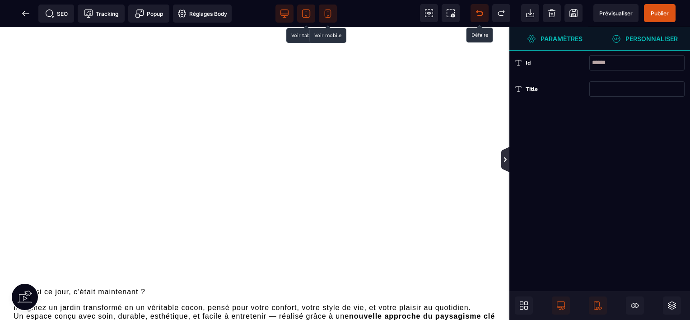
click at [509, 158] on icon at bounding box center [505, 159] width 8 height 25
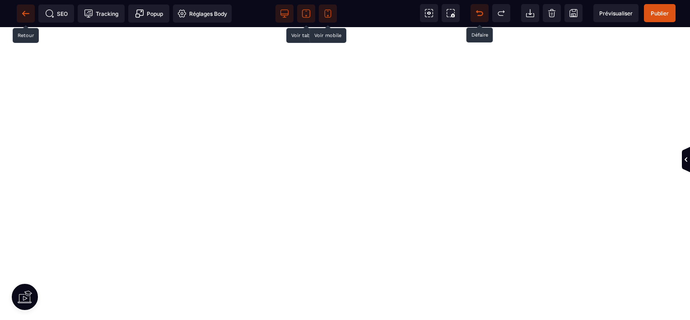
click at [23, 18] on icon at bounding box center [25, 13] width 9 height 9
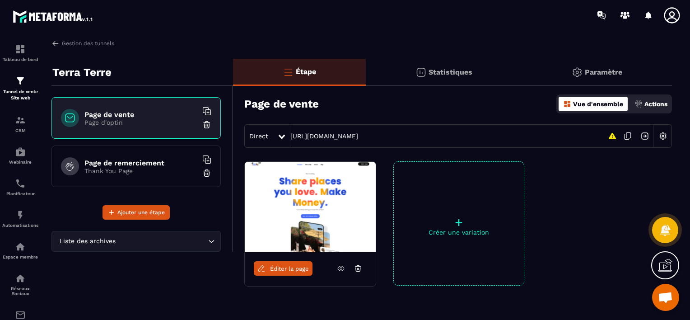
scroll to position [42, 0]
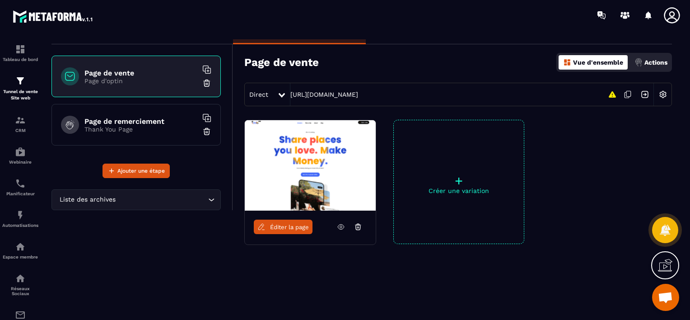
click at [341, 223] on icon at bounding box center [341, 227] width 8 height 8
drag, startPoint x: 128, startPoint y: 117, endPoint x: 109, endPoint y: 122, distance: 19.6
click at [109, 122] on h6 "Page de remerciement" at bounding box center [140, 121] width 113 height 9
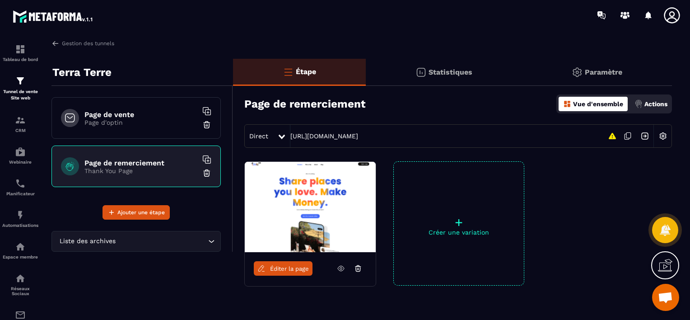
click at [281, 269] on span "Éditer la page" at bounding box center [289, 268] width 39 height 7
